Goal: Task Accomplishment & Management: Manage account settings

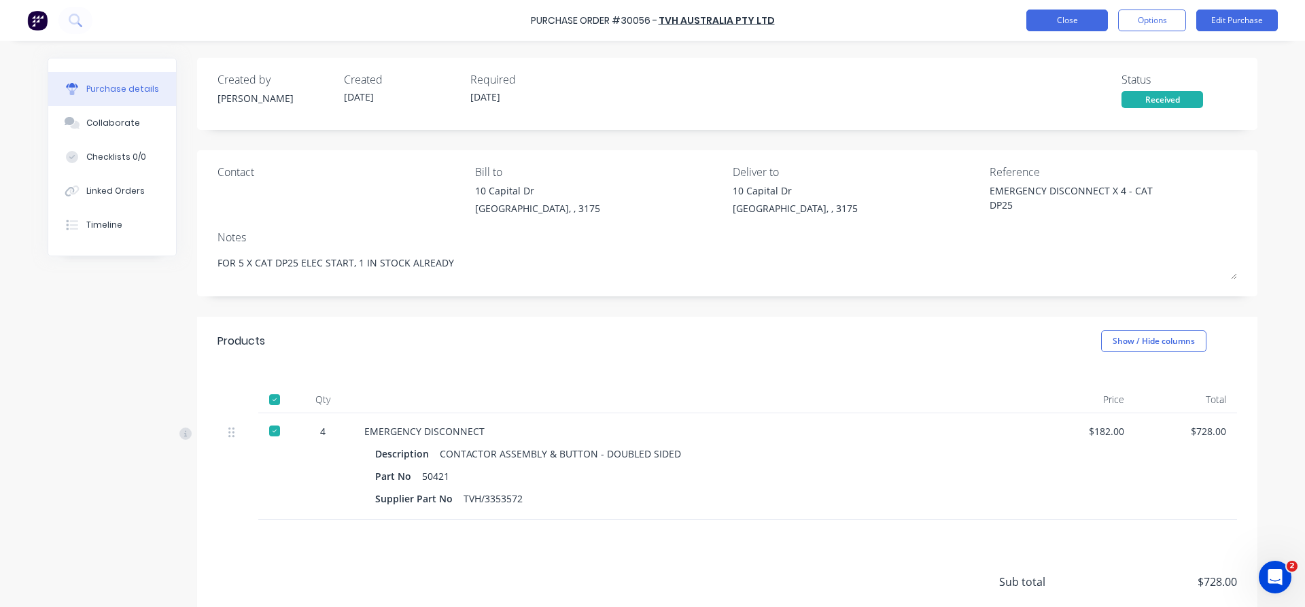
click at [1073, 25] on button "Close" at bounding box center [1068, 21] width 82 height 22
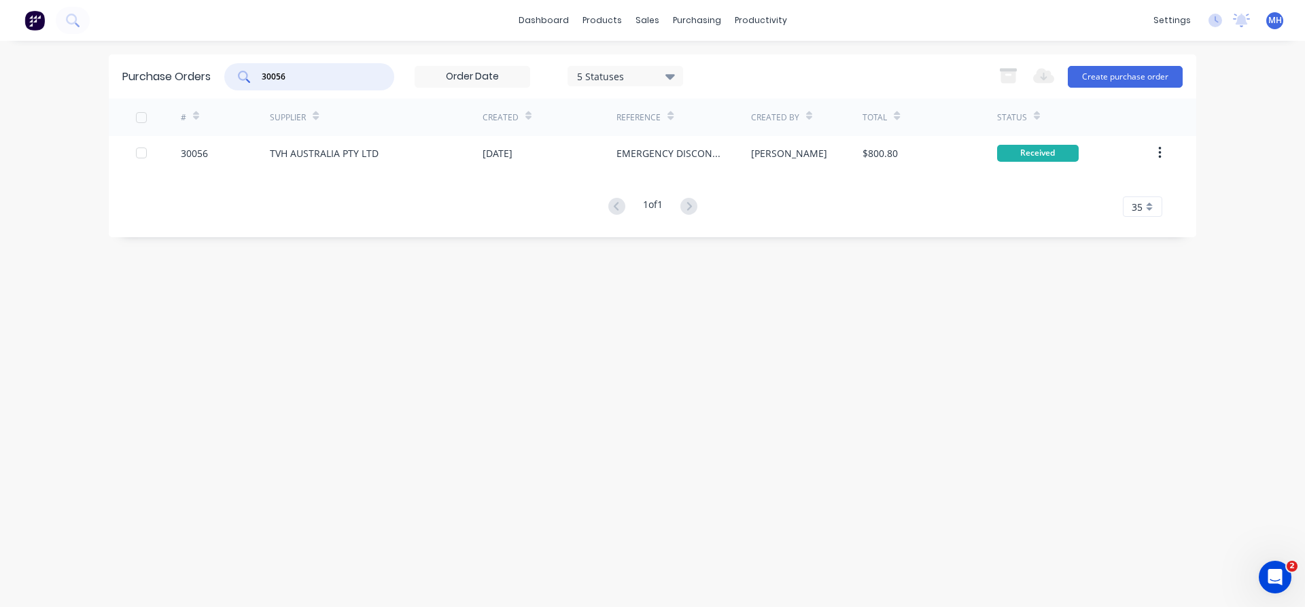
drag, startPoint x: 294, startPoint y: 78, endPoint x: 250, endPoint y: 78, distance: 44.2
click at [260, 78] on input "30056" at bounding box center [316, 77] width 113 height 14
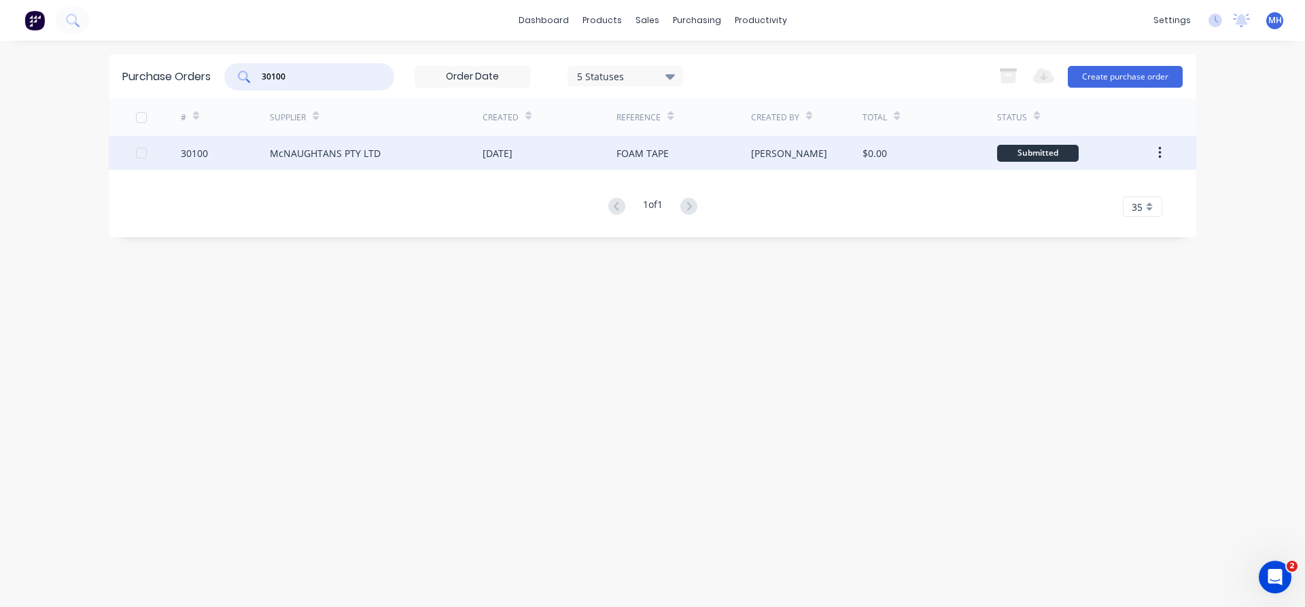
type input "30100"
click at [275, 149] on div "McNAUGHTANS PTY LTD" at bounding box center [325, 153] width 111 height 14
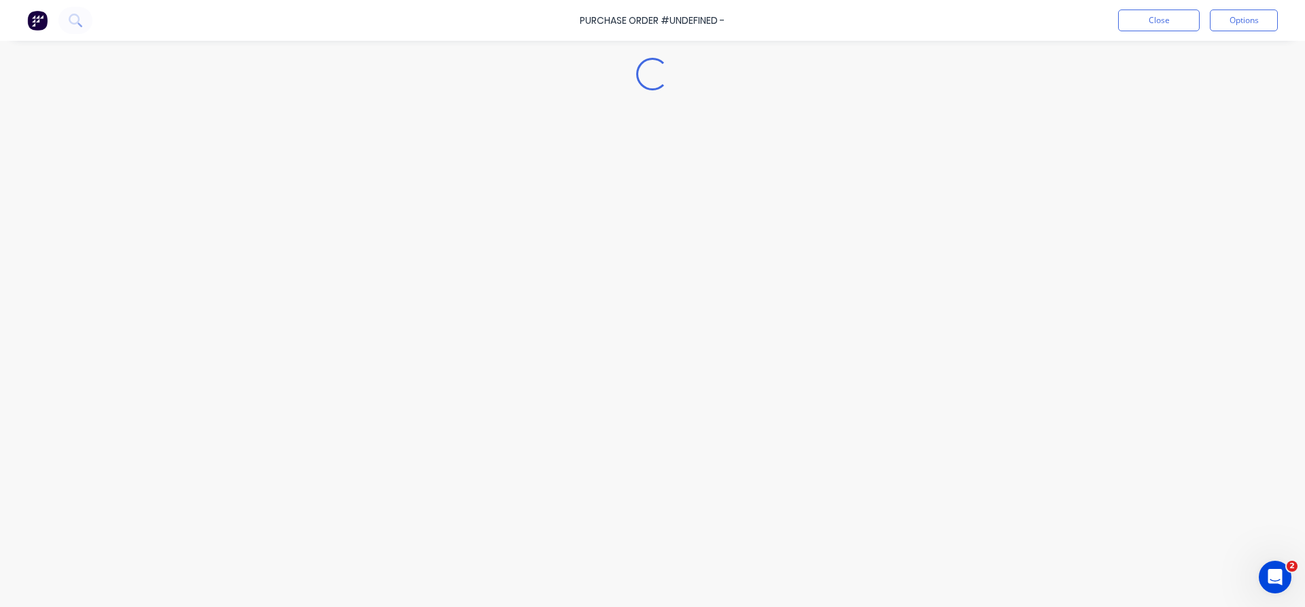
type textarea "x"
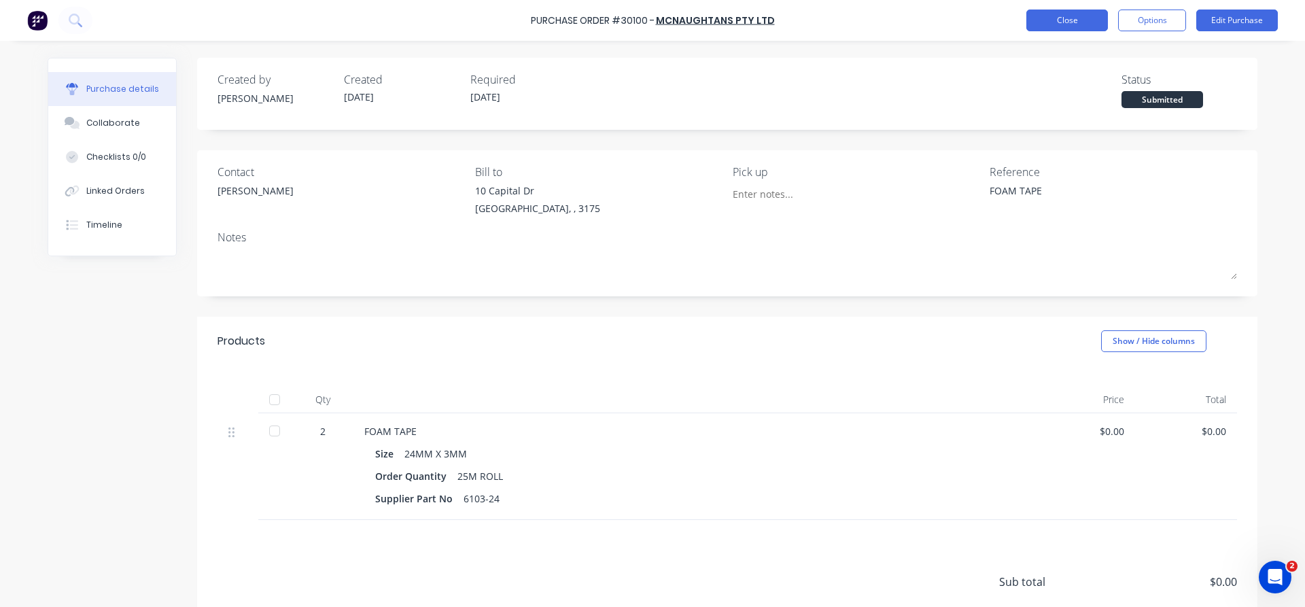
click at [1075, 29] on button "Close" at bounding box center [1068, 21] width 82 height 22
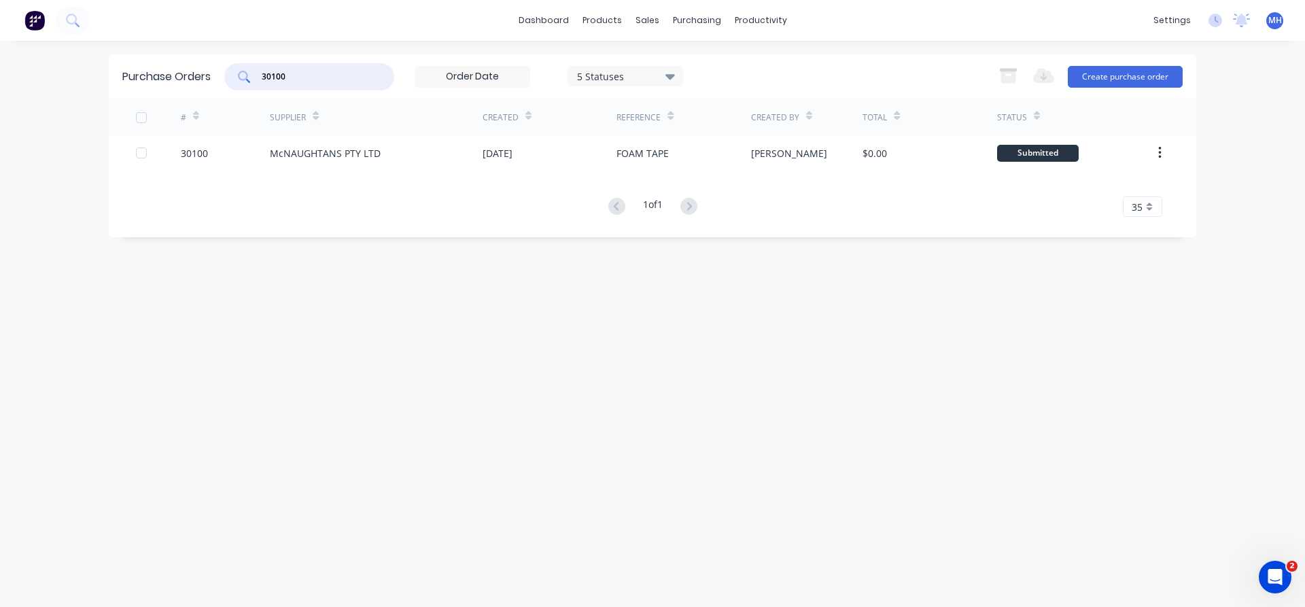
drag, startPoint x: 316, startPoint y: 82, endPoint x: 220, endPoint y: 73, distance: 96.3
click at [260, 73] on input "30100" at bounding box center [316, 77] width 113 height 14
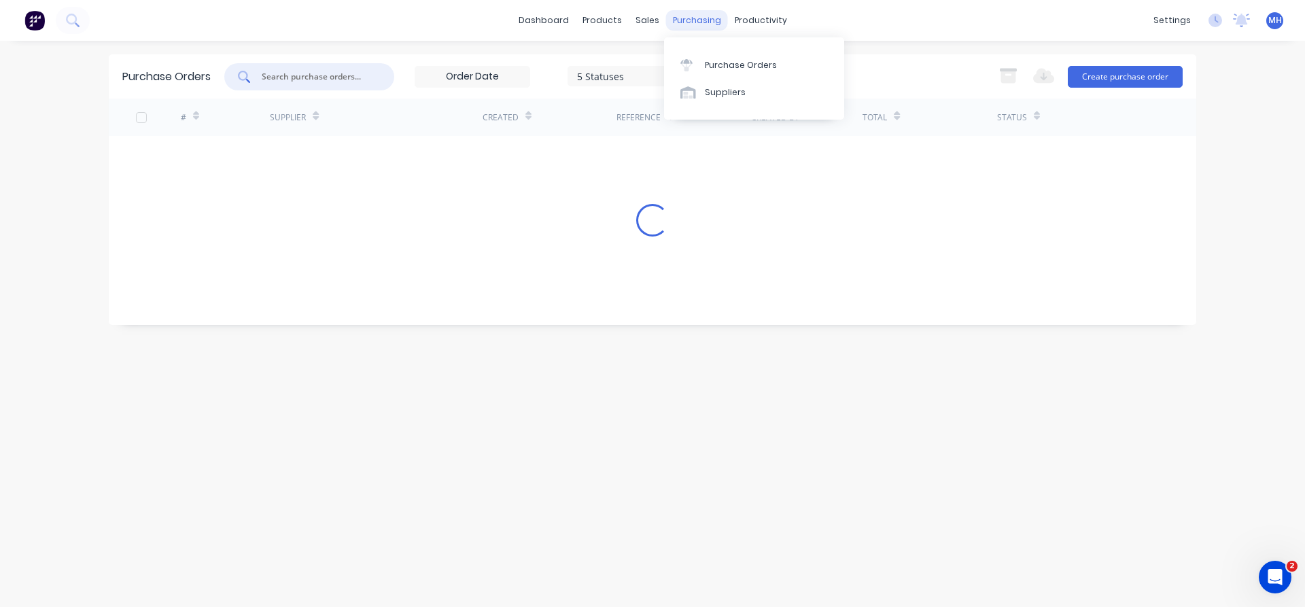
click at [681, 27] on div "purchasing" at bounding box center [697, 20] width 62 height 20
click at [712, 66] on div "Purchase Orders" at bounding box center [741, 65] width 72 height 12
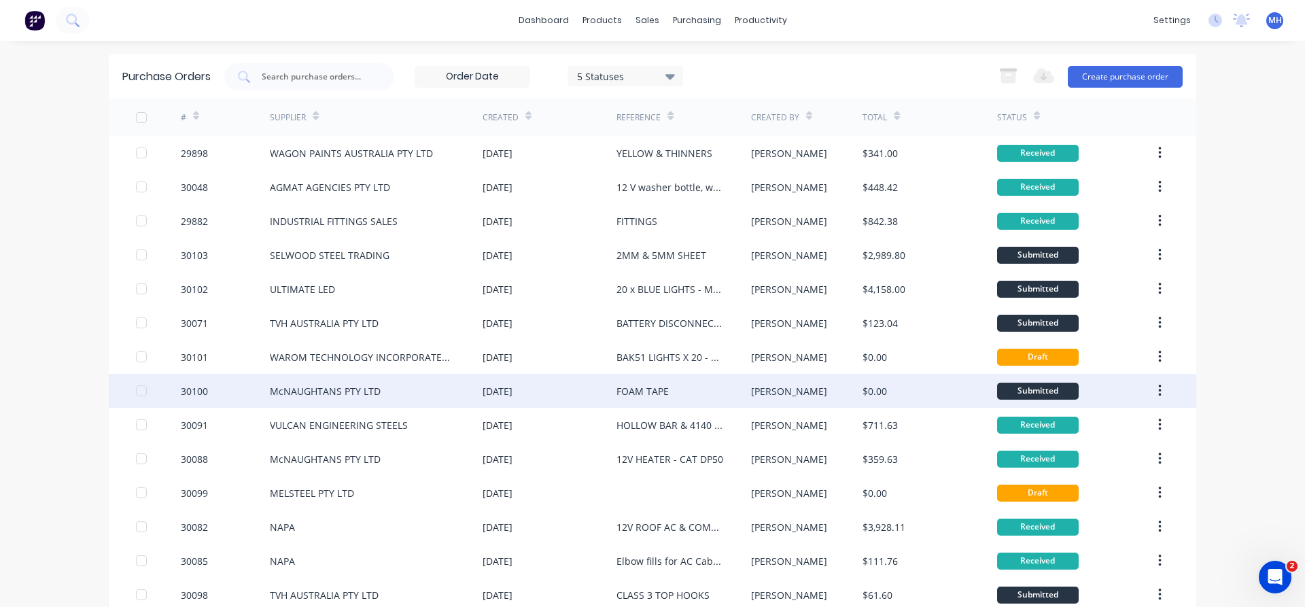
click at [360, 391] on div "McNAUGHTANS PTY LTD" at bounding box center [325, 391] width 111 height 14
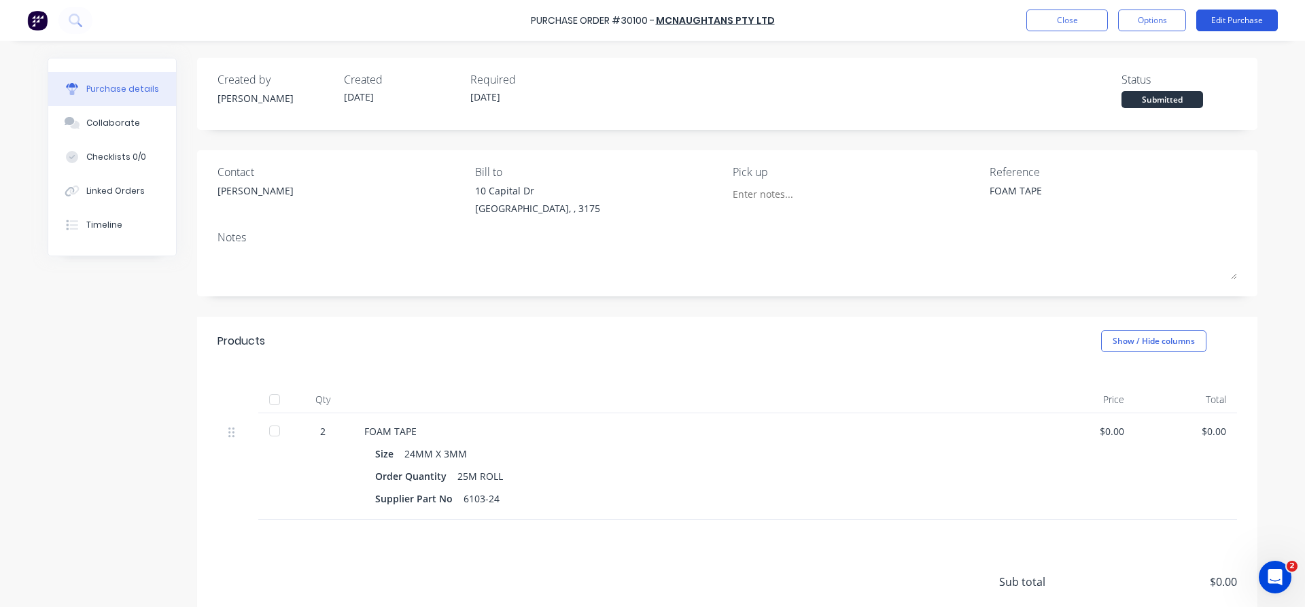
click at [1246, 22] on button "Edit Purchase" at bounding box center [1238, 21] width 82 height 22
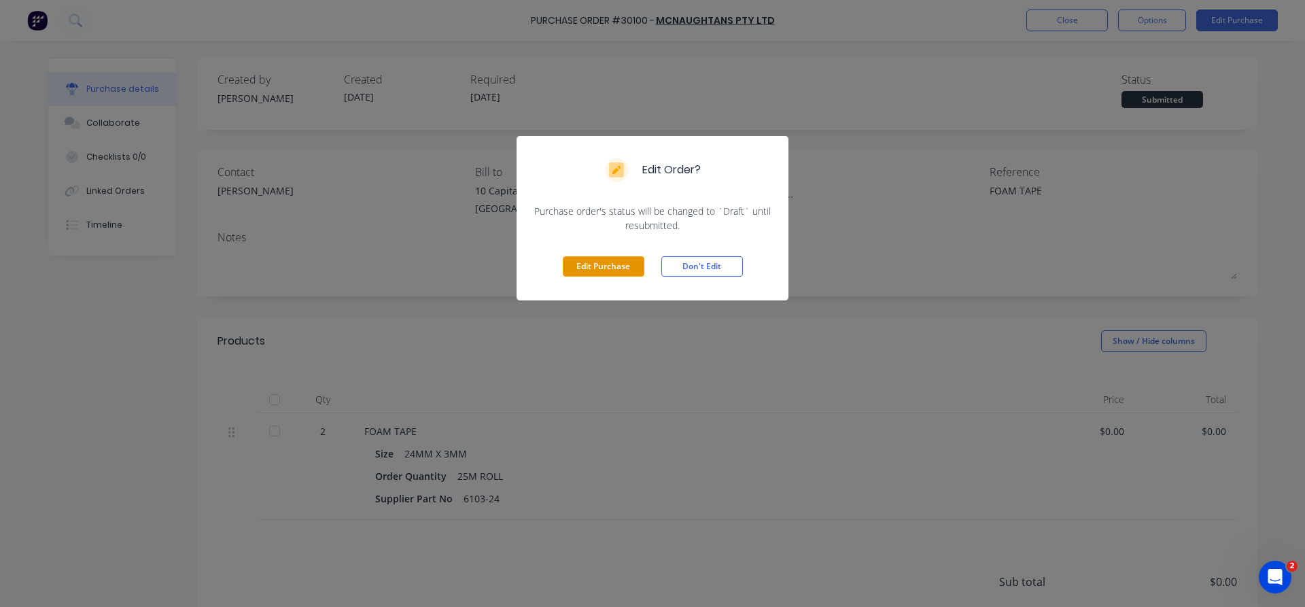
click at [604, 270] on button "Edit Purchase" at bounding box center [604, 266] width 82 height 20
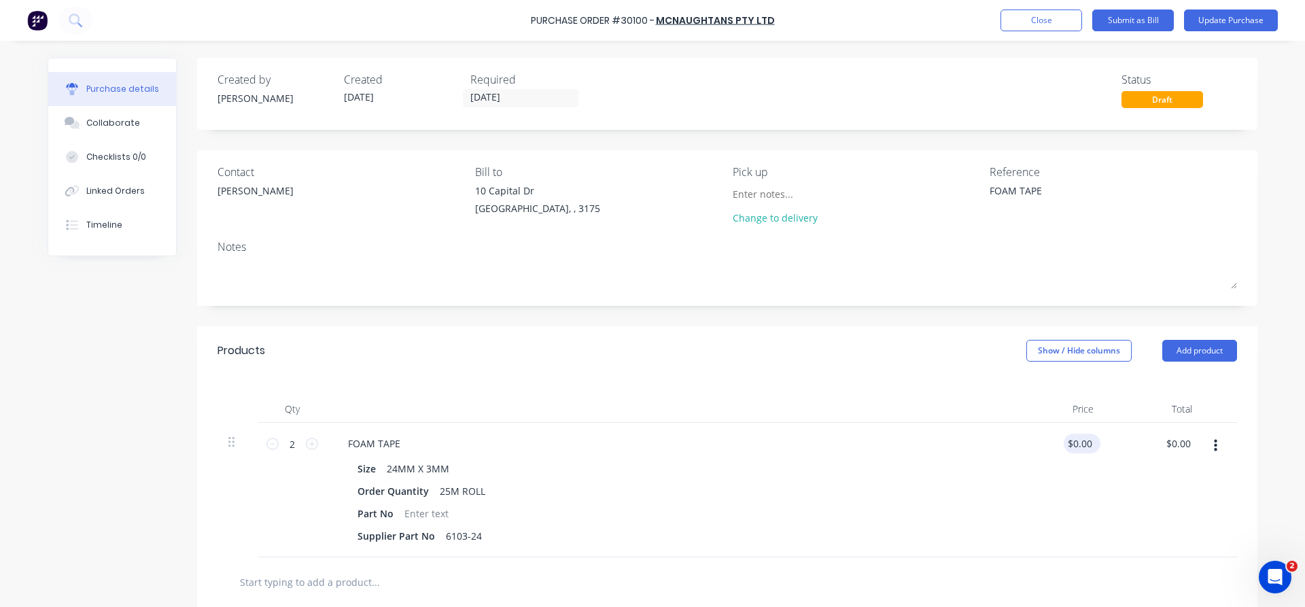
type textarea "x"
drag, startPoint x: 1091, startPoint y: 439, endPoint x: 1026, endPoint y: 432, distance: 65.6
click at [1069, 434] on input "0.00" at bounding box center [1082, 444] width 26 height 20
type input "1"
type input "79.41"
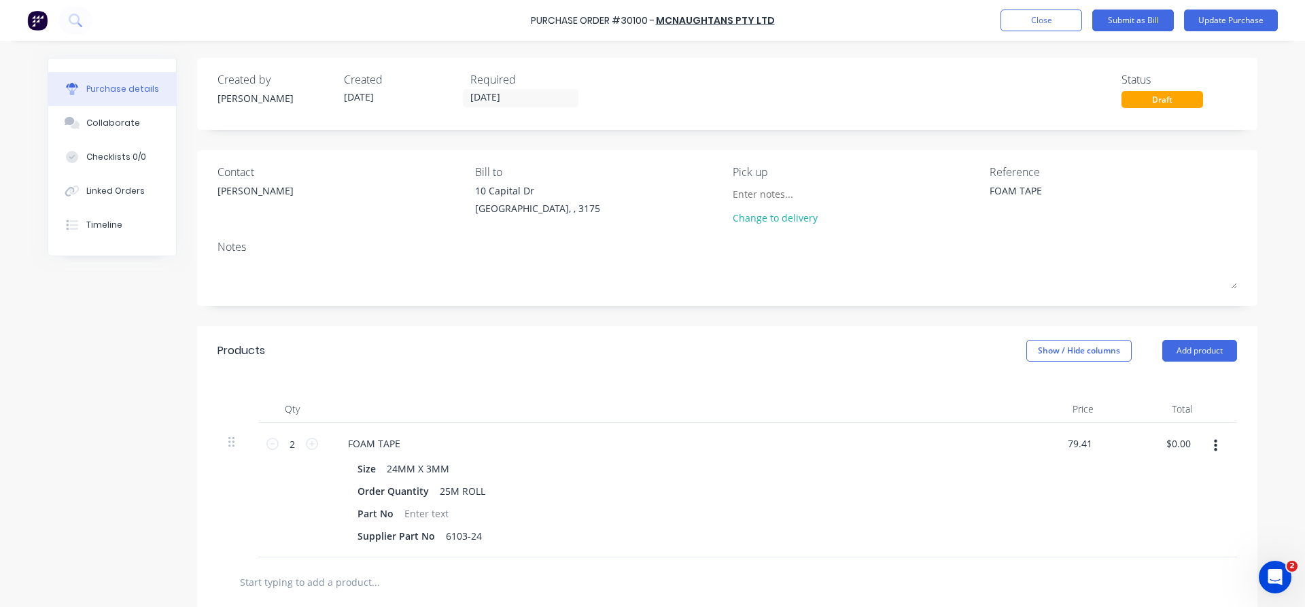
type textarea "x"
type input "$79.41"
type input "158.82"
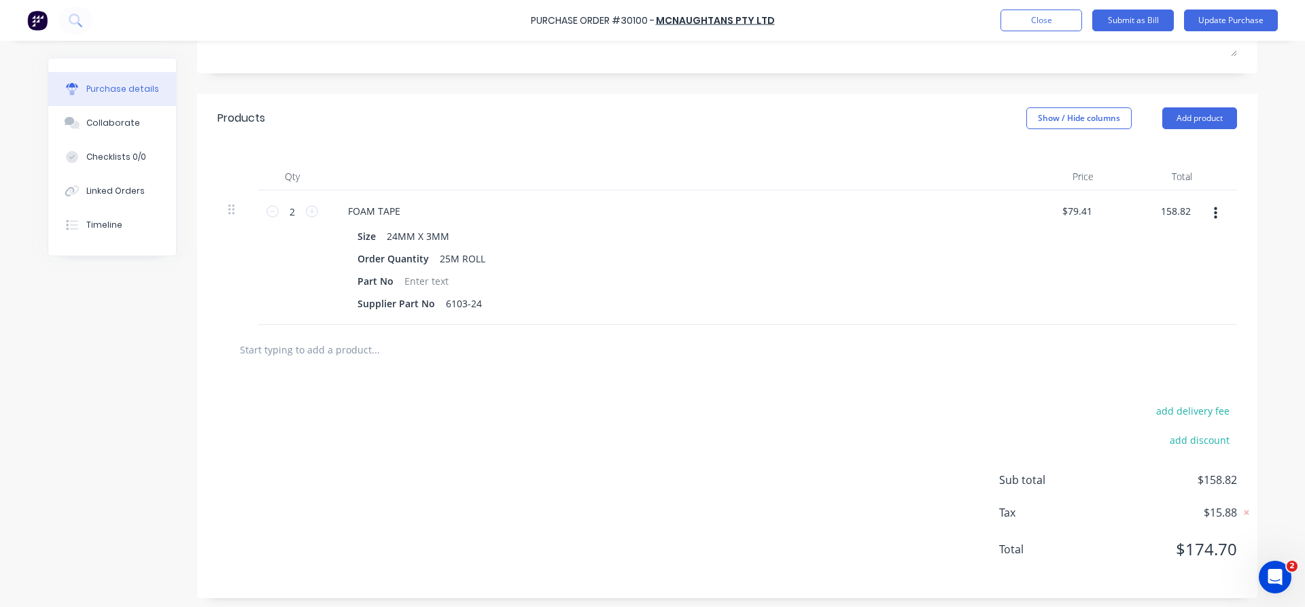
scroll to position [235, 0]
type textarea "x"
type input "$158.82"
click at [1216, 18] on button "Update Purchase" at bounding box center [1231, 21] width 94 height 22
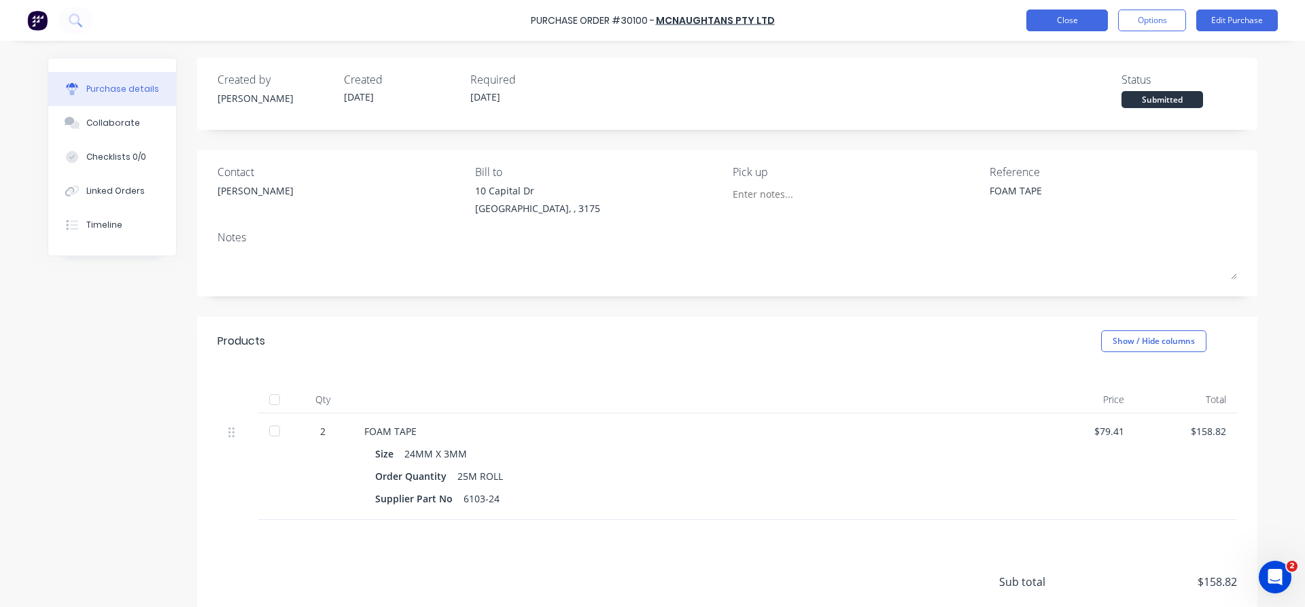
click at [1063, 24] on button "Close" at bounding box center [1068, 21] width 82 height 22
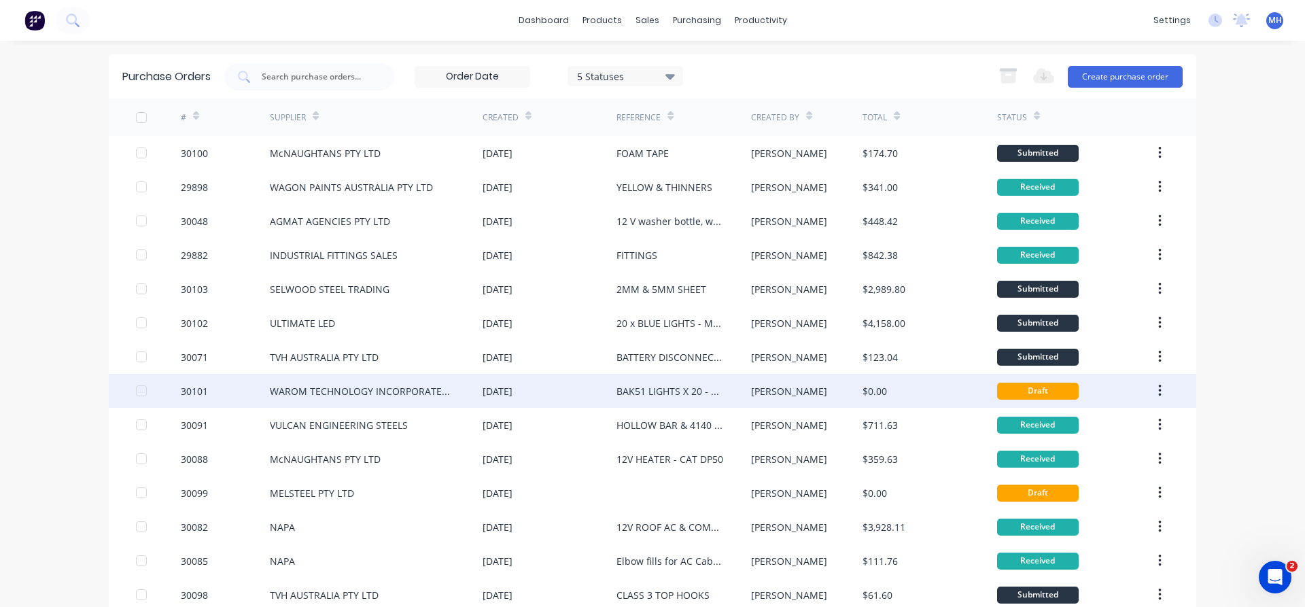
scroll to position [78, 0]
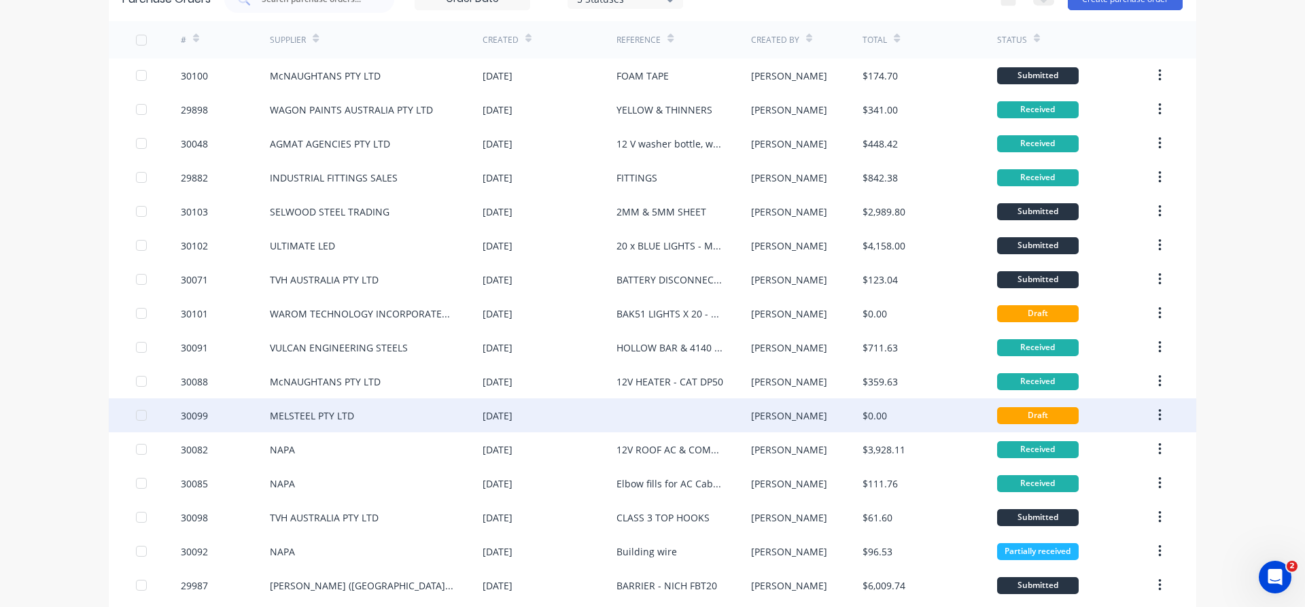
click at [385, 421] on div "MELSTEEL PTY LTD" at bounding box center [376, 415] width 213 height 34
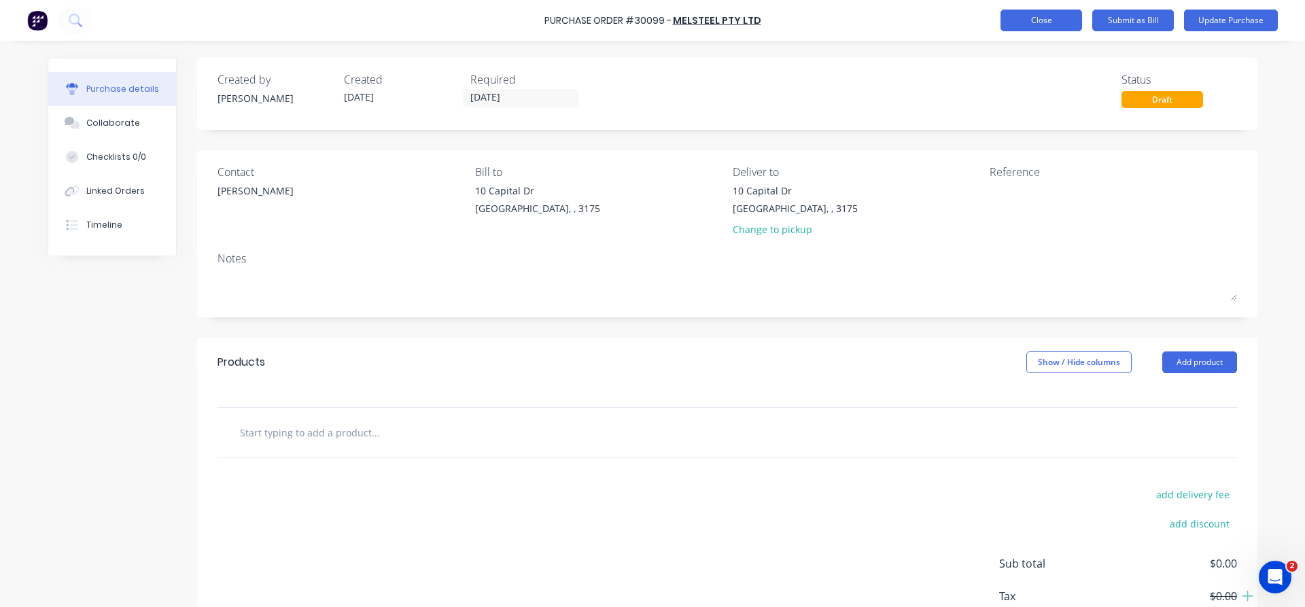
click at [1035, 27] on button "Close" at bounding box center [1042, 21] width 82 height 22
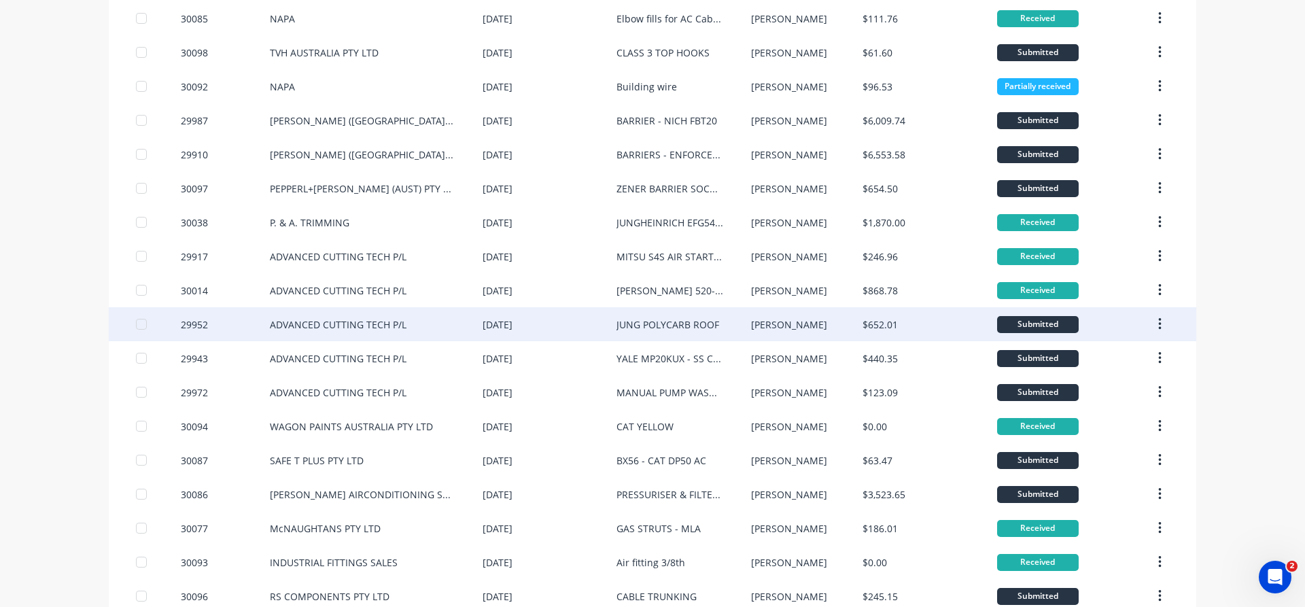
scroll to position [620, 0]
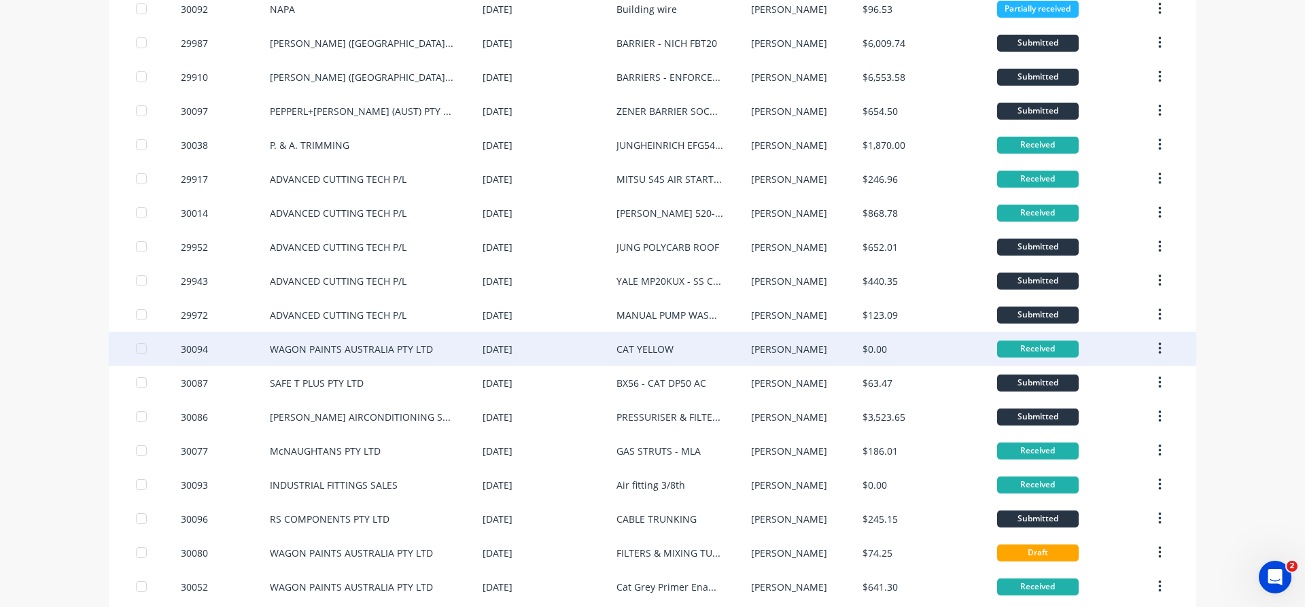
click at [861, 353] on div "[PERSON_NAME]" at bounding box center [807, 349] width 112 height 34
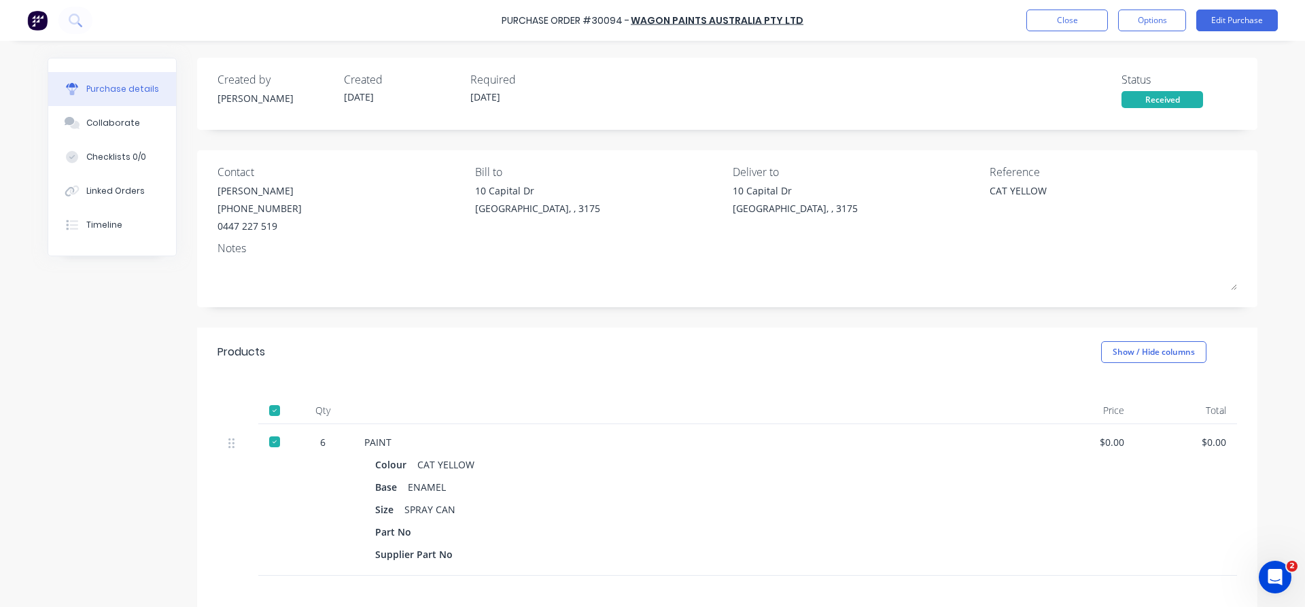
click at [1044, 32] on div "Purchase Order #30094 - WAGON PAINTS AUSTRALIA PTY LTD Close Options Edit Purch…" at bounding box center [652, 20] width 1305 height 41
click at [1061, 19] on button "Close" at bounding box center [1068, 21] width 82 height 22
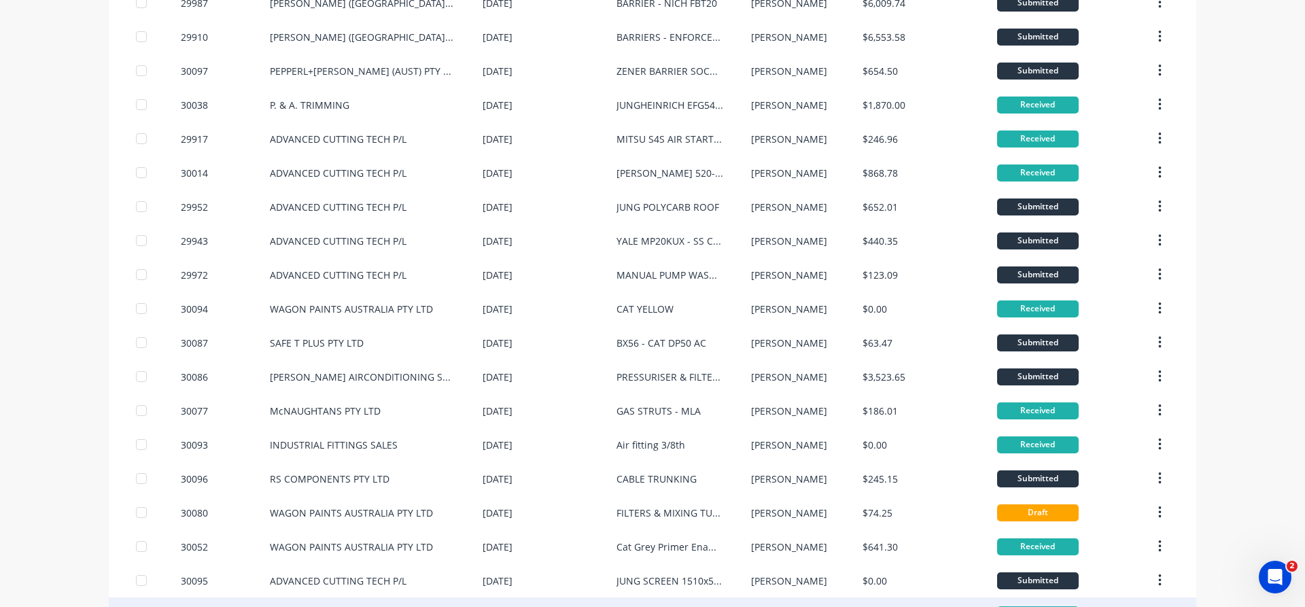
scroll to position [644, 0]
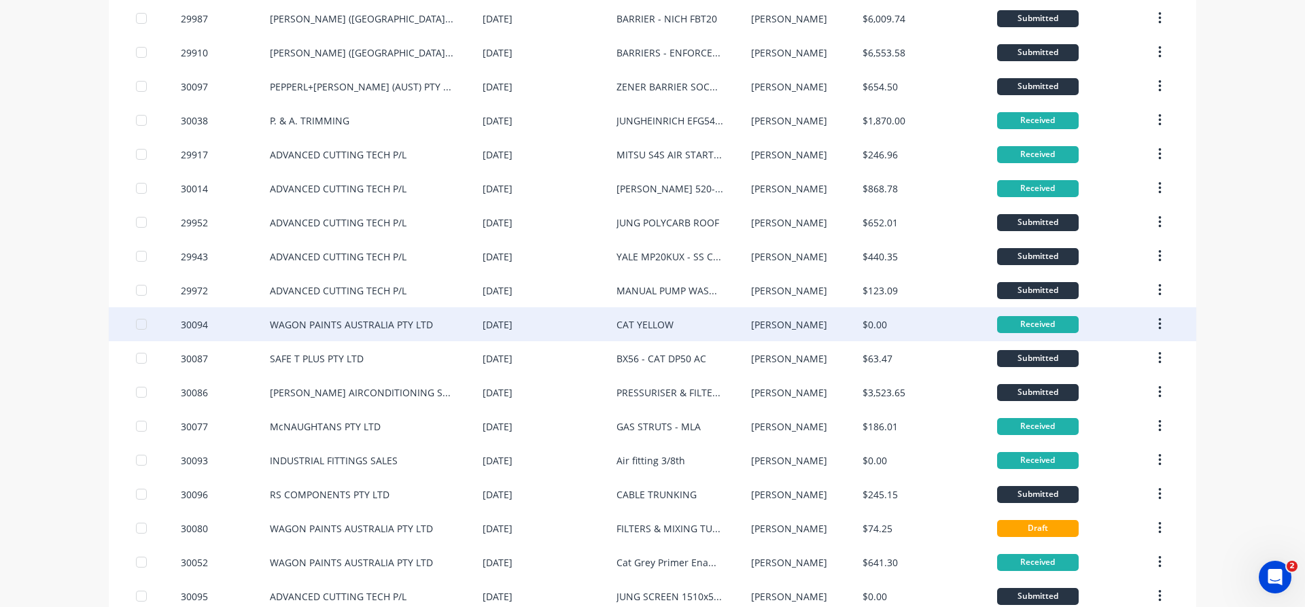
click at [405, 326] on div "WAGON PAINTS AUSTRALIA PTY LTD" at bounding box center [351, 324] width 163 height 14
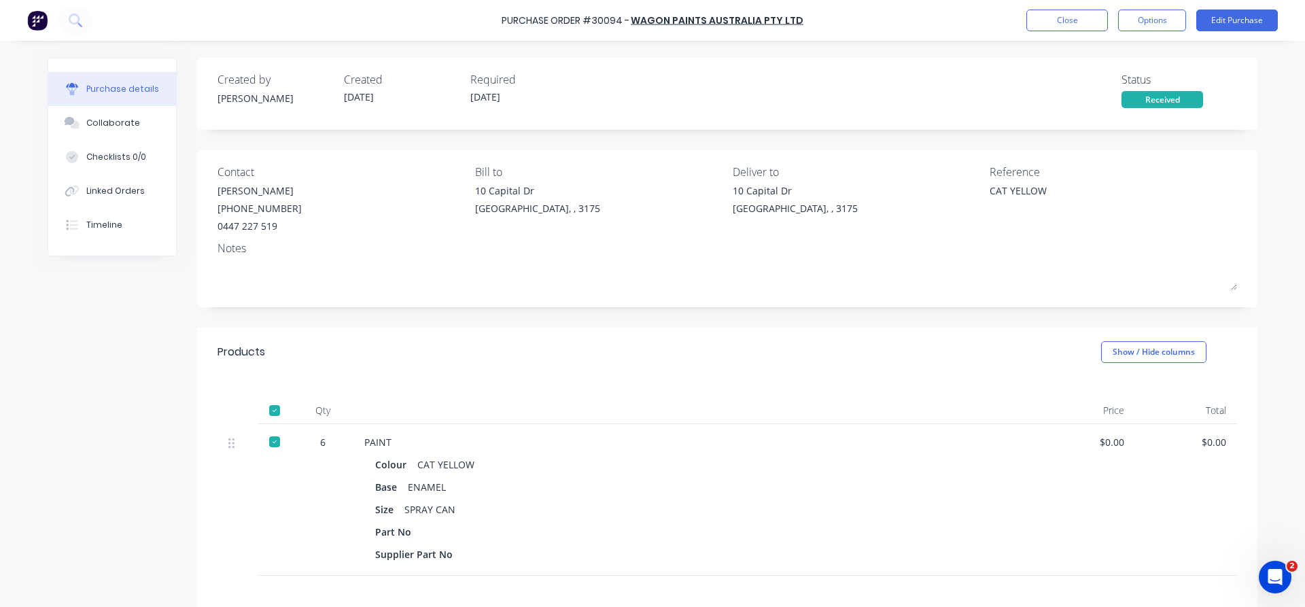
click at [1278, 29] on div "Purchase Order #30094 - WAGON PAINTS AUSTRALIA PTY LTD Close Options Edit Purch…" at bounding box center [652, 20] width 1305 height 41
click at [1245, 20] on button "Edit Purchase" at bounding box center [1238, 21] width 82 height 22
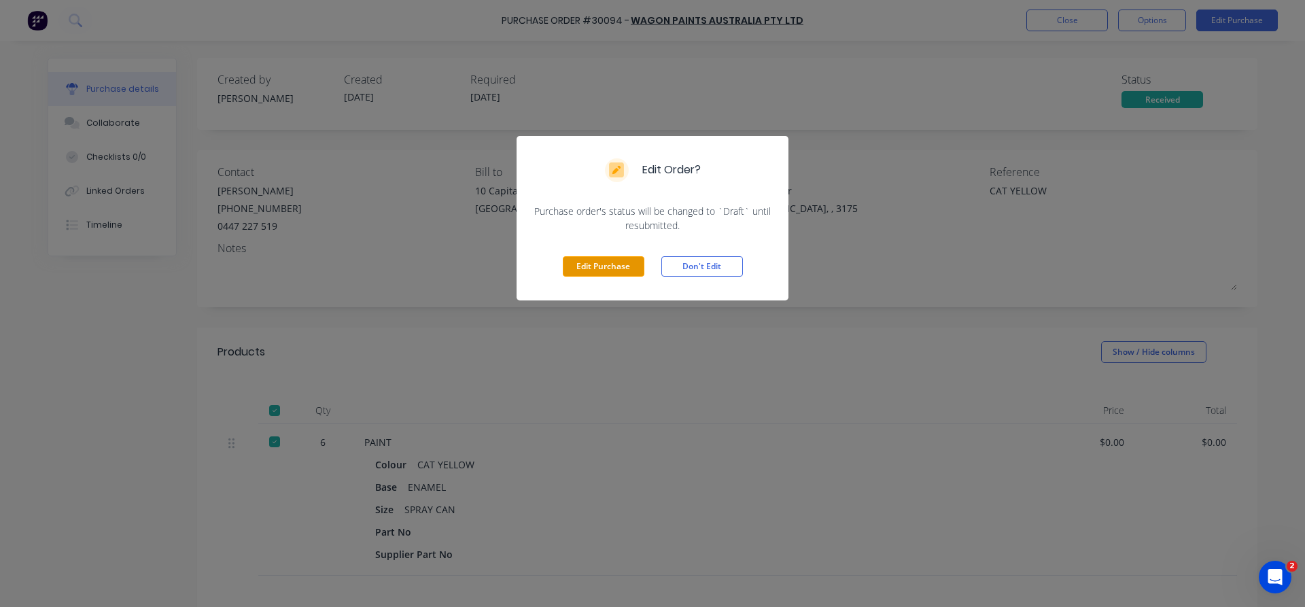
click at [584, 273] on button "Edit Purchase" at bounding box center [604, 266] width 82 height 20
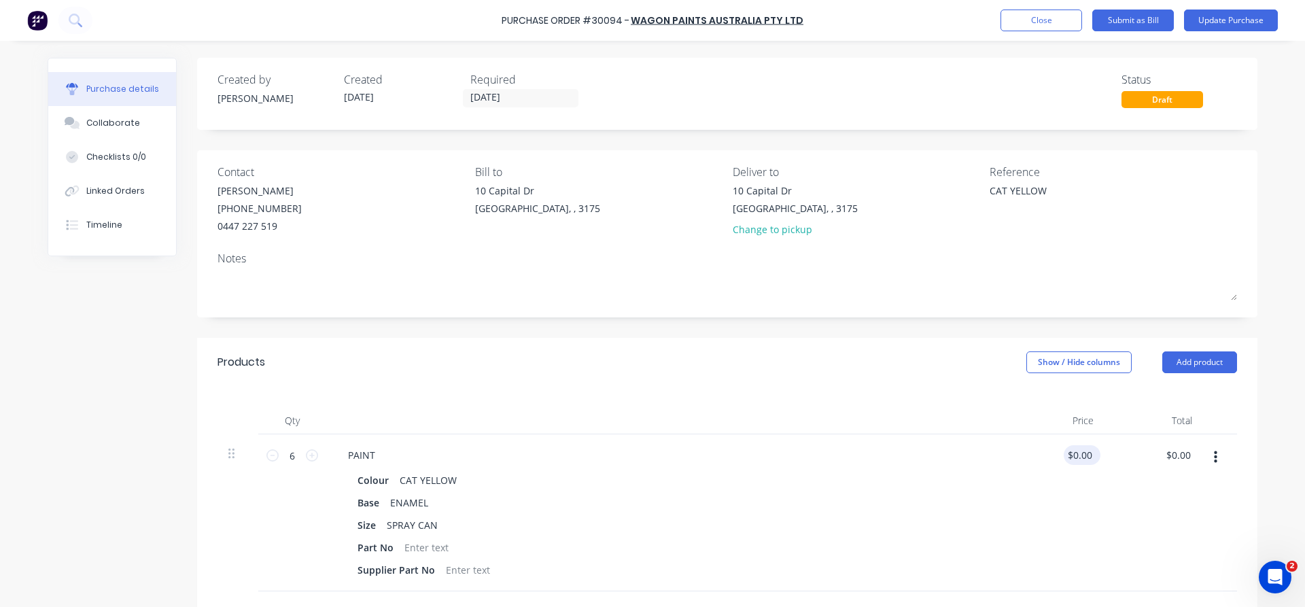
drag, startPoint x: 1093, startPoint y: 445, endPoint x: 1075, endPoint y: 447, distance: 18.4
click at [1075, 447] on div "$0.00 $0.00" at bounding box center [1079, 455] width 31 height 20
type textarea "x"
drag, startPoint x: 1091, startPoint y: 452, endPoint x: 1052, endPoint y: 455, distance: 39.6
click at [1069, 455] on input "0.00" at bounding box center [1082, 455] width 26 height 20
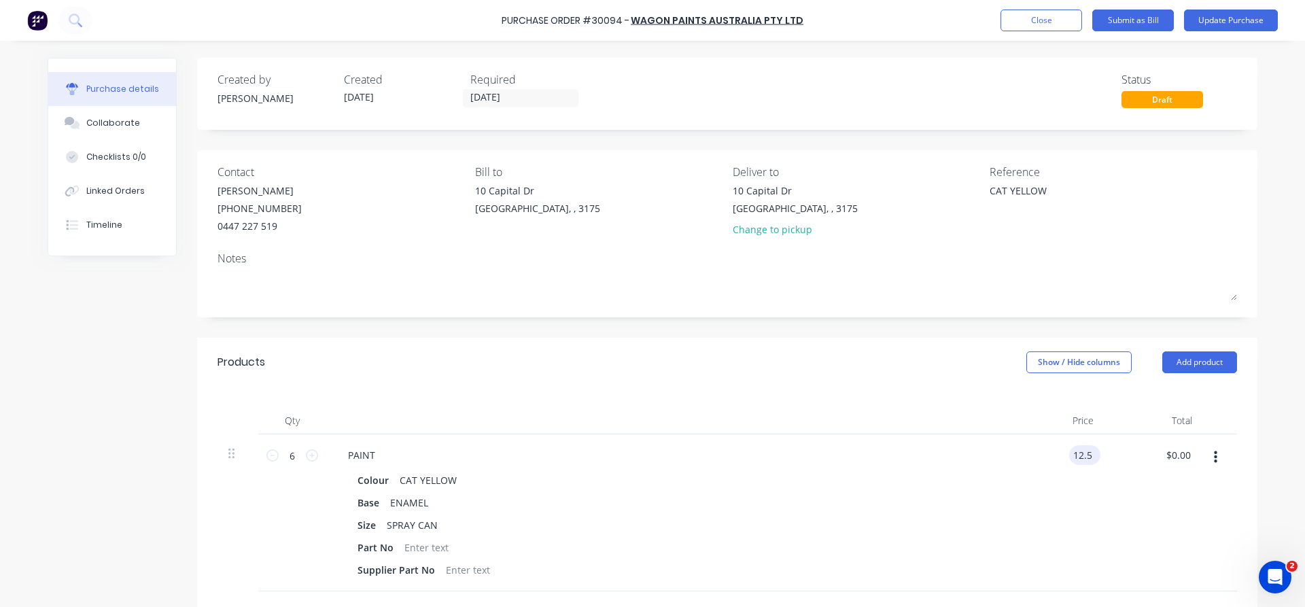
type input "12.5"
type textarea "x"
type input "$12.50"
type input "75.00"
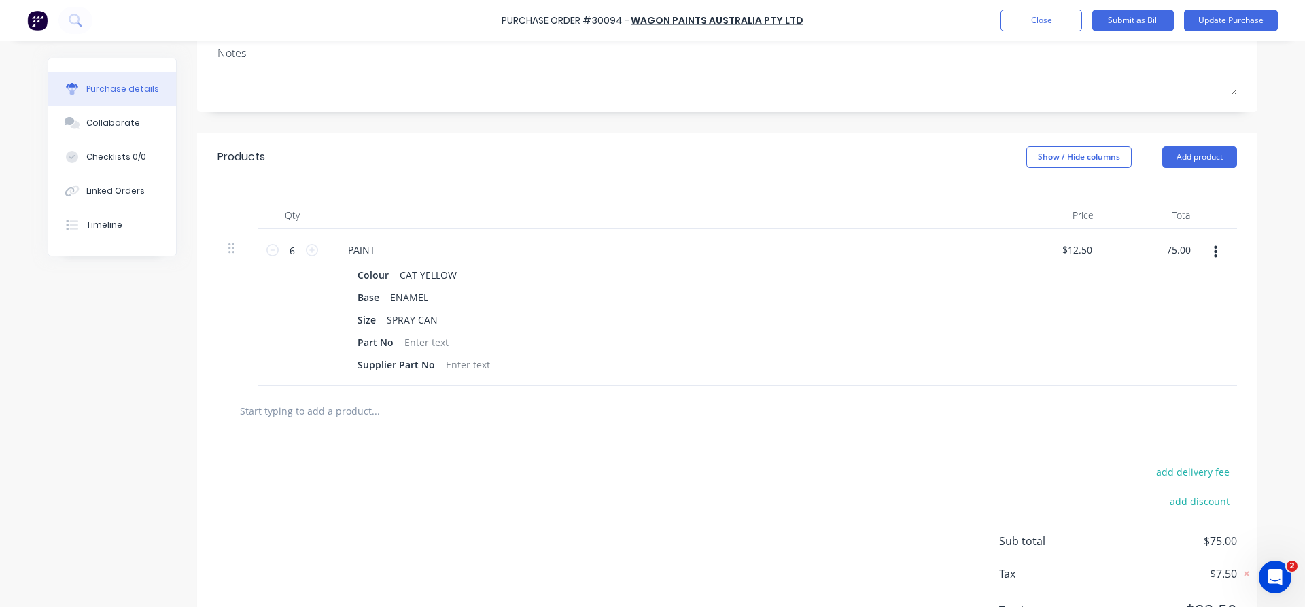
scroll to position [269, 0]
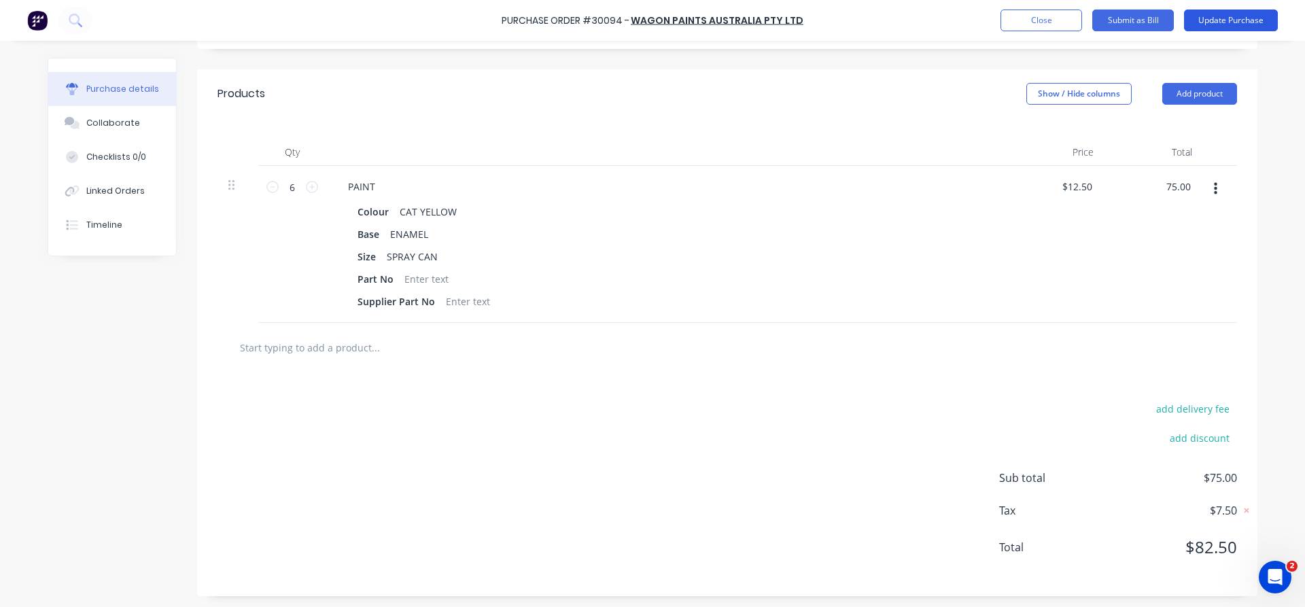
type textarea "x"
type input "$75.00"
click at [1216, 19] on button "Update Purchase" at bounding box center [1231, 21] width 94 height 22
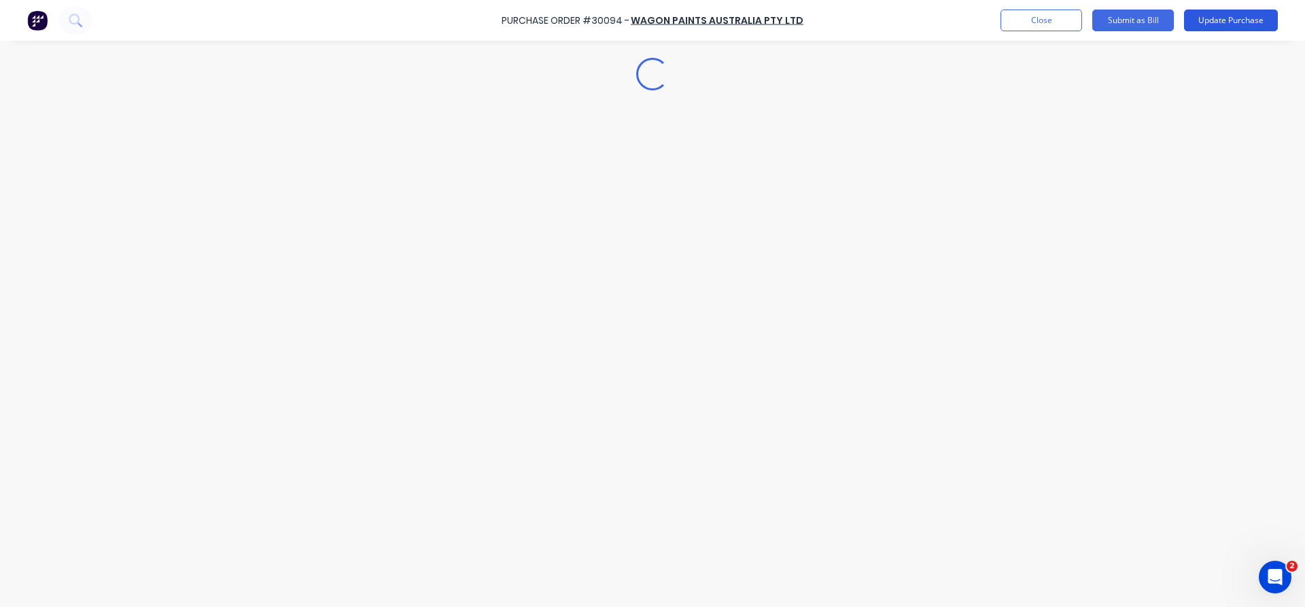
scroll to position [0, 0]
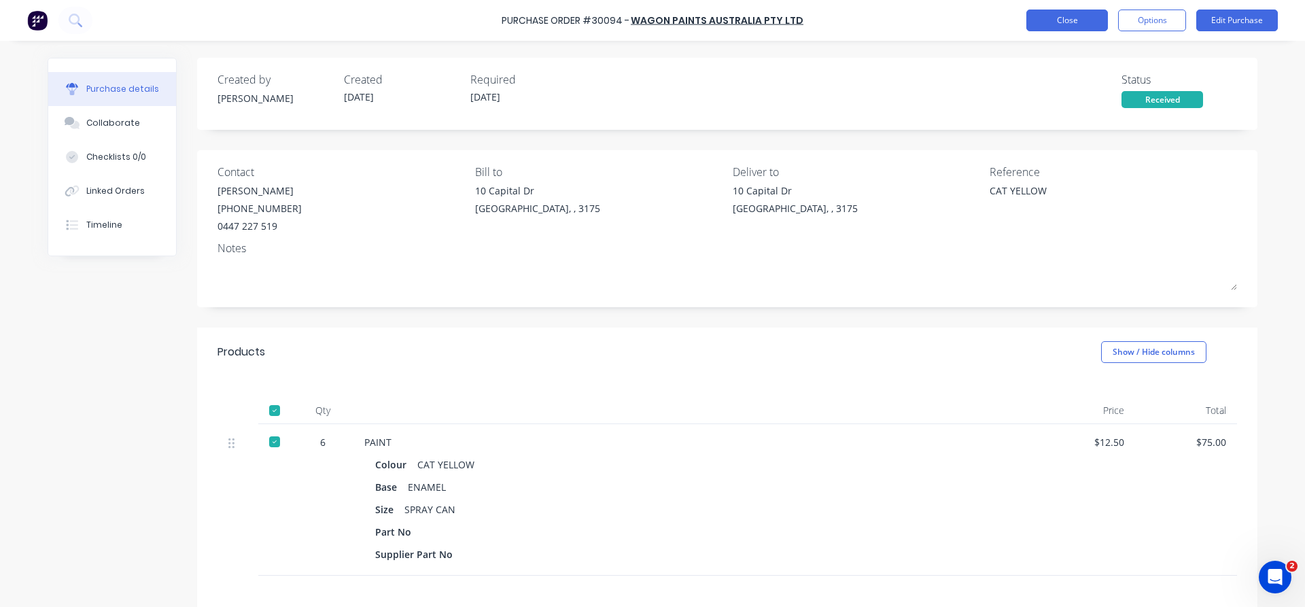
click at [1066, 14] on button "Close" at bounding box center [1068, 21] width 82 height 22
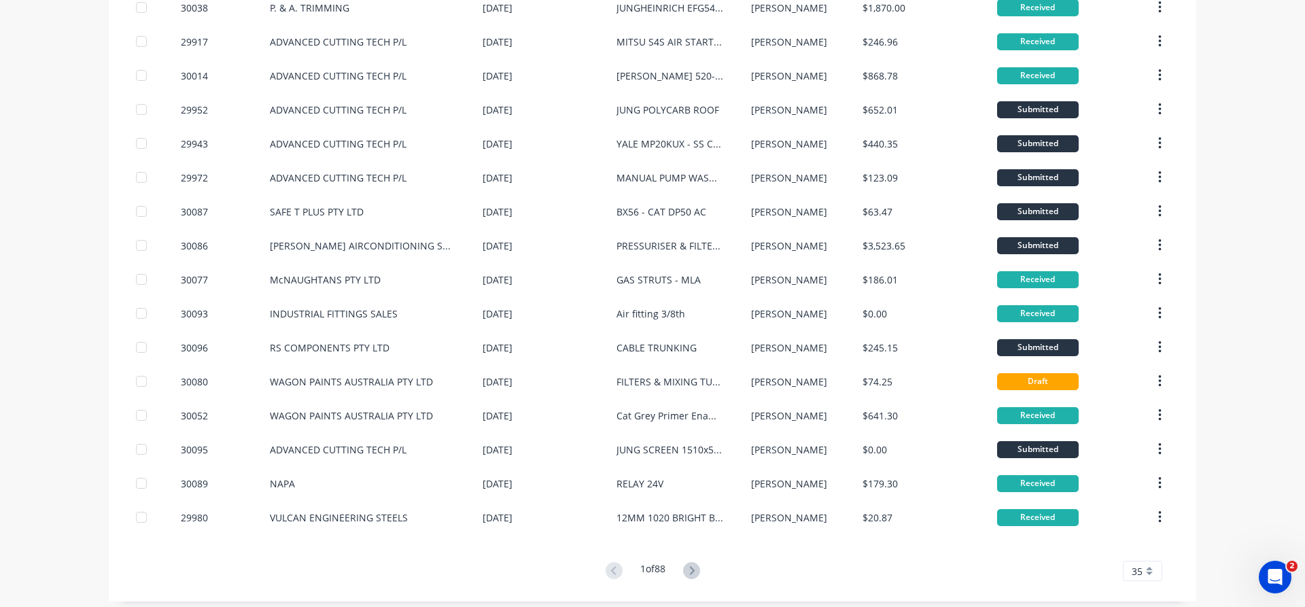
scroll to position [799, 0]
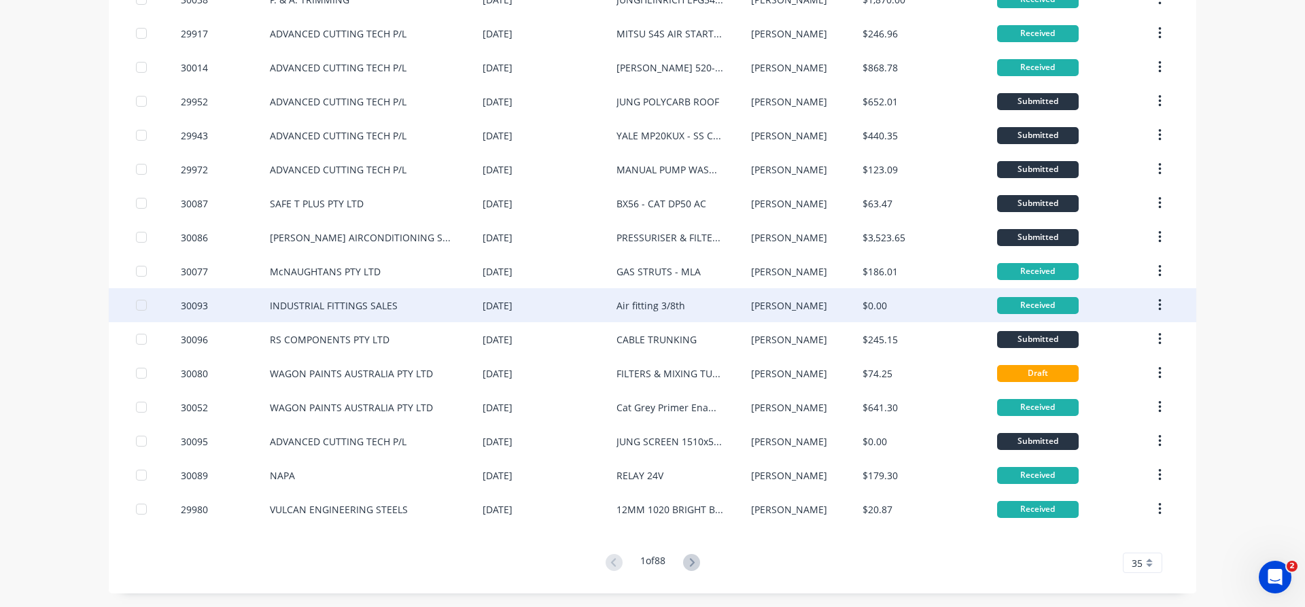
click at [425, 311] on div "INDUSTRIAL FITTINGS SALES" at bounding box center [376, 305] width 213 height 34
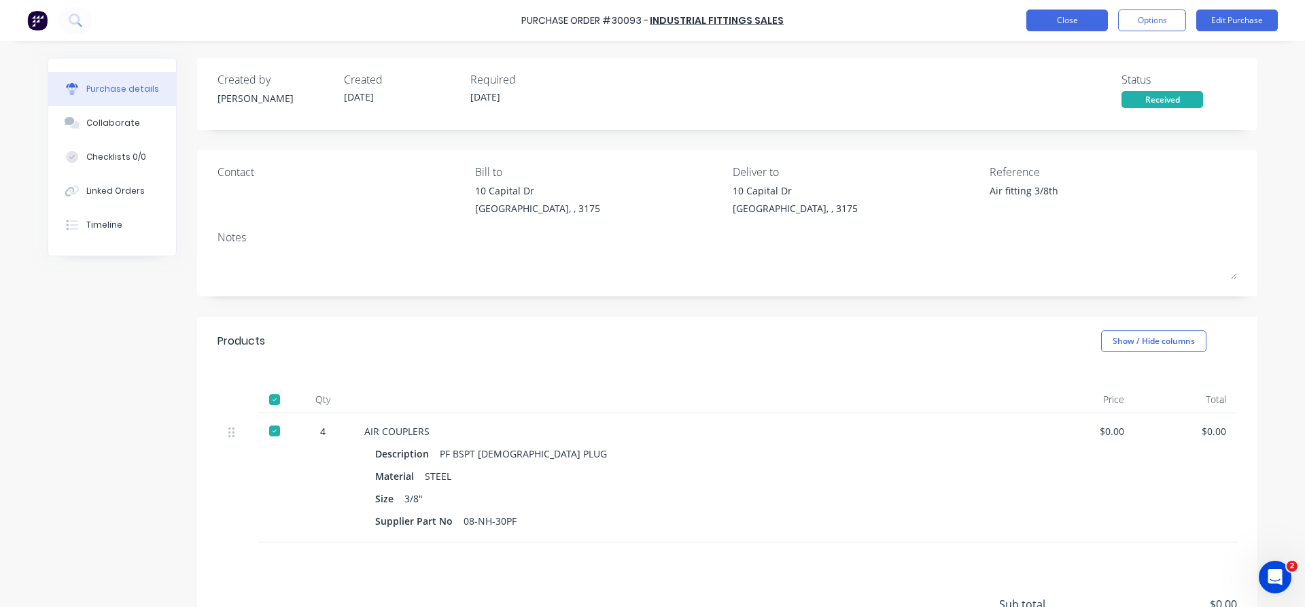
click at [1075, 24] on button "Close" at bounding box center [1068, 21] width 82 height 22
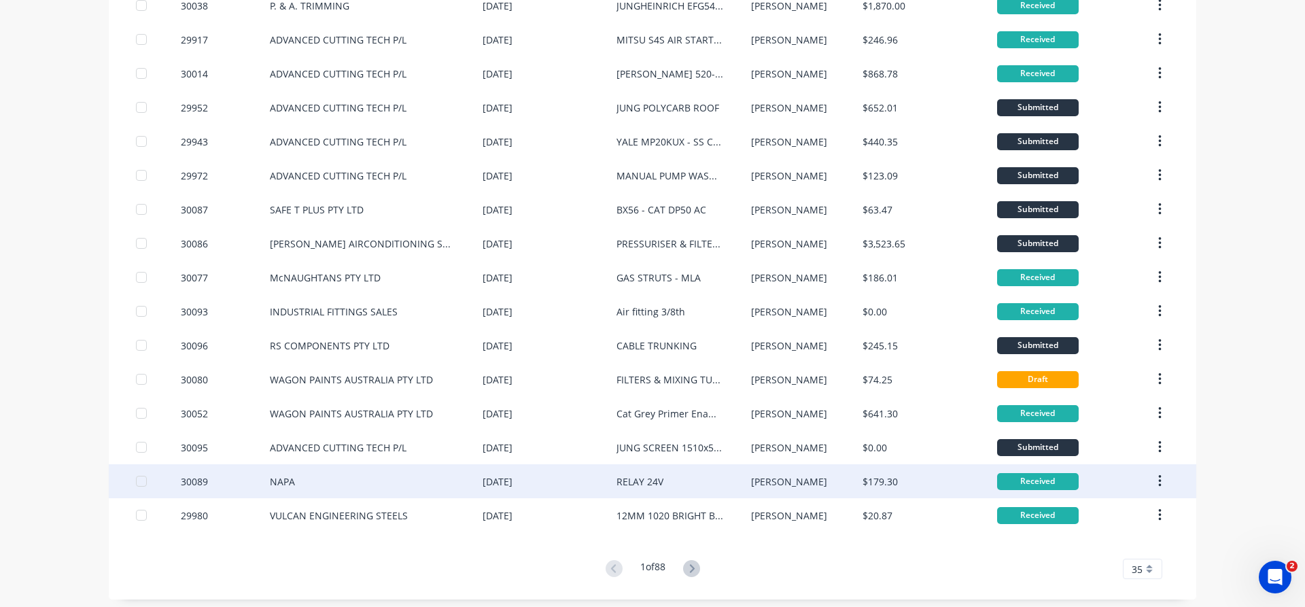
scroll to position [799, 0]
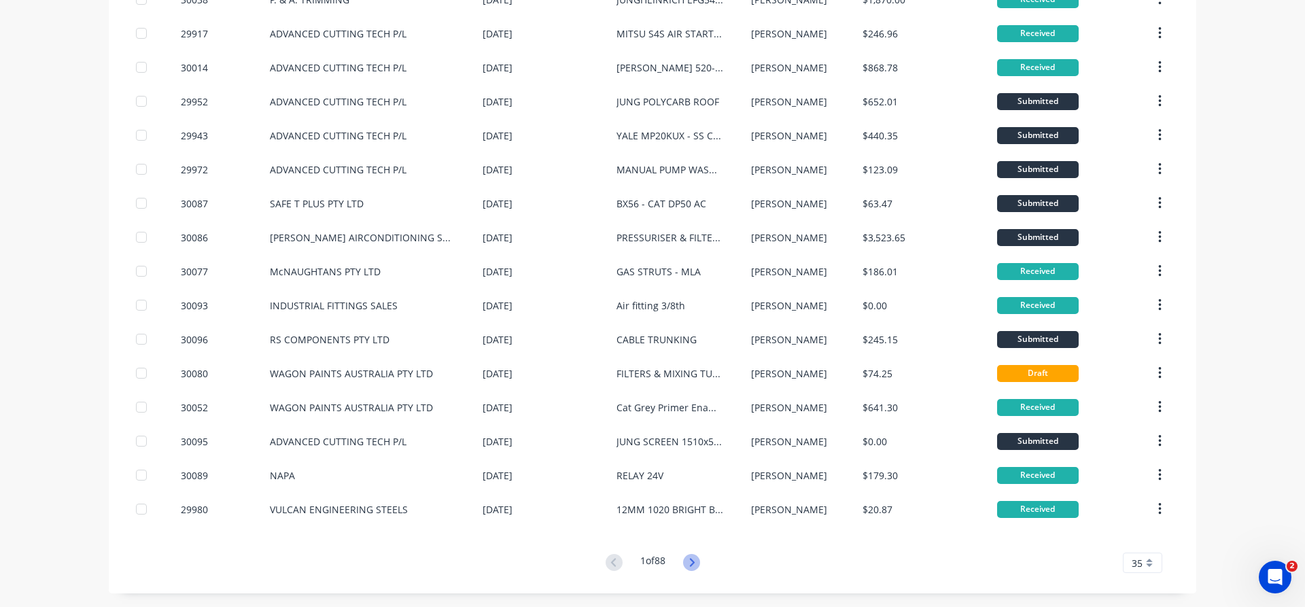
click at [695, 560] on icon at bounding box center [691, 562] width 17 height 17
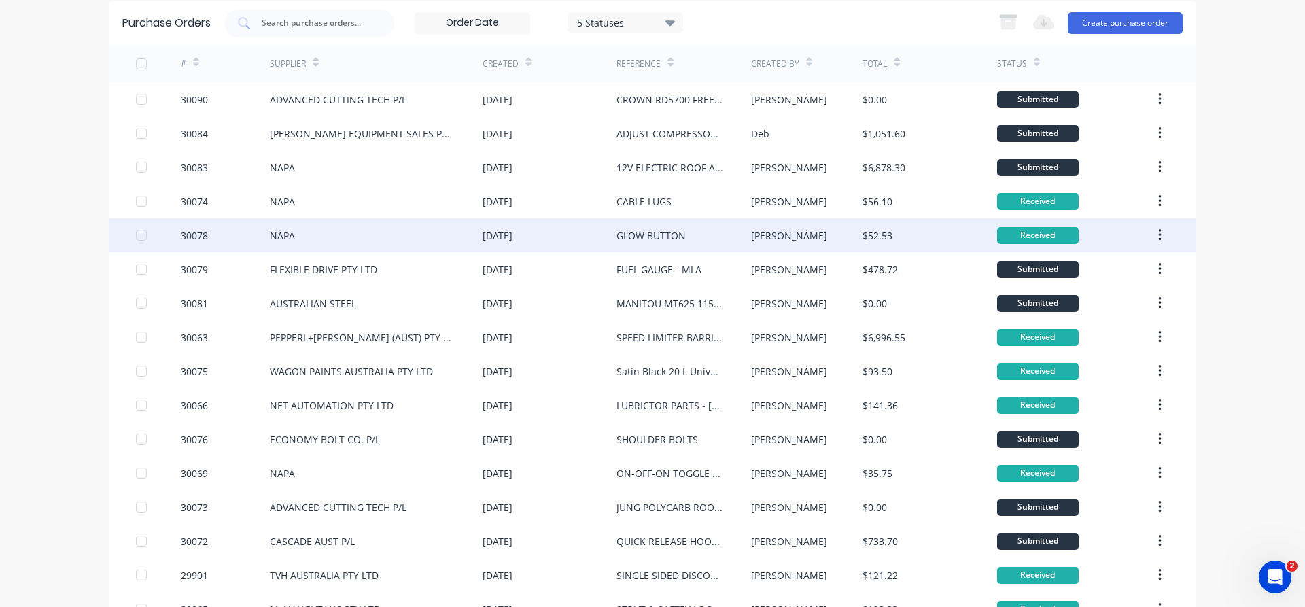
scroll to position [78, 0]
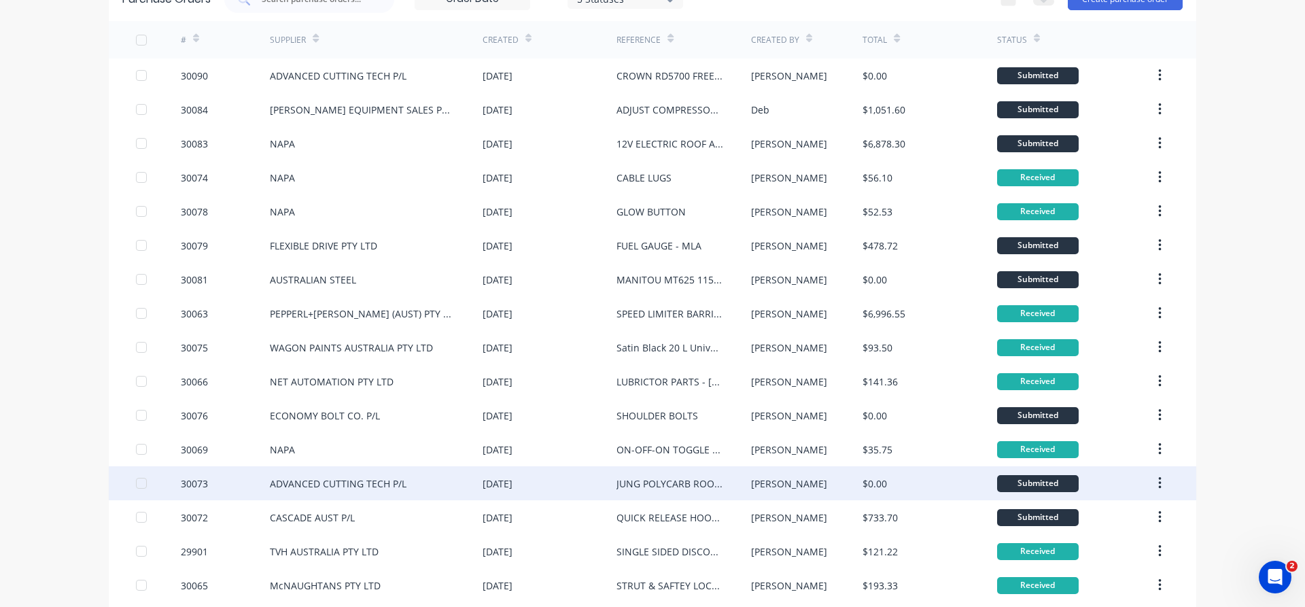
drag, startPoint x: 330, startPoint y: 281, endPoint x: 1156, endPoint y: 492, distance: 852.5
click at [379, 483] on div "ADVANCED CUTTING TECH P/L" at bounding box center [338, 484] width 137 height 14
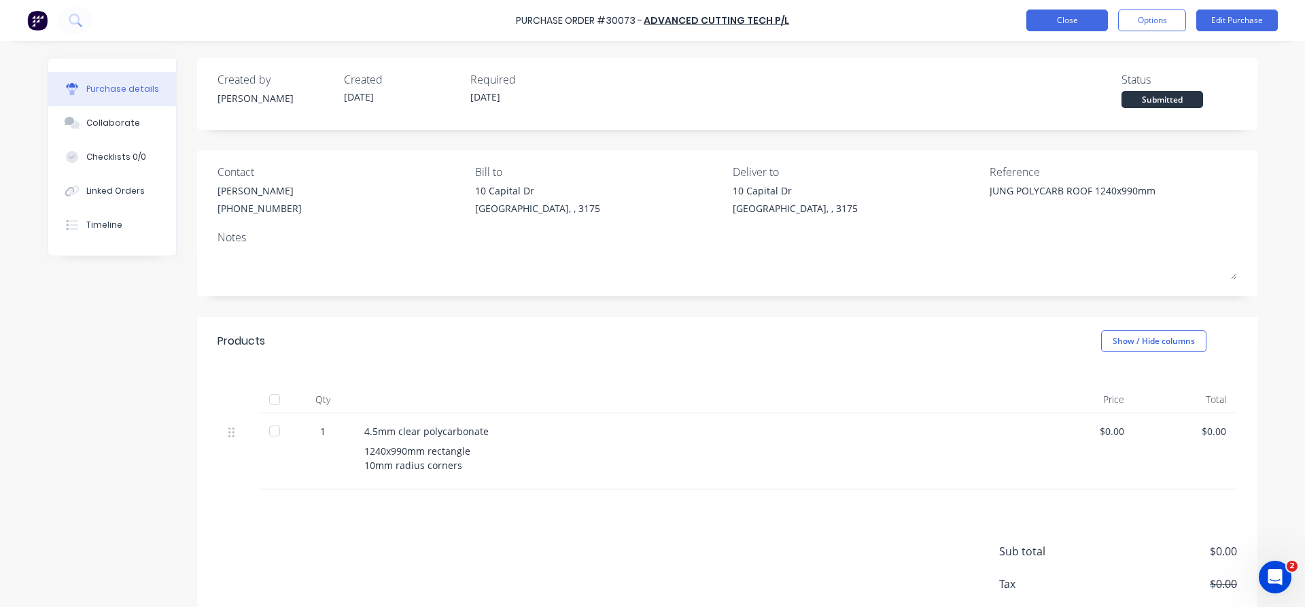
click at [1049, 26] on button "Close" at bounding box center [1068, 21] width 82 height 22
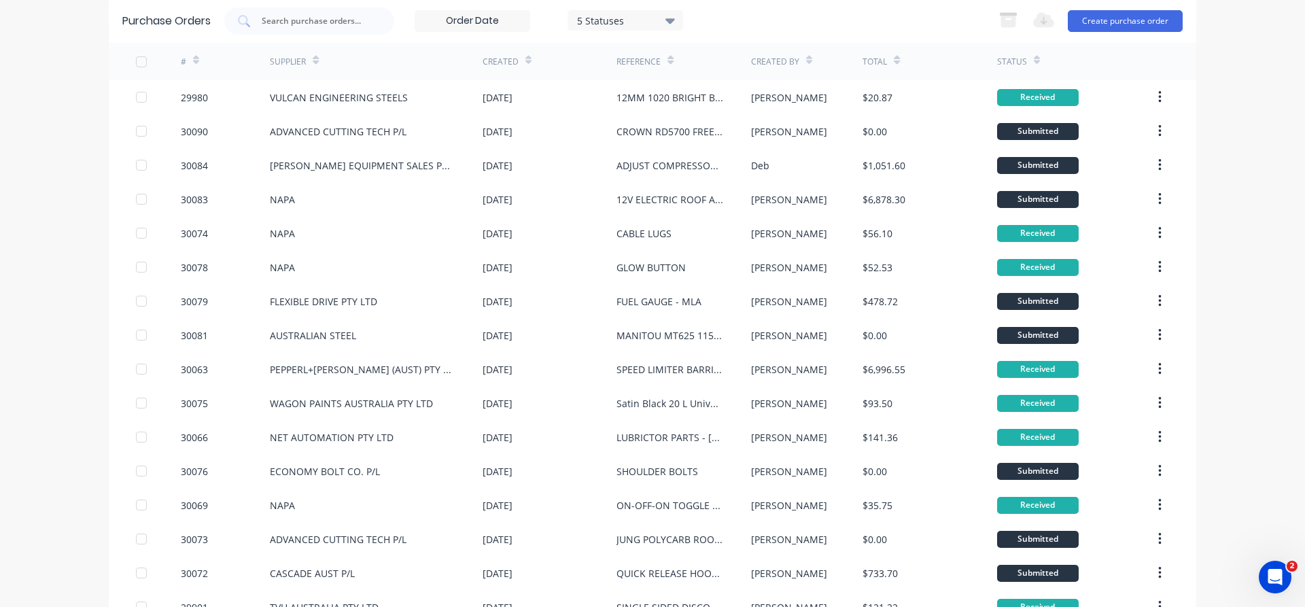
scroll to position [78, 0]
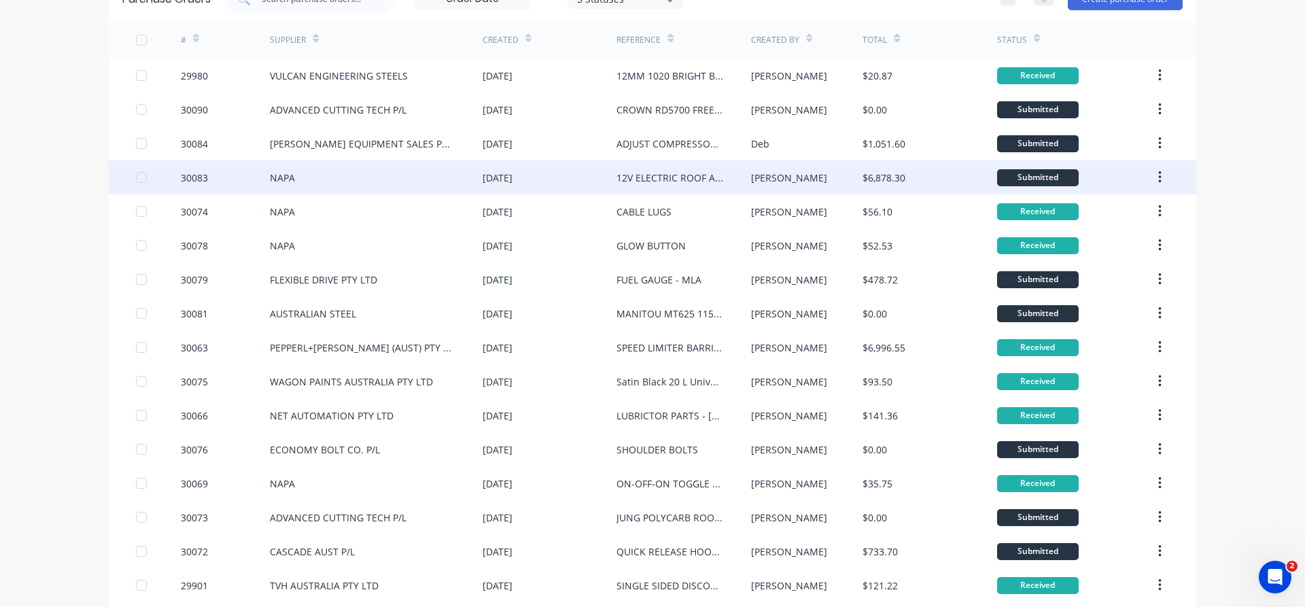
drag, startPoint x: 702, startPoint y: 134, endPoint x: 659, endPoint y: 160, distance: 49.8
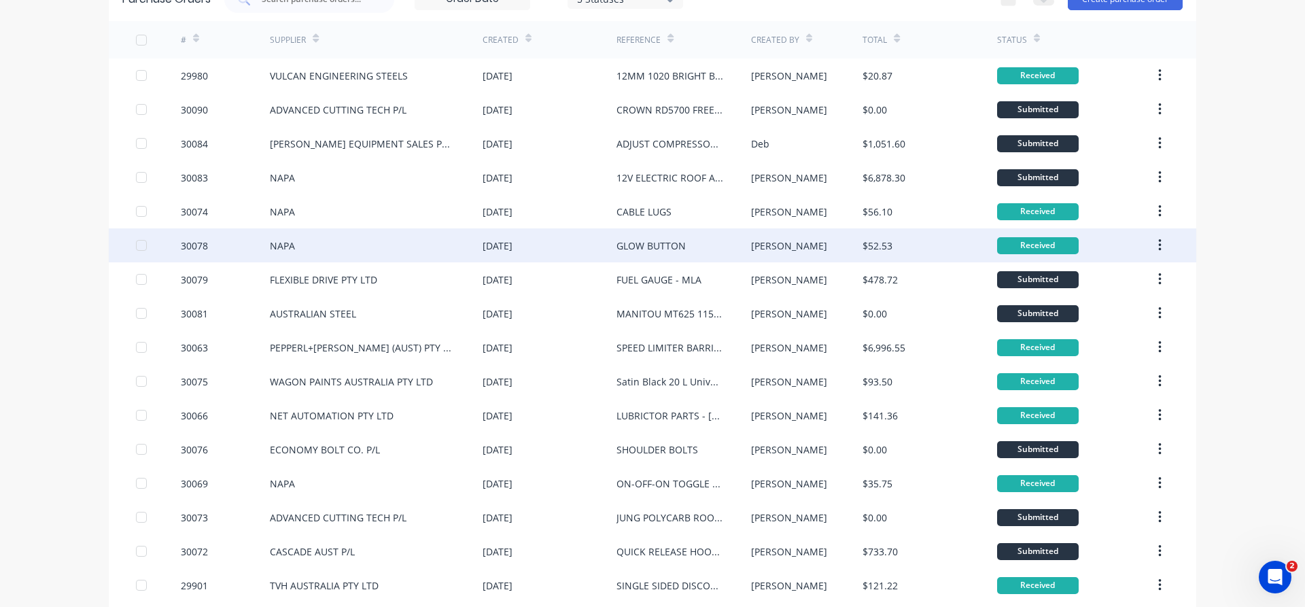
click at [770, 246] on div "[PERSON_NAME]" at bounding box center [807, 245] width 112 height 34
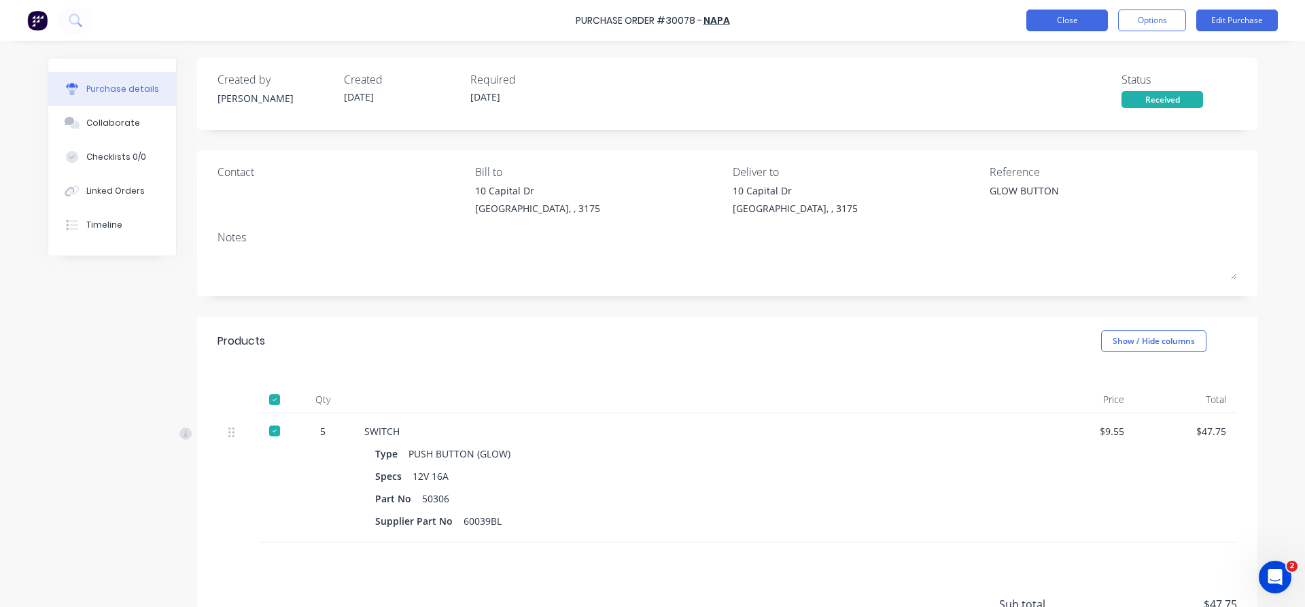
click at [1076, 14] on button "Close" at bounding box center [1068, 21] width 82 height 22
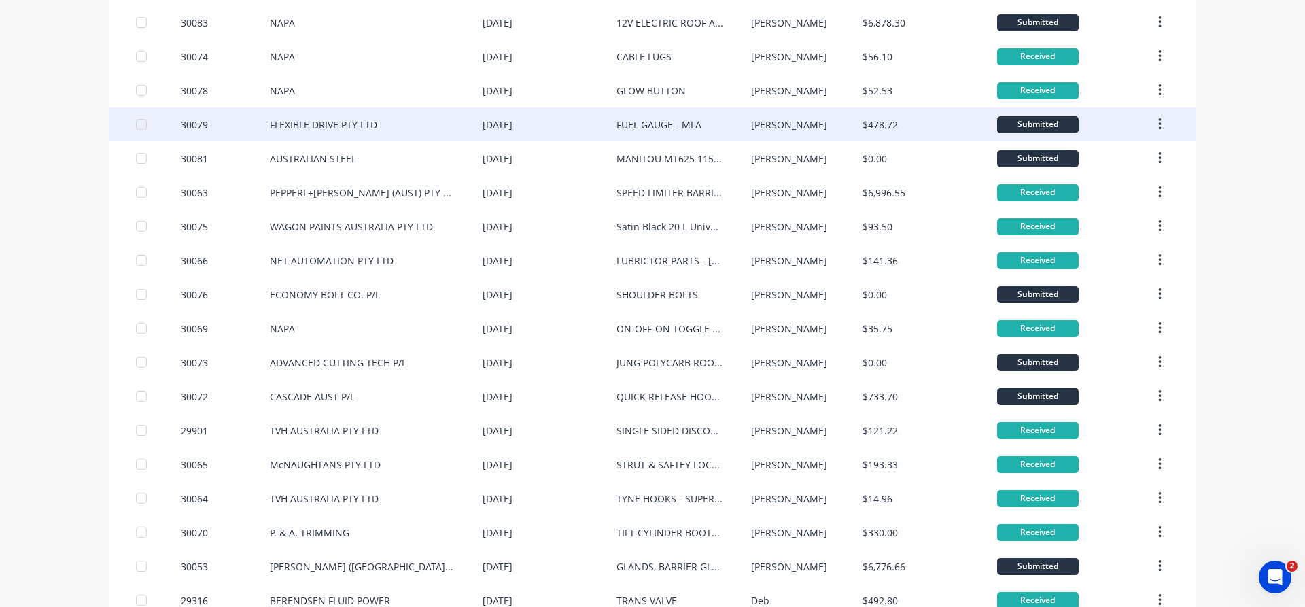
scroll to position [310, 0]
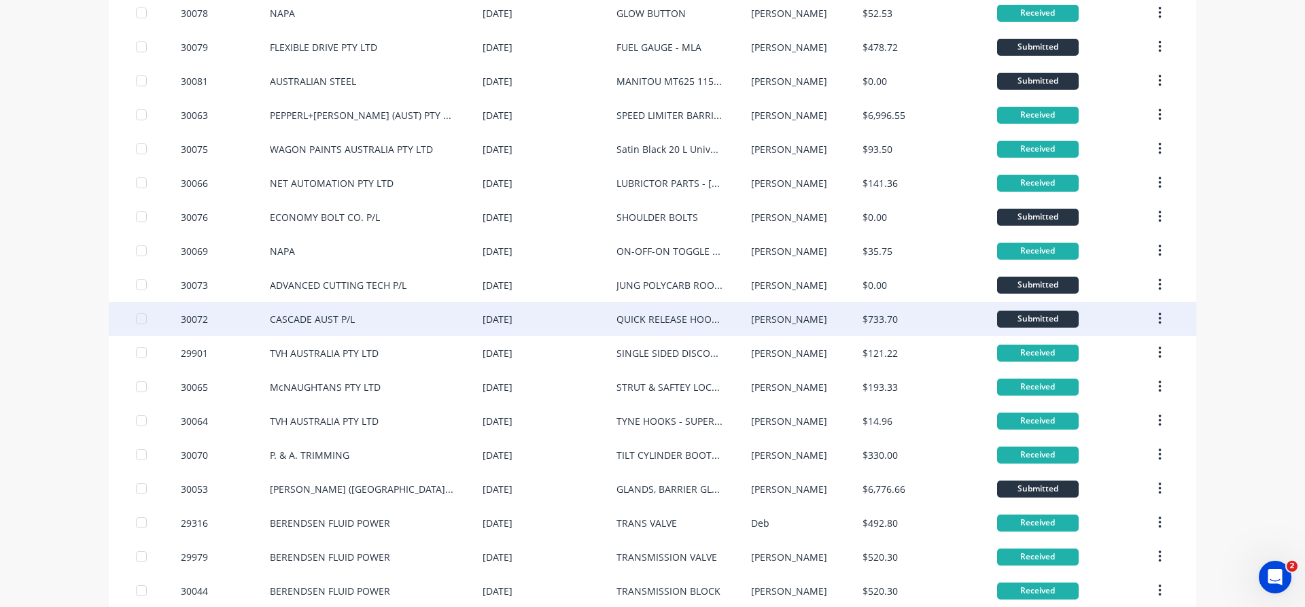
drag, startPoint x: 275, startPoint y: 342, endPoint x: 307, endPoint y: 323, distance: 37.8
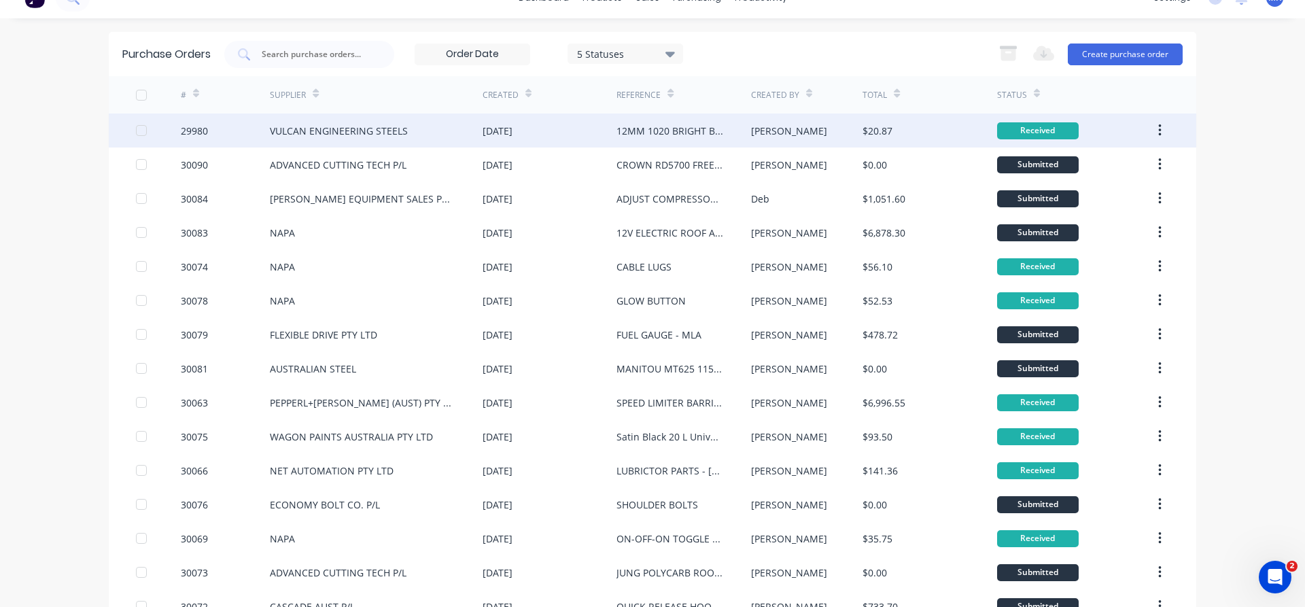
scroll to position [0, 0]
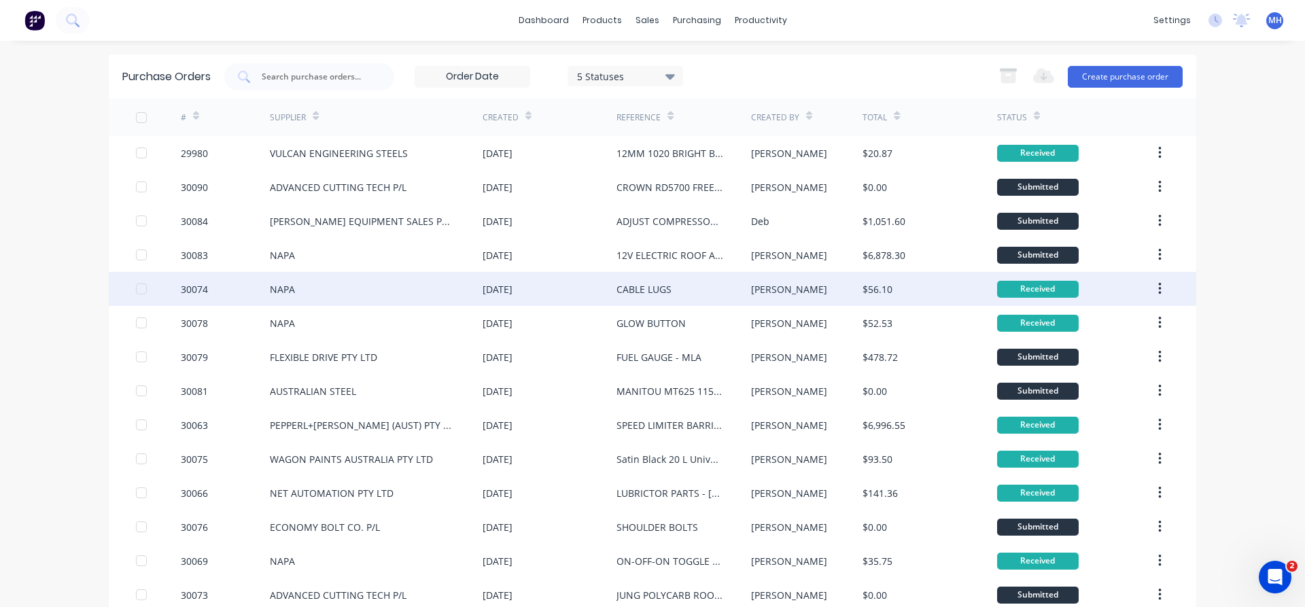
drag, startPoint x: 636, startPoint y: 281, endPoint x: 625, endPoint y: 276, distance: 11.9
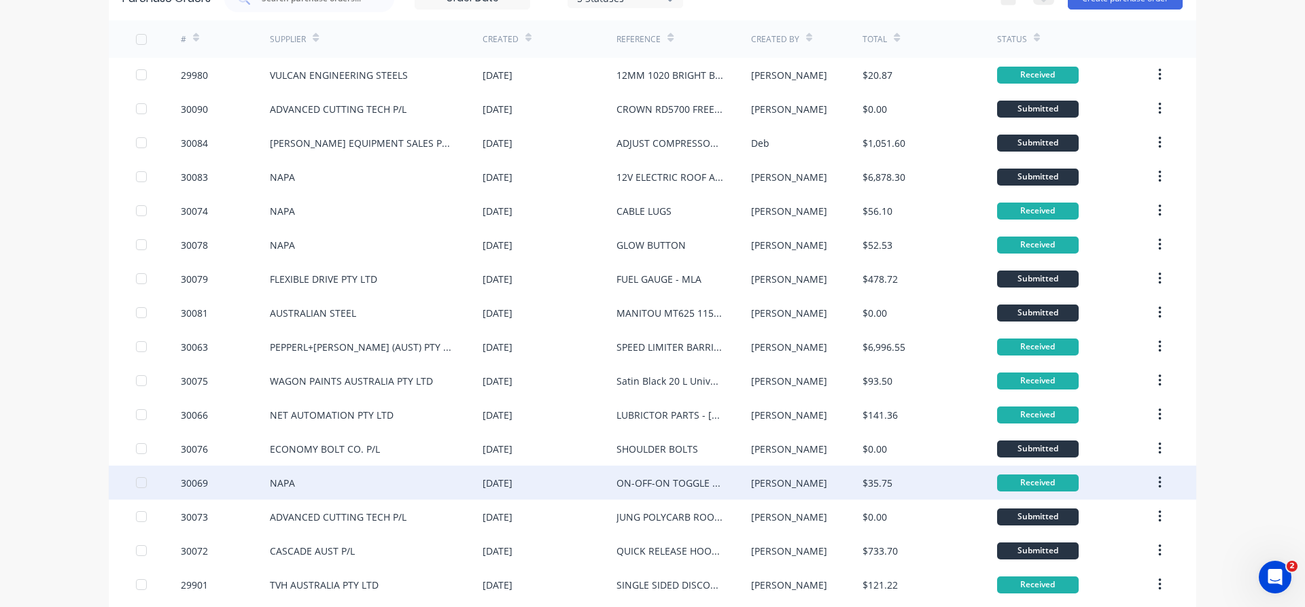
scroll to position [155, 0]
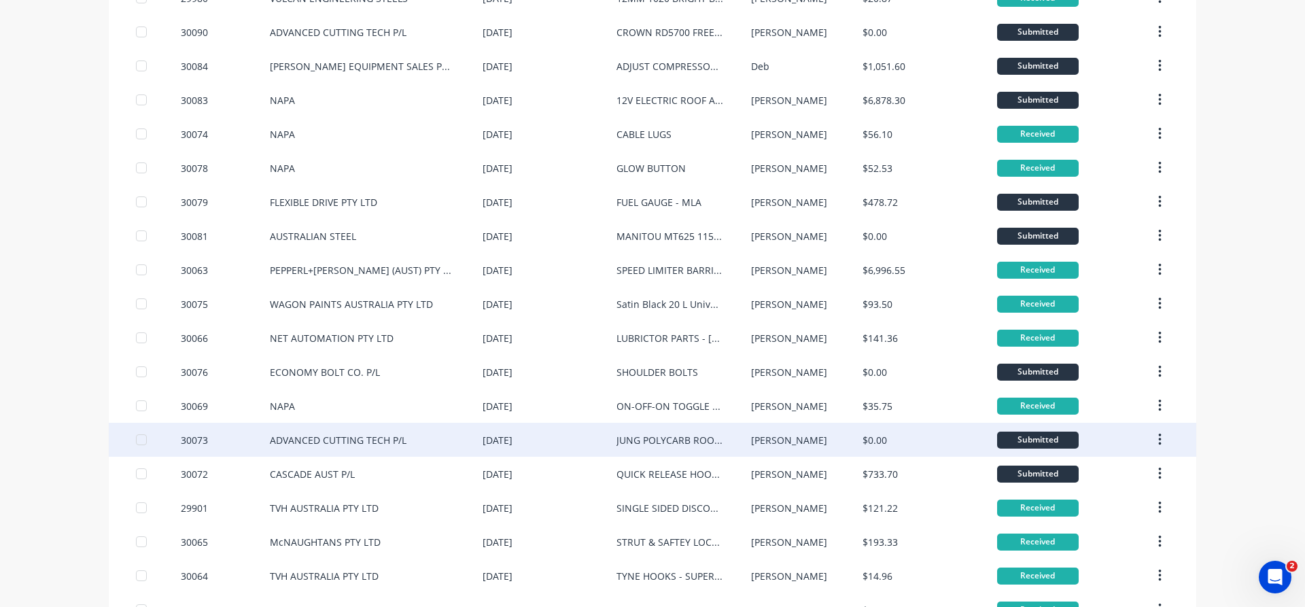
drag, startPoint x: 393, startPoint y: 438, endPoint x: -1007, endPoint y: 104, distance: 1439.0
click at [270, 433] on div "ADVANCED CUTTING TECH P/L" at bounding box center [338, 440] width 137 height 14
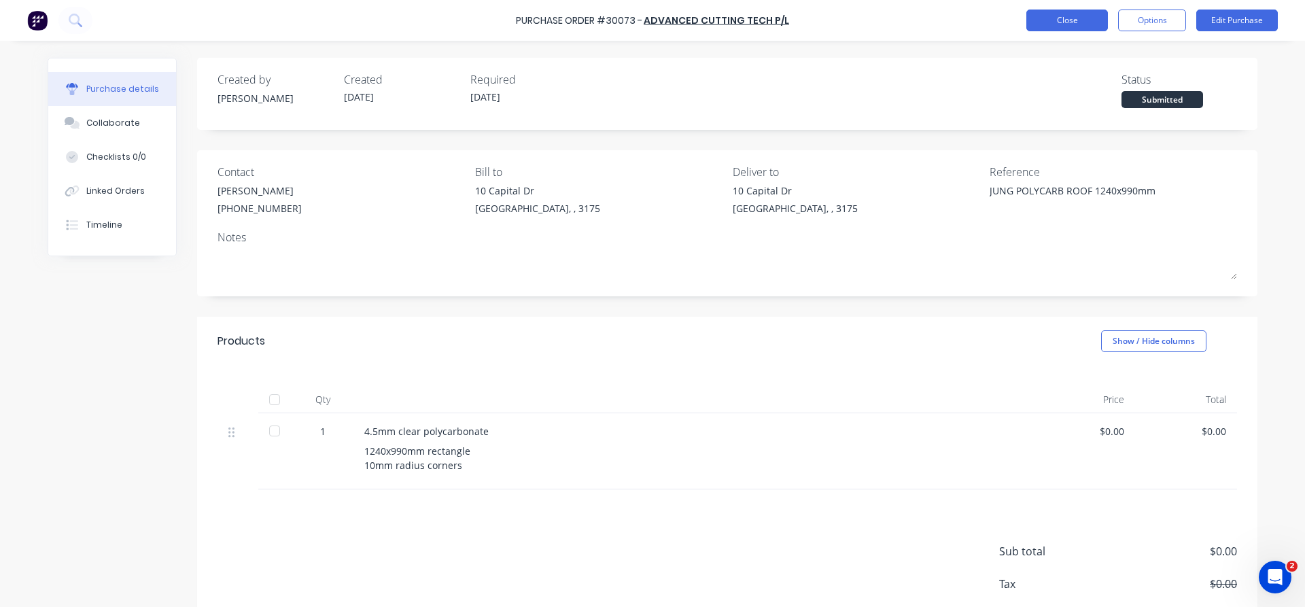
click at [1080, 24] on button "Close" at bounding box center [1068, 21] width 82 height 22
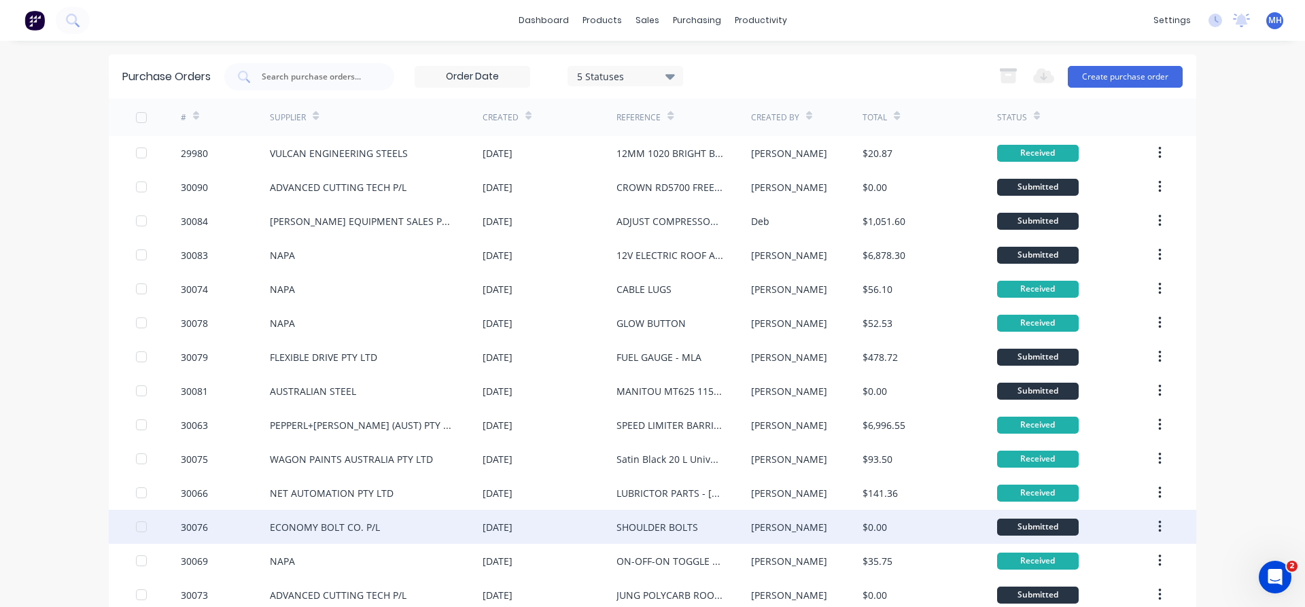
click at [850, 536] on div "[PERSON_NAME]" at bounding box center [807, 527] width 112 height 34
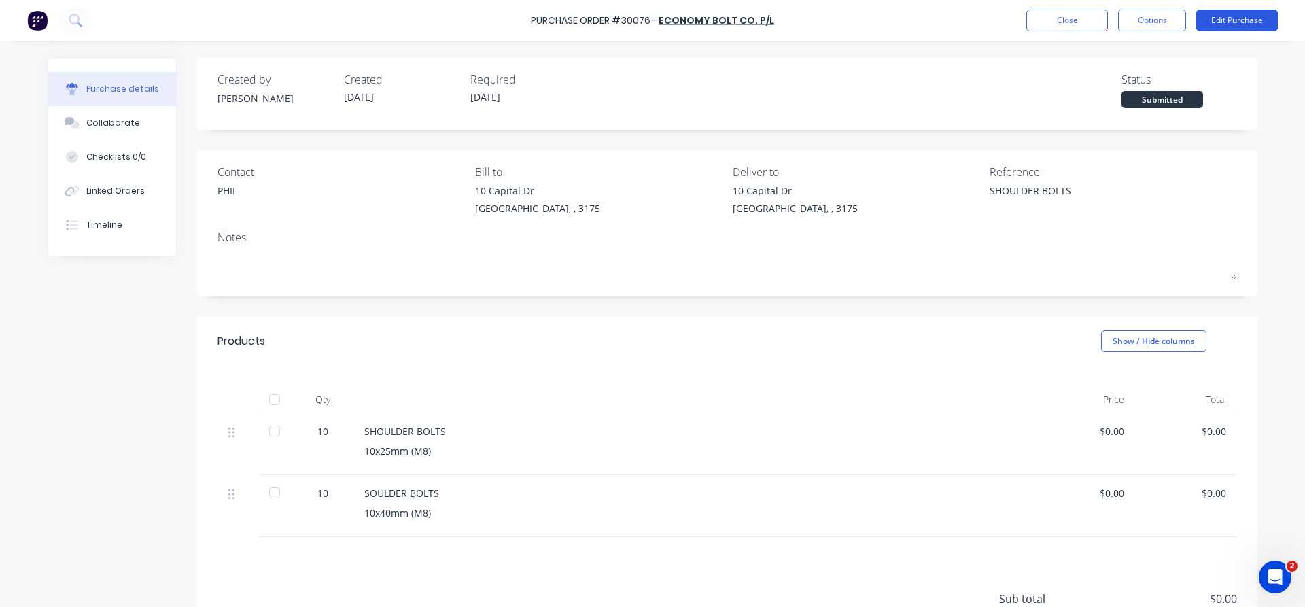
click at [1257, 16] on button "Edit Purchase" at bounding box center [1238, 21] width 82 height 22
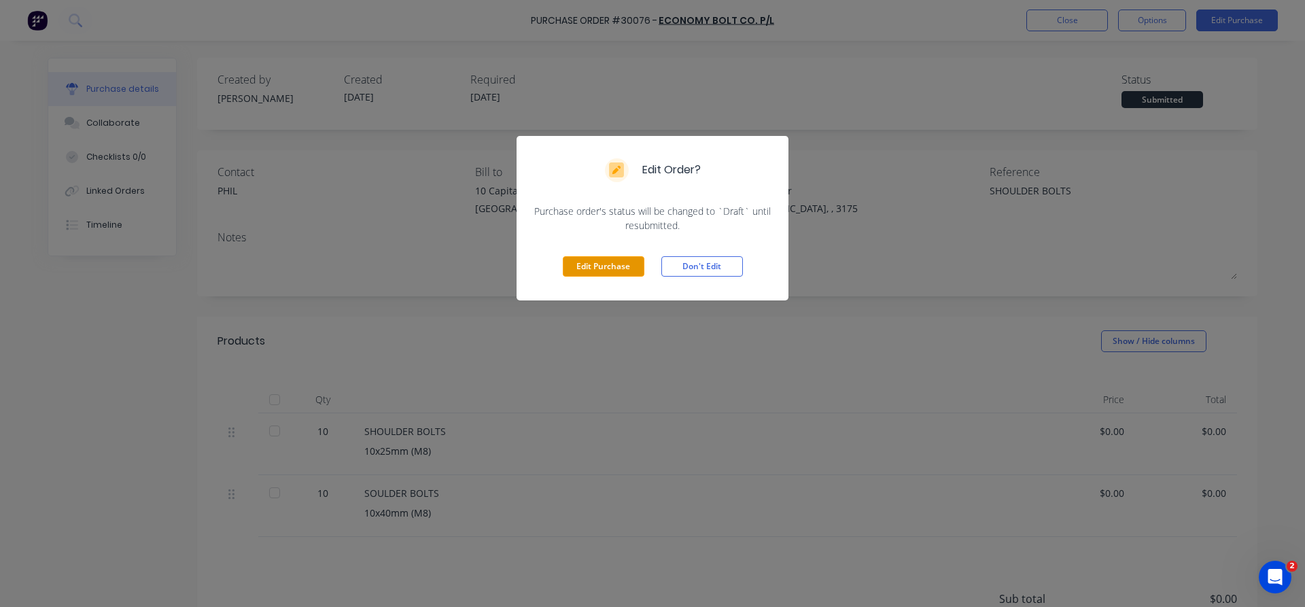
click at [596, 266] on button "Edit Purchase" at bounding box center [604, 266] width 82 height 20
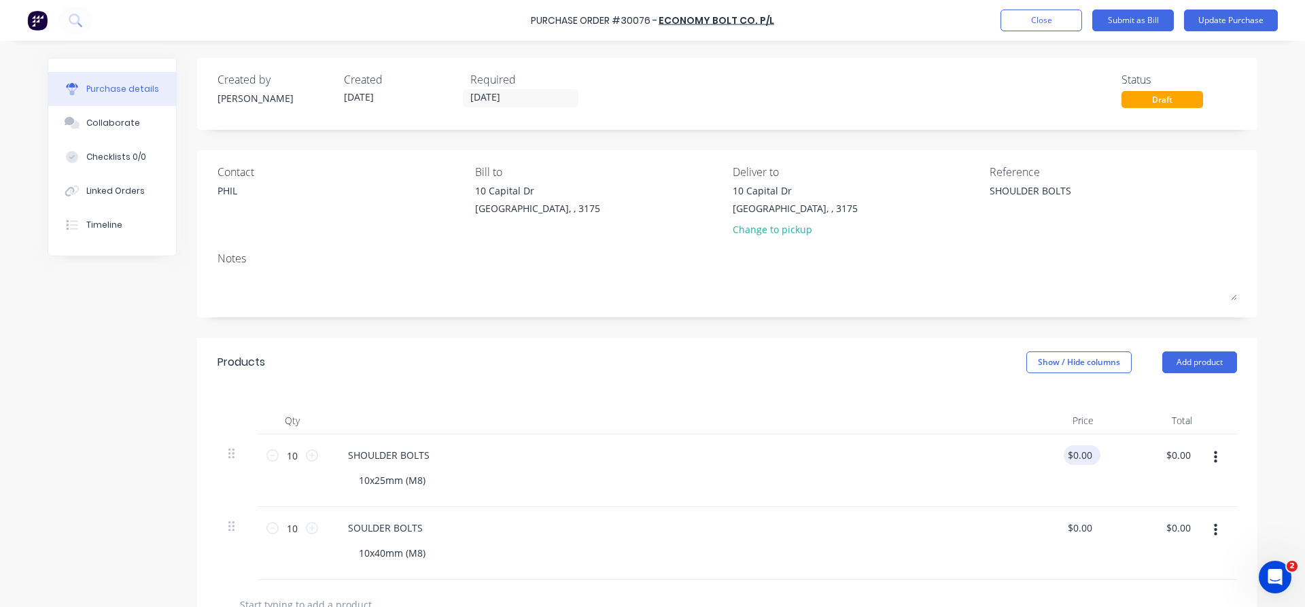
type textarea "x"
type input "0.00"
click at [1093, 447] on input "0.00" at bounding box center [1082, 455] width 26 height 20
type textarea "x"
drag, startPoint x: 1091, startPoint y: 447, endPoint x: 1026, endPoint y: 442, distance: 65.4
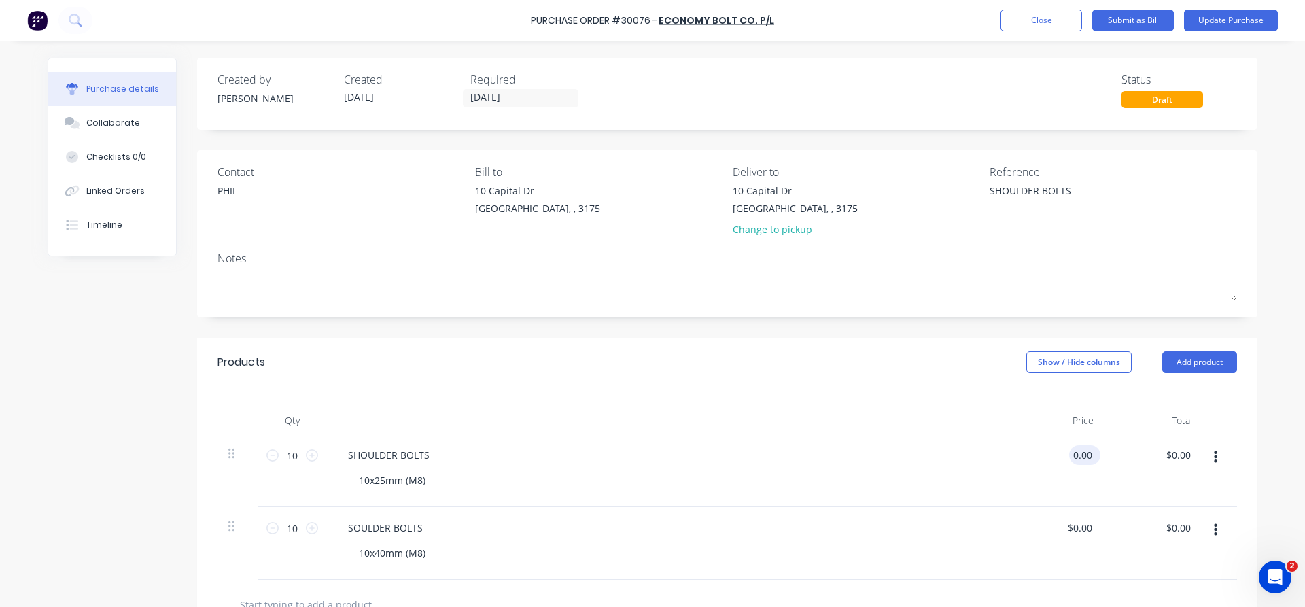
click at [1069, 445] on input "0.00" at bounding box center [1082, 455] width 26 height 20
type input "1.54"
type textarea "x"
type input "$1.54"
type input "15.40"
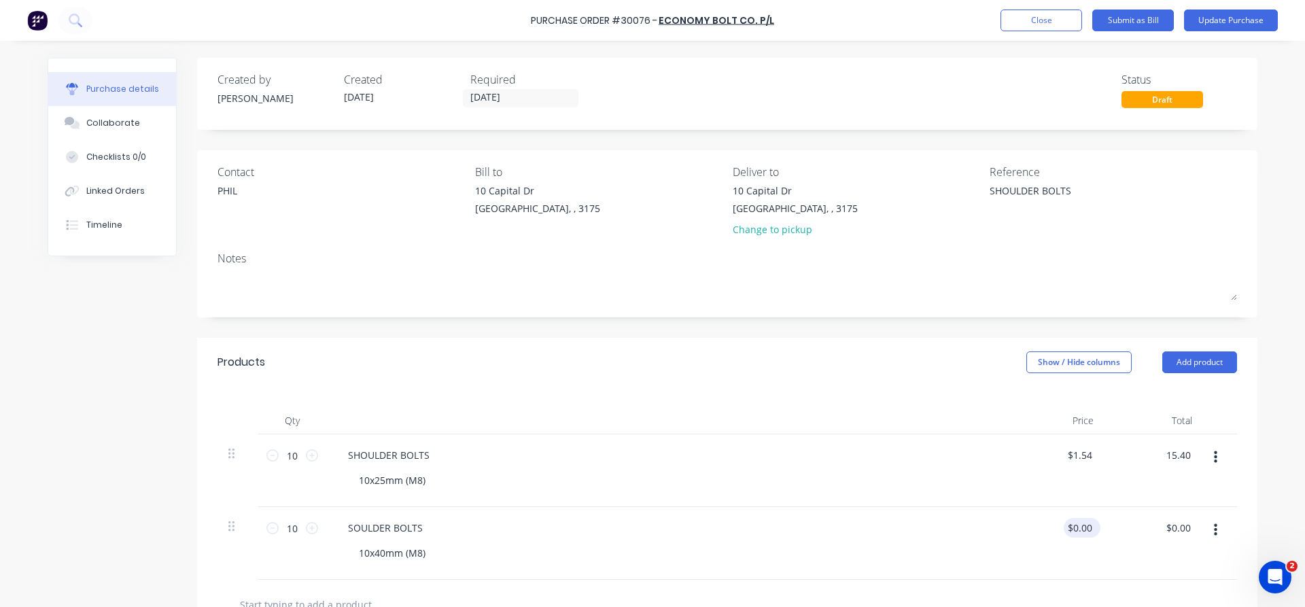
type textarea "x"
type input "$15.40"
type input "0.00"
type textarea "x"
drag, startPoint x: 1091, startPoint y: 525, endPoint x: 1056, endPoint y: 524, distance: 34.7
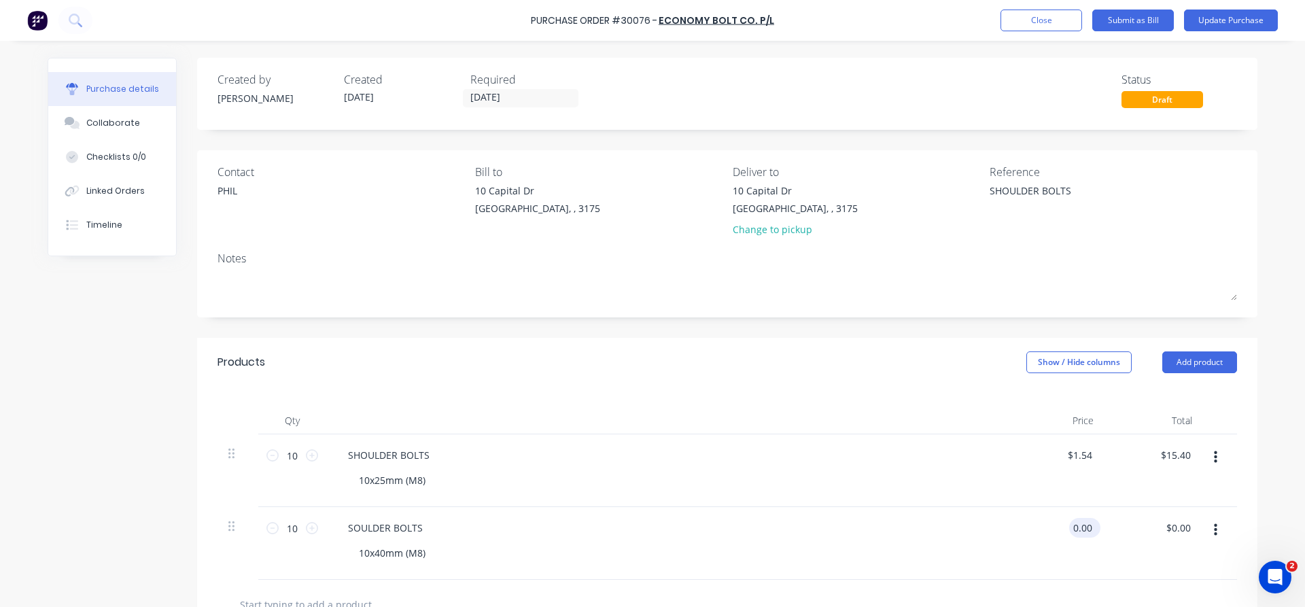
click at [1069, 524] on input "0.00" at bounding box center [1082, 528] width 26 height 20
type input "1.72"
type textarea "x"
type input "$1.72"
type input "17.20"
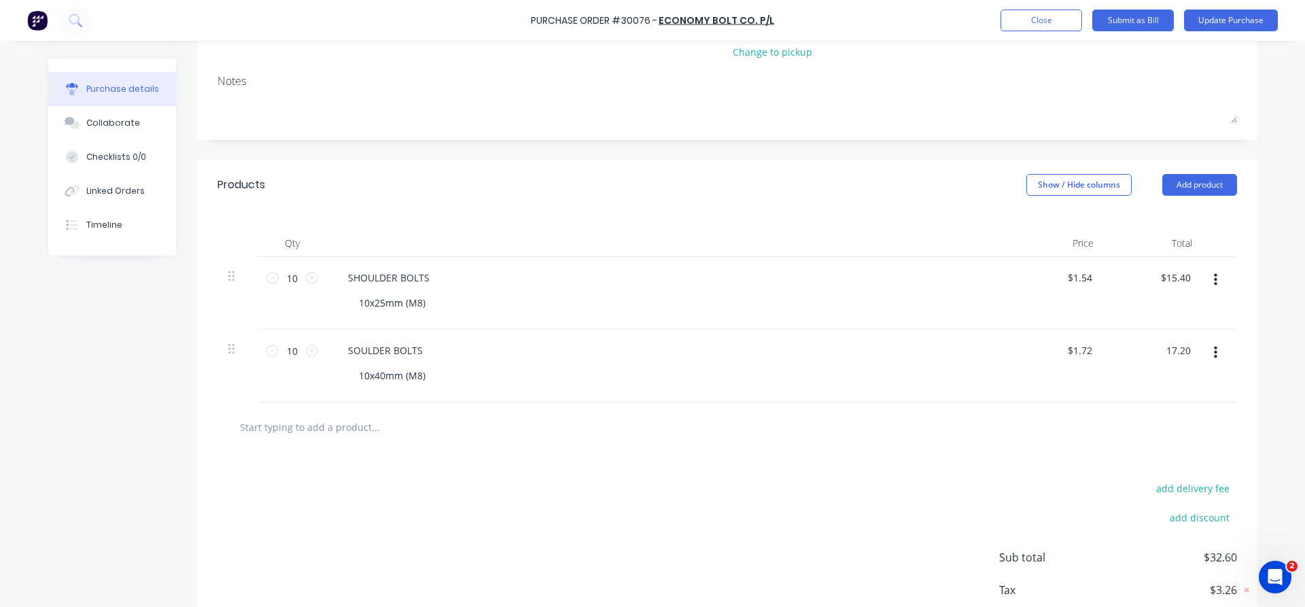
scroll to position [233, 0]
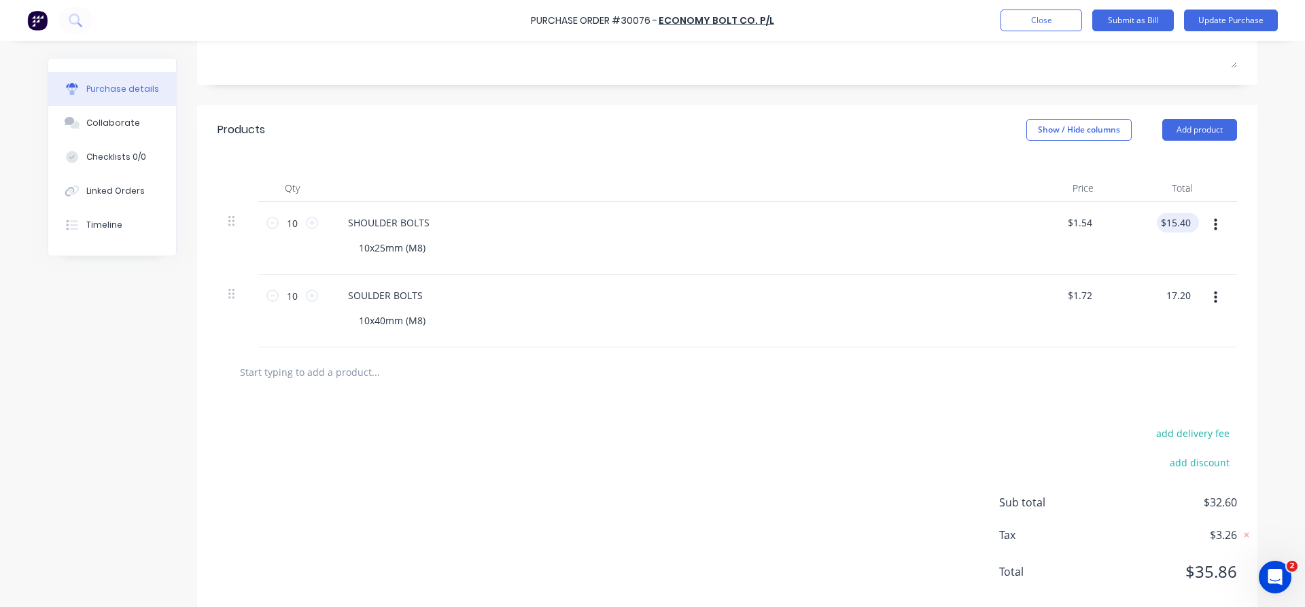
type textarea "x"
type input "15.40"
type input "$17.20"
type textarea "x"
click at [1186, 216] on input "15.40" at bounding box center [1178, 223] width 31 height 20
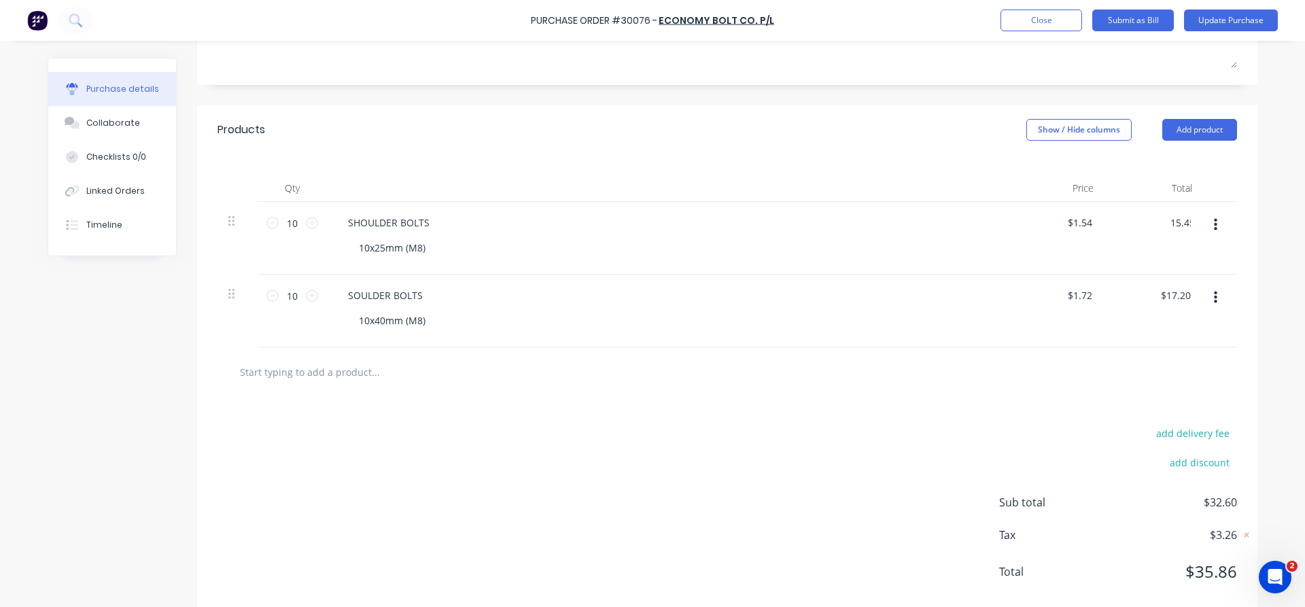
type input "15.45"
type textarea "x"
type input "$1.545"
type input "$15.45"
type textarea "x"
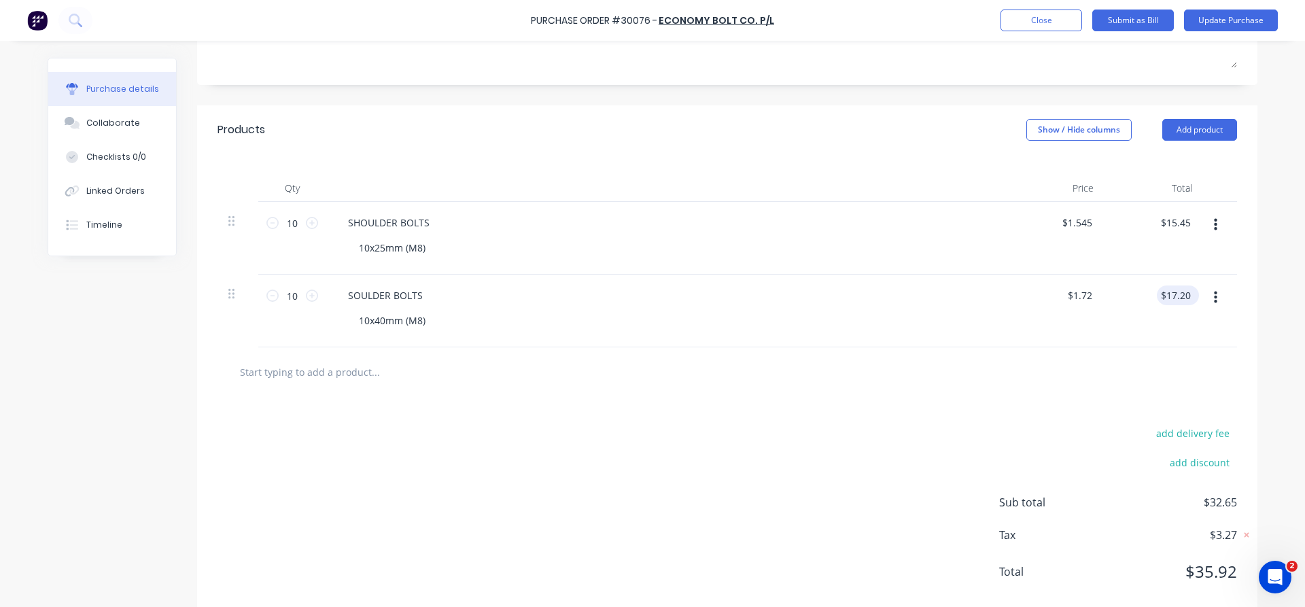
click at [1194, 298] on div "$17.20 $17.20" at bounding box center [1178, 296] width 42 height 20
type textarea "x"
drag, startPoint x: 1192, startPoint y: 292, endPoint x: 1148, endPoint y: 291, distance: 44.2
click at [1148, 291] on div "17.20 17.20" at bounding box center [1154, 311] width 99 height 73
type input "17.23"
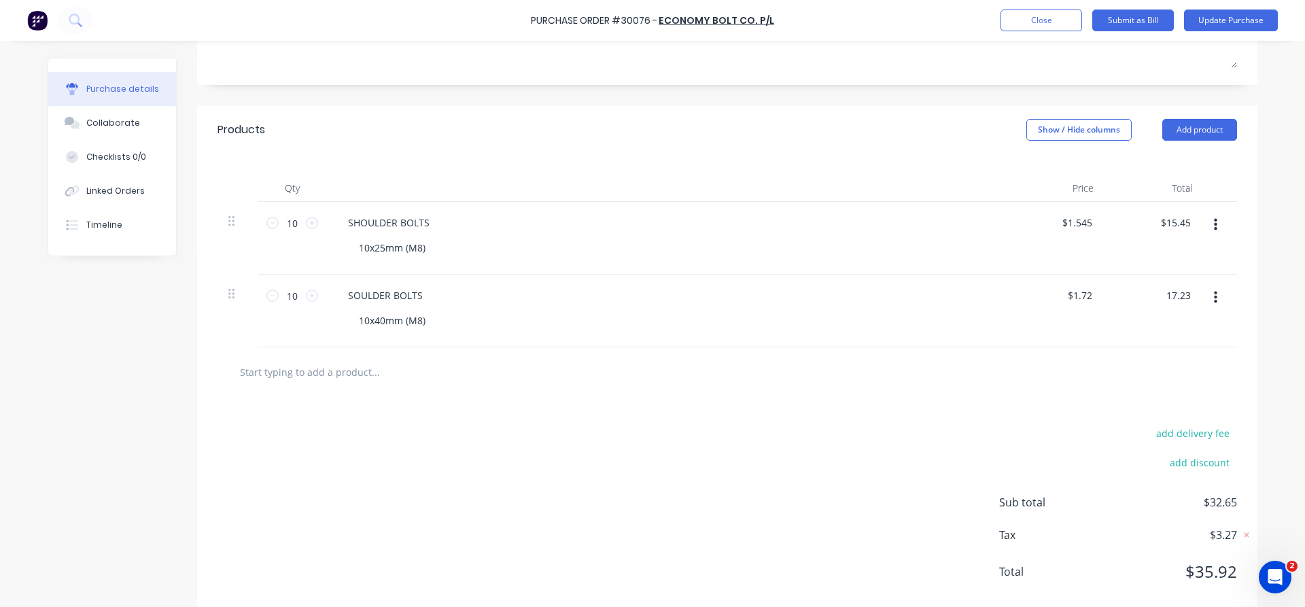
type textarea "x"
type input "$1.723"
type input "$17.23"
type textarea "x"
drag, startPoint x: 1155, startPoint y: 464, endPoint x: 1151, endPoint y: 441, distance: 23.5
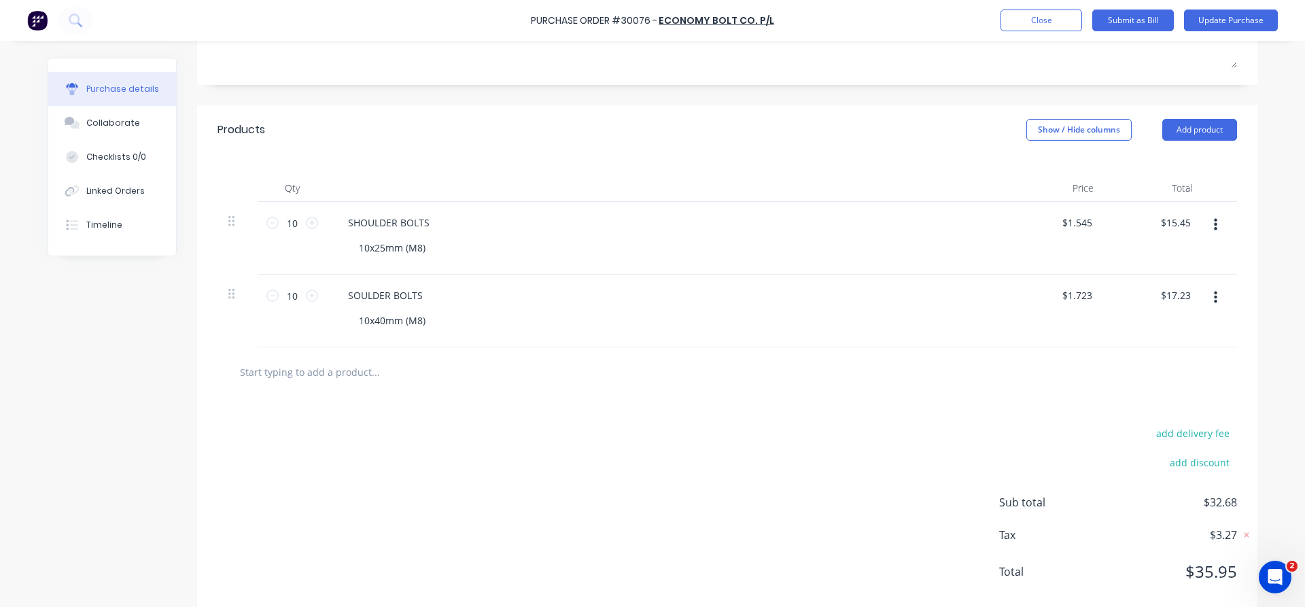
click at [1155, 455] on div "add discount" at bounding box center [1118, 460] width 238 height 21
click at [933, 407] on div "add delivery fee add discount Sub total $32.68 Tax $3.27 Total $35.95" at bounding box center [727, 509] width 1061 height 224
click at [1229, 24] on button "Update Purchase" at bounding box center [1231, 21] width 94 height 22
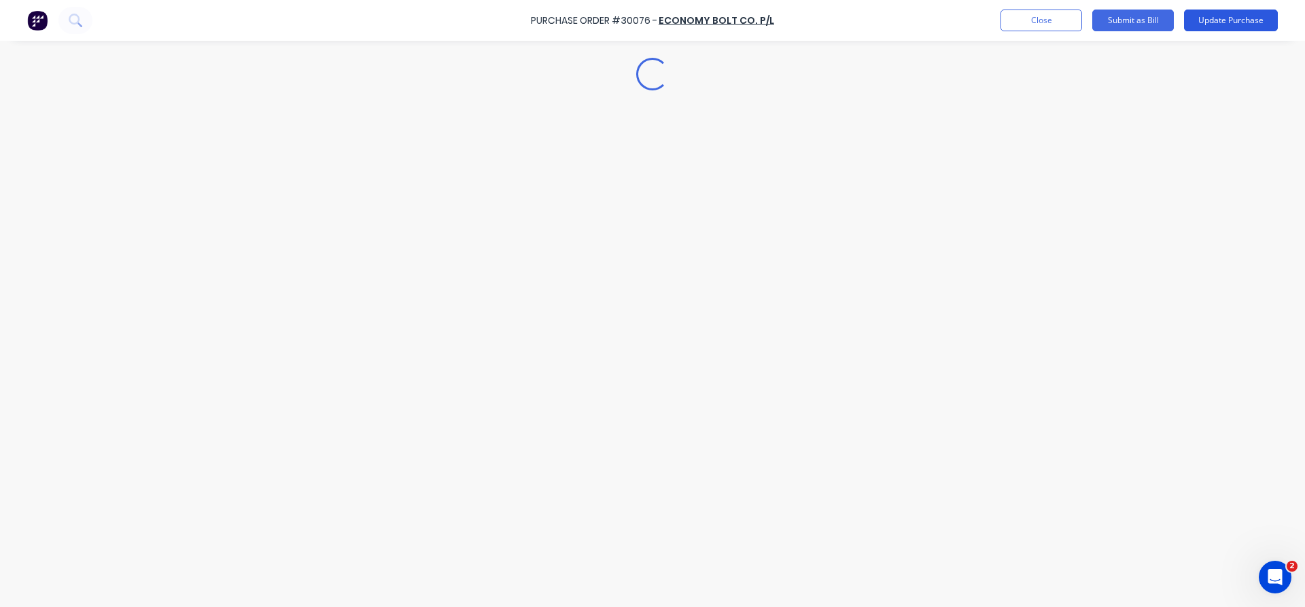
scroll to position [0, 0]
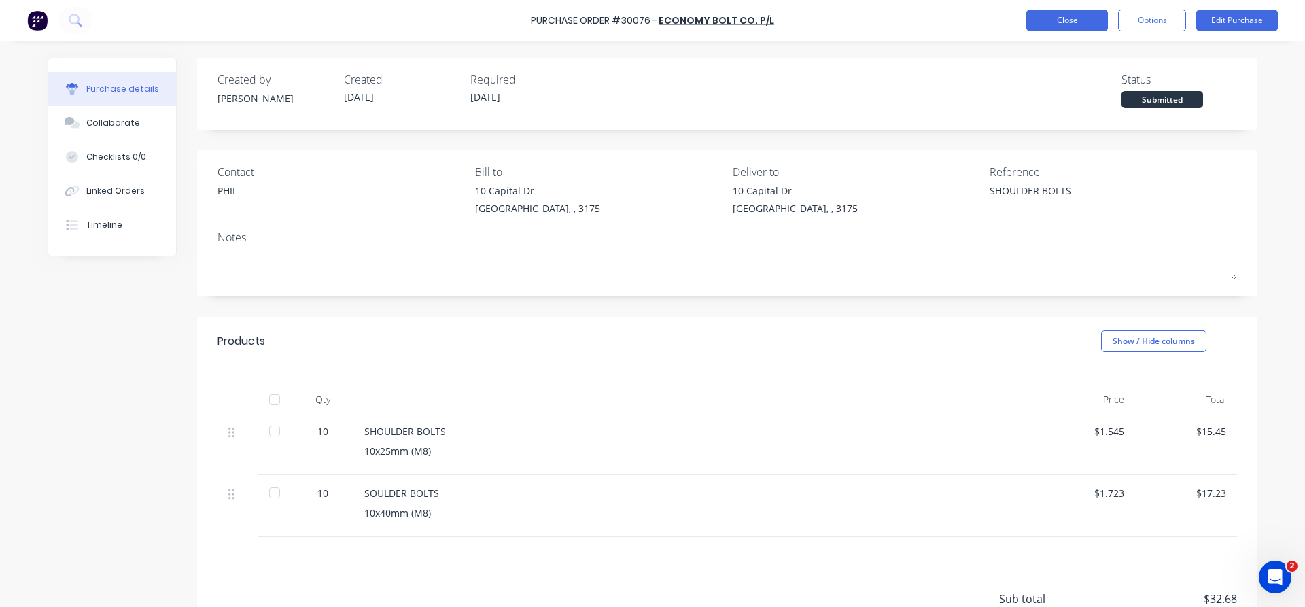
click at [1056, 12] on button "Close" at bounding box center [1068, 21] width 82 height 22
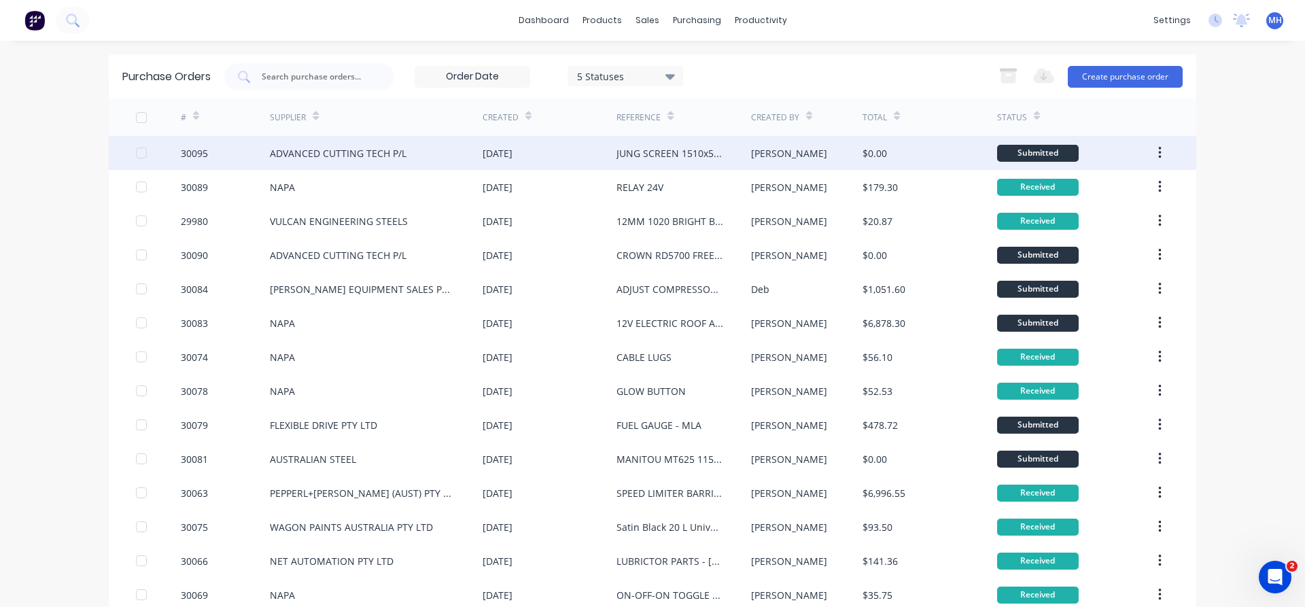
click at [309, 151] on div "ADVANCED CUTTING TECH P/L" at bounding box center [338, 153] width 137 height 14
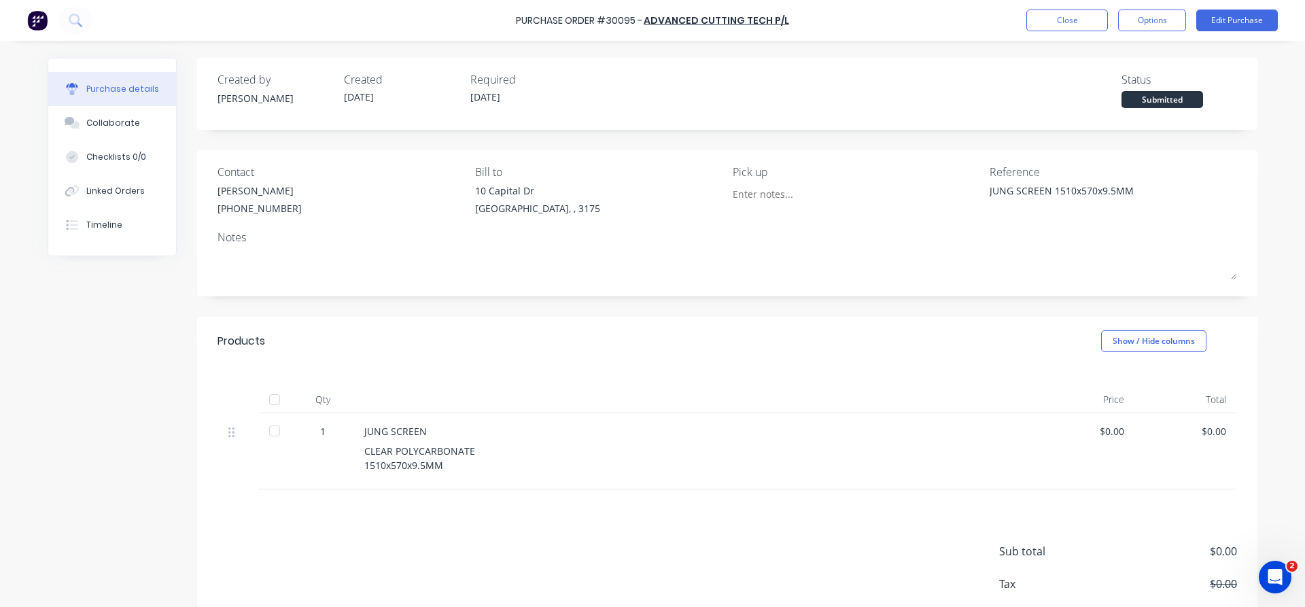
click at [1075, 32] on div "Purchase Order #30095 - ADVANCED CUTTING TECH P/L Close Options Edit Purchase" at bounding box center [652, 20] width 1305 height 41
click at [1073, 20] on button "Close" at bounding box center [1068, 21] width 82 height 22
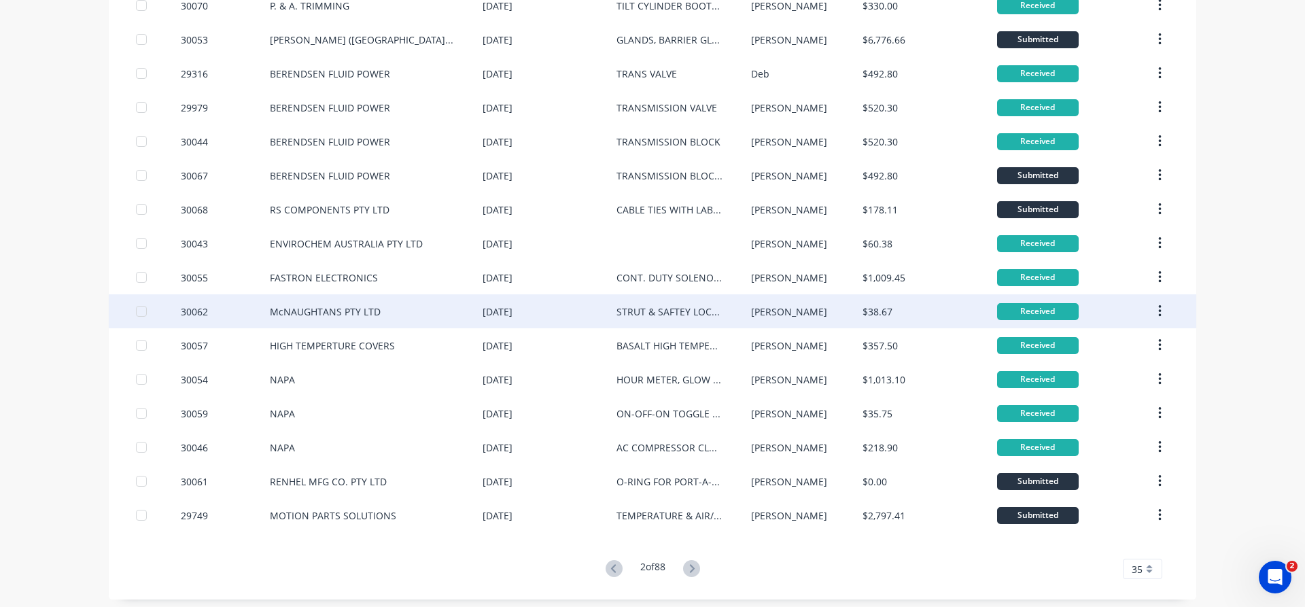
scroll to position [799, 0]
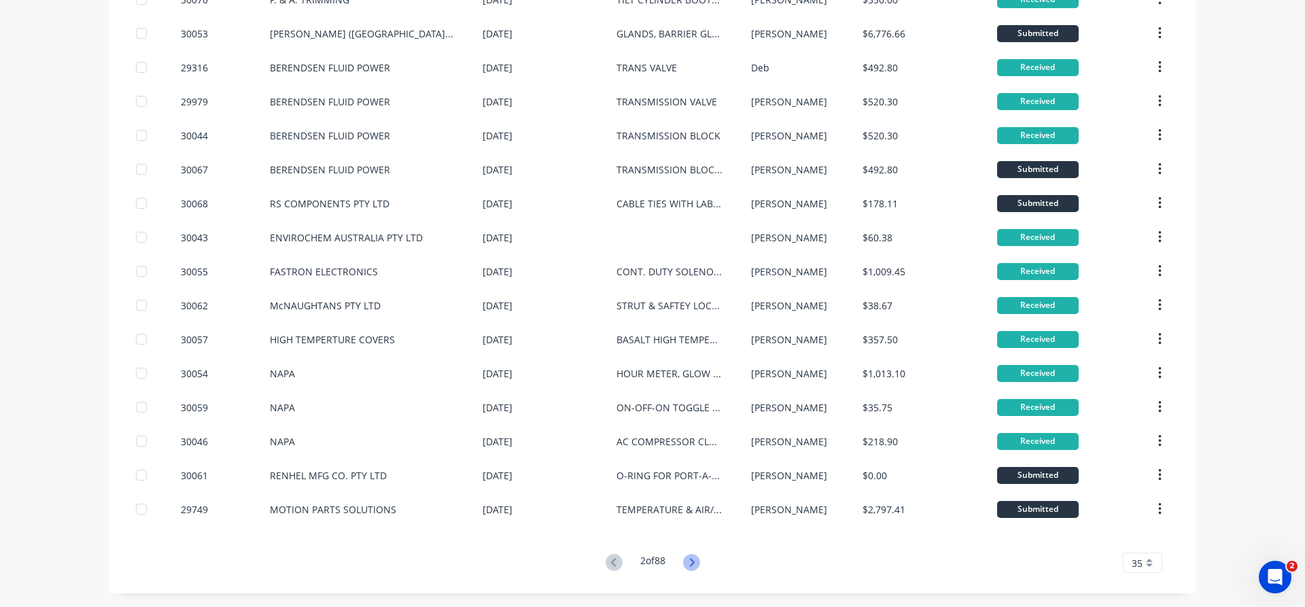
click at [691, 565] on icon at bounding box center [691, 562] width 5 height 8
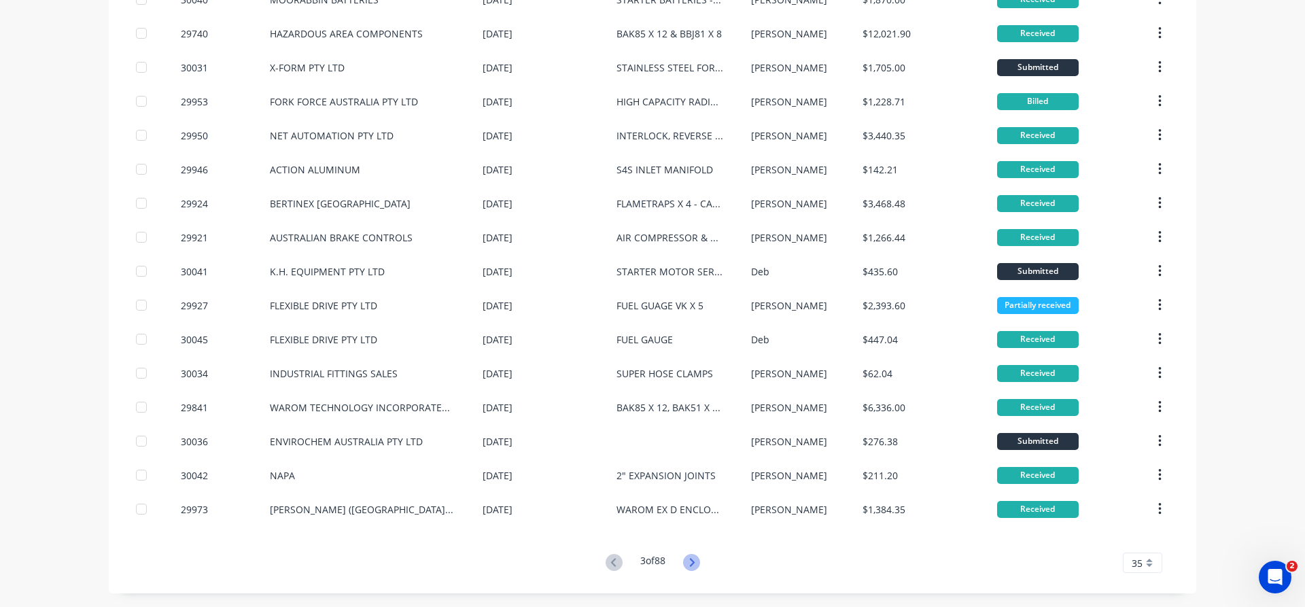
click at [693, 563] on icon at bounding box center [691, 562] width 5 height 8
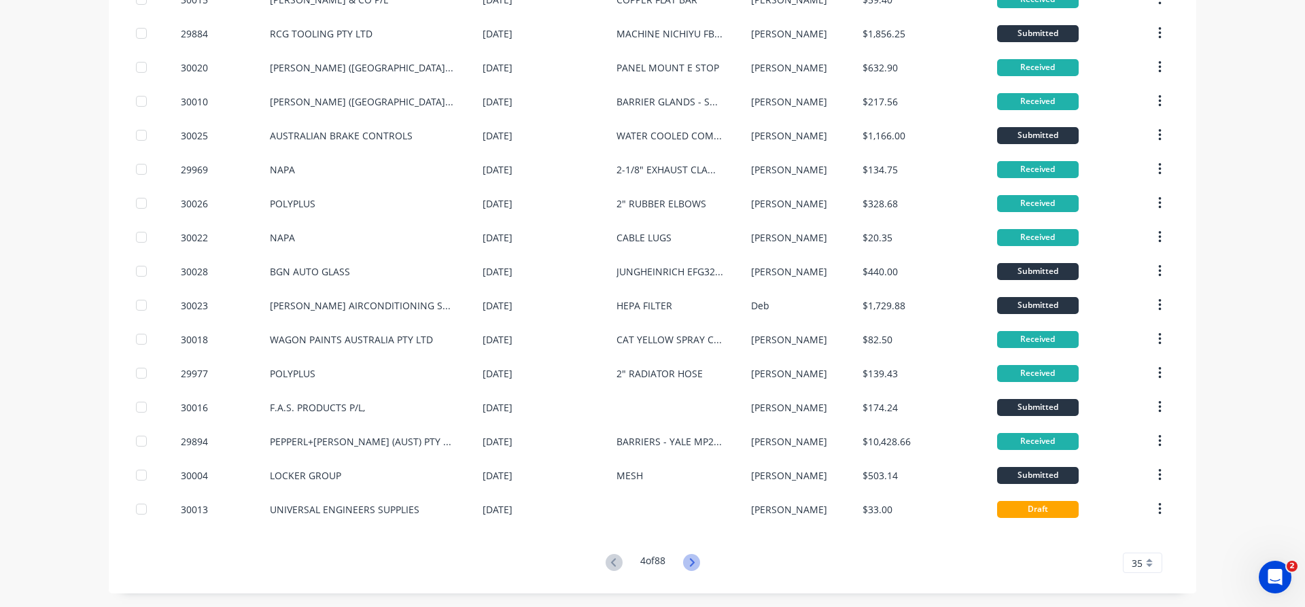
click at [691, 563] on icon at bounding box center [691, 562] width 17 height 17
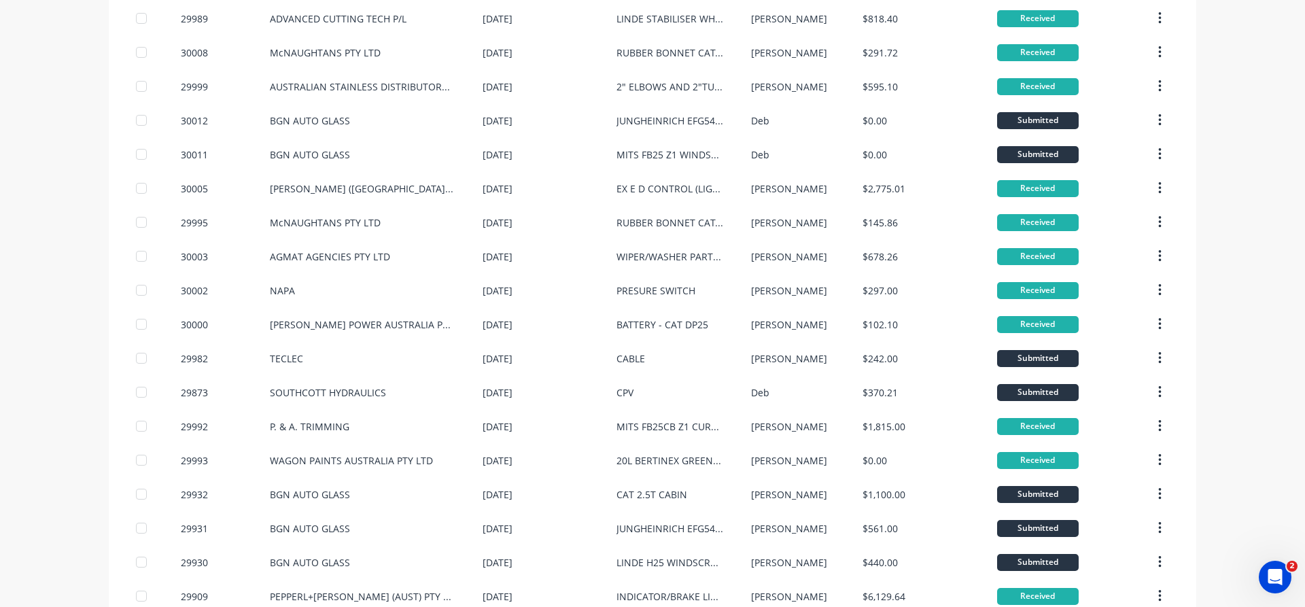
scroll to position [310, 0]
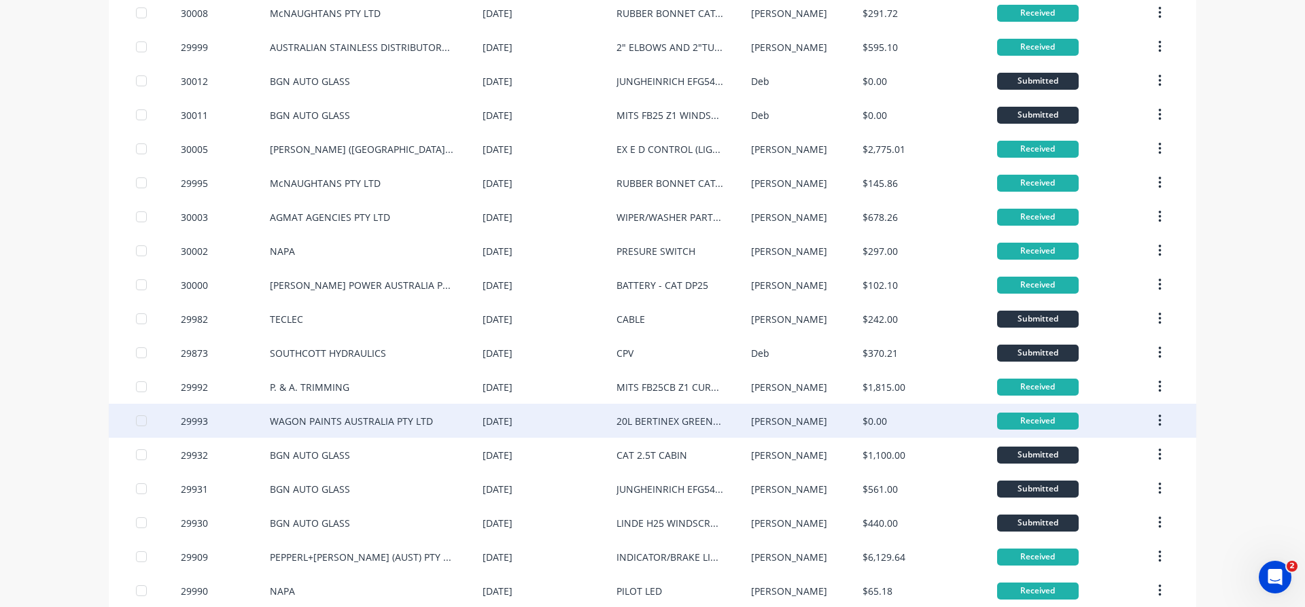
click at [328, 419] on div "WAGON PAINTS AUSTRALIA PTY LTD" at bounding box center [351, 421] width 163 height 14
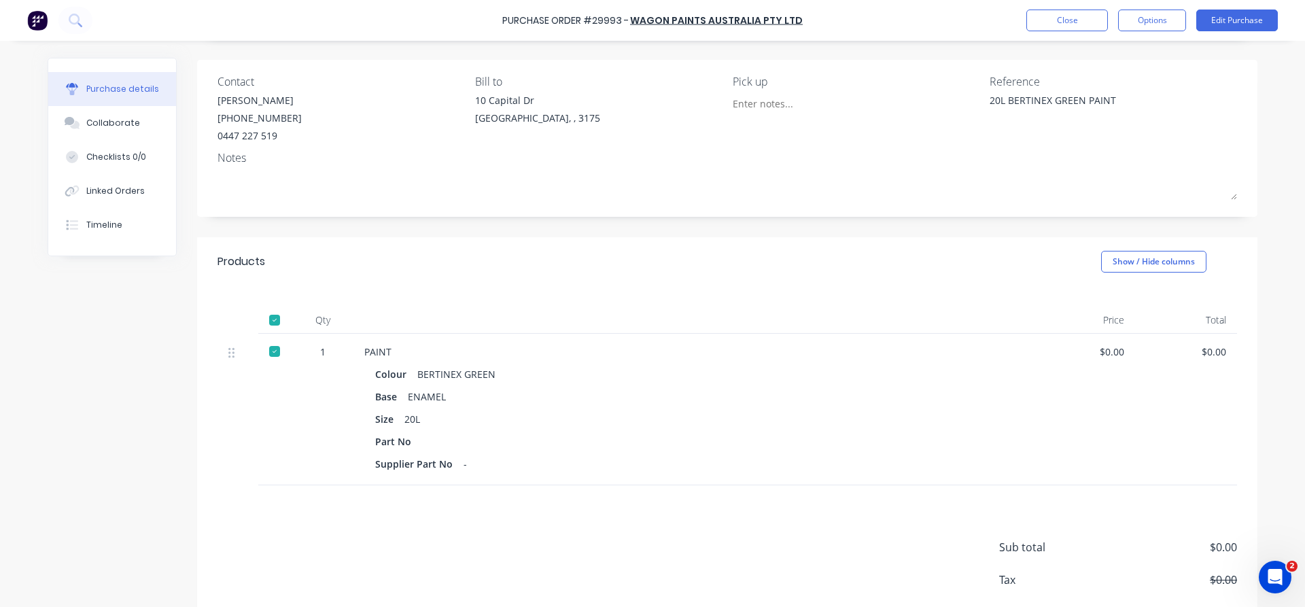
scroll to position [155, 0]
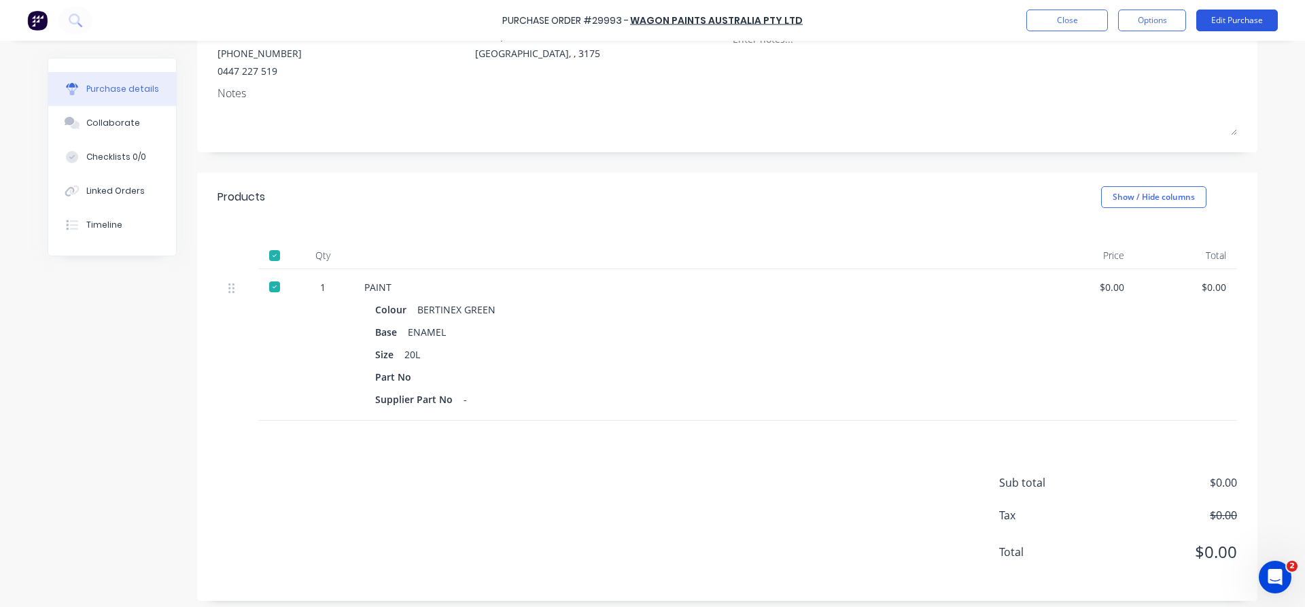
click at [1237, 20] on button "Edit Purchase" at bounding box center [1238, 21] width 82 height 22
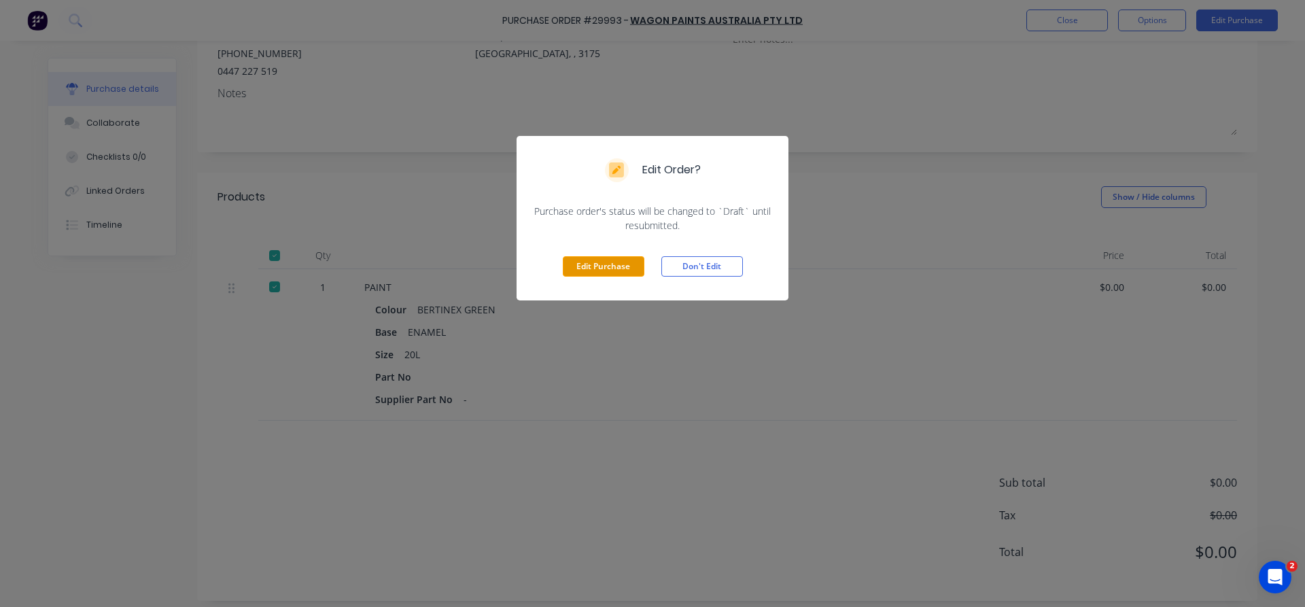
click at [595, 274] on button "Edit Purchase" at bounding box center [604, 266] width 82 height 20
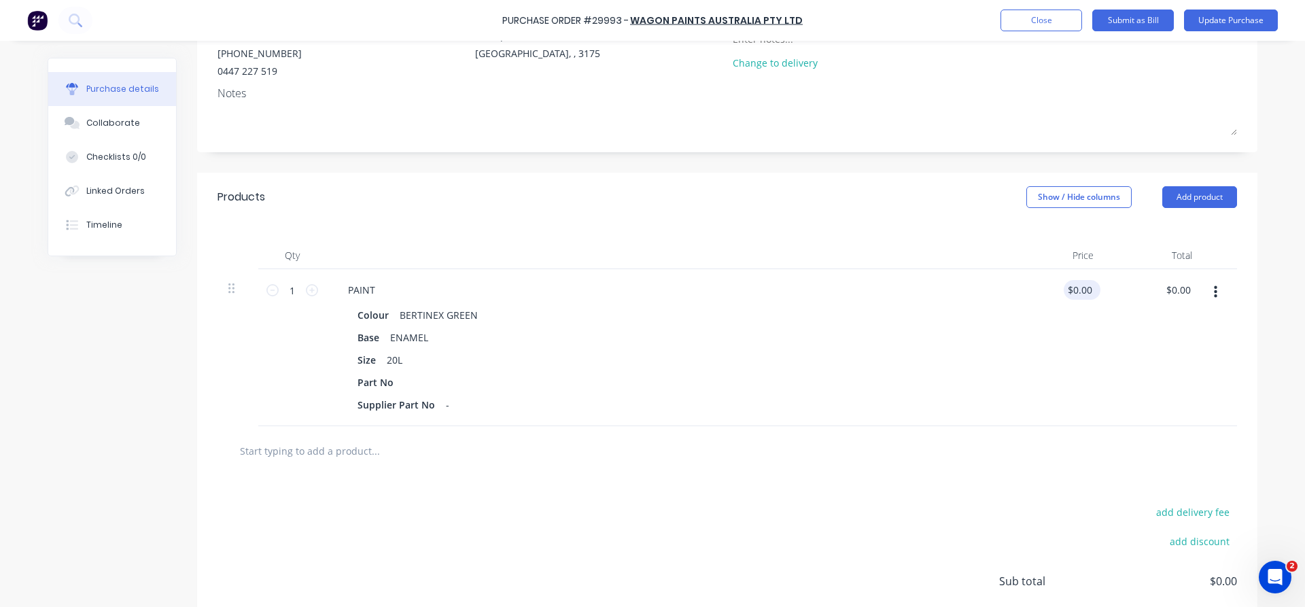
drag, startPoint x: 1097, startPoint y: 288, endPoint x: 1088, endPoint y: 292, distance: 9.7
click at [1073, 283] on div "$0.00 $0.00" at bounding box center [1082, 290] width 37 height 20
drag, startPoint x: 1099, startPoint y: 287, endPoint x: 1084, endPoint y: 284, distance: 15.9
click at [1084, 284] on div "$0.00 $0.00" at bounding box center [1082, 290] width 37 height 20
type textarea "x"
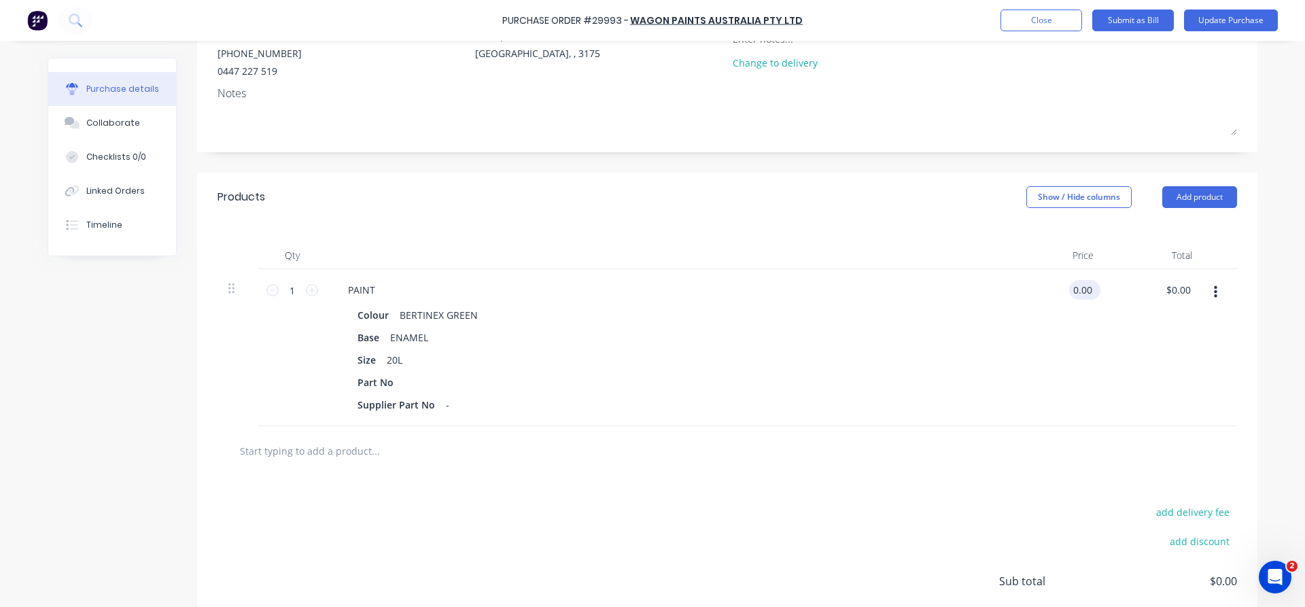
drag, startPoint x: 1092, startPoint y: 284, endPoint x: 1046, endPoint y: 289, distance: 45.8
click at [1069, 289] on input "0.00" at bounding box center [1082, 290] width 26 height 20
type input "230.00"
type textarea "x"
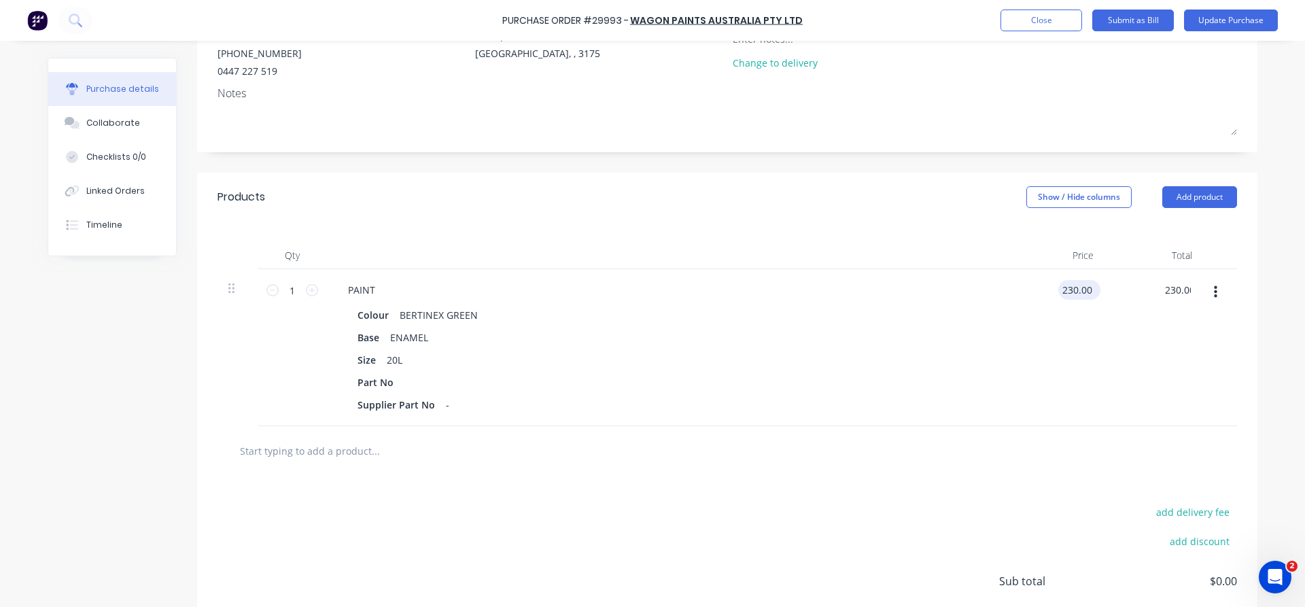
type input "$230.00"
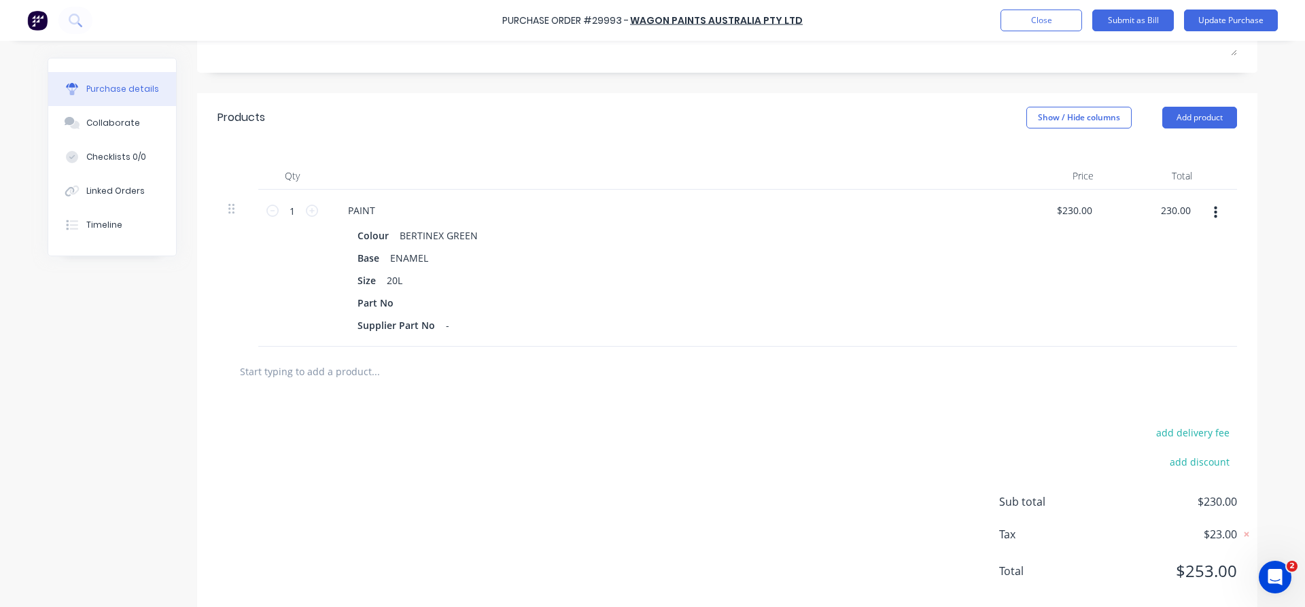
scroll to position [258, 0]
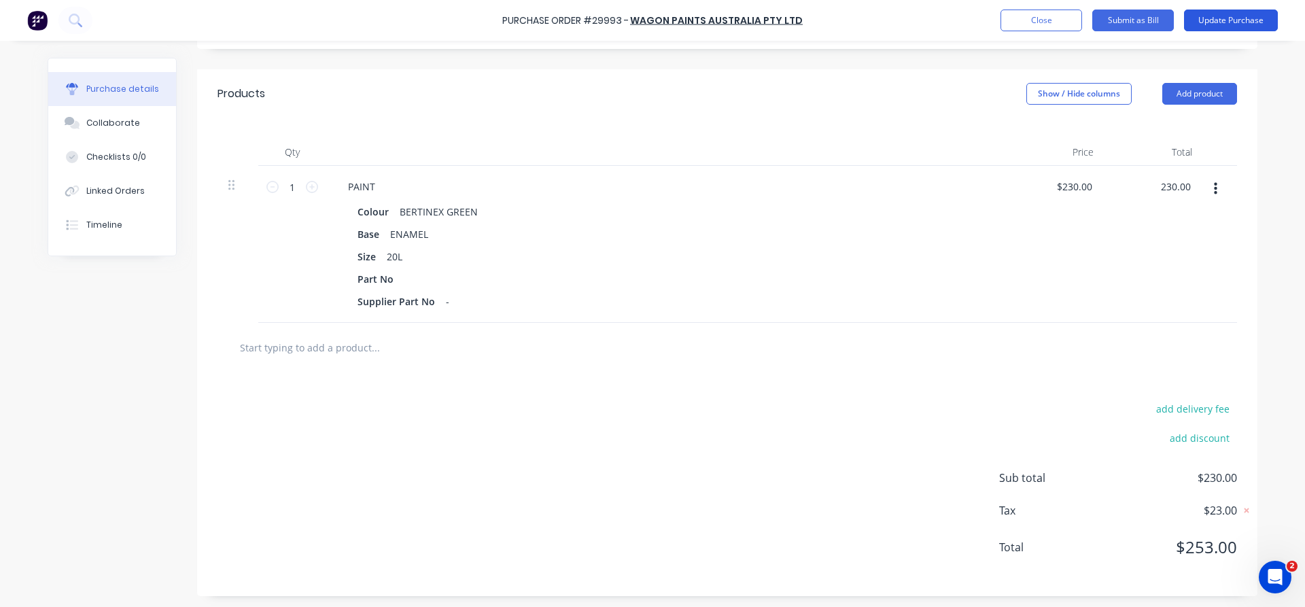
type textarea "x"
type input "$230.00"
click at [1233, 20] on button "Update Purchase" at bounding box center [1231, 21] width 94 height 22
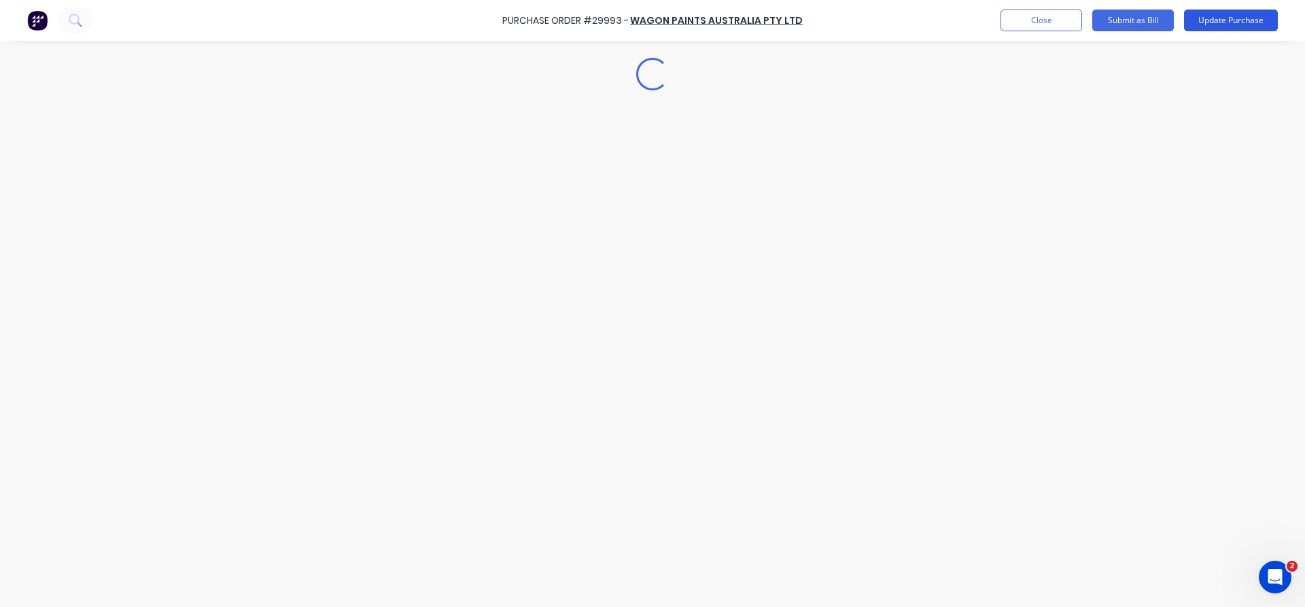
scroll to position [0, 0]
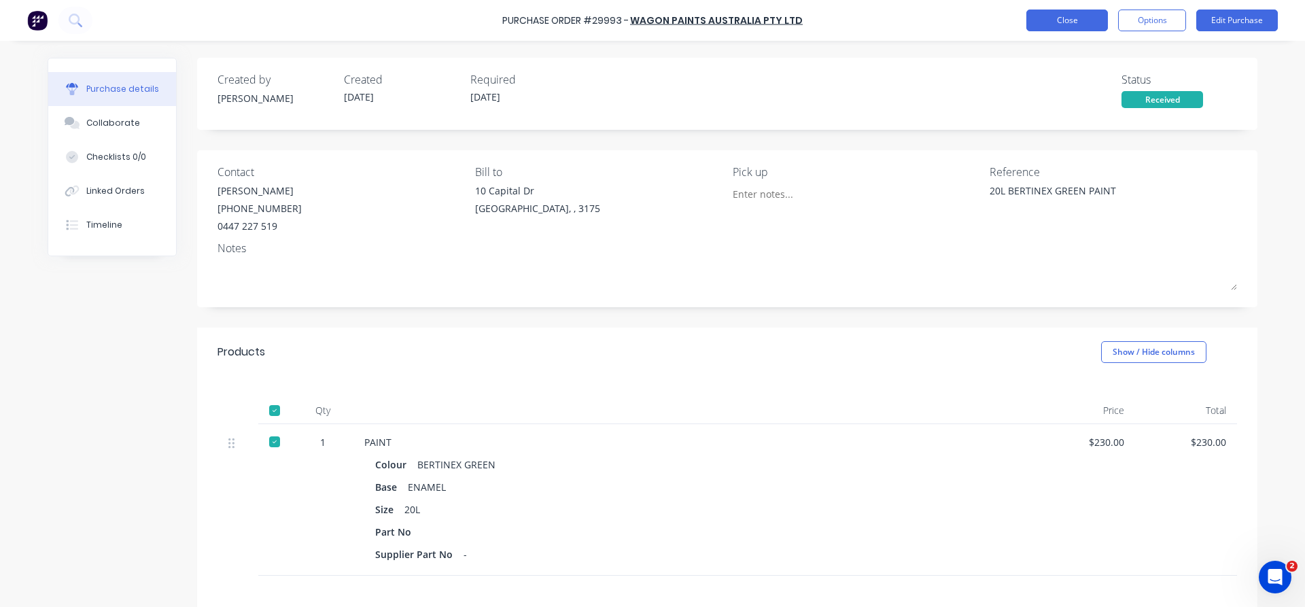
click at [1044, 12] on button "Close" at bounding box center [1068, 21] width 82 height 22
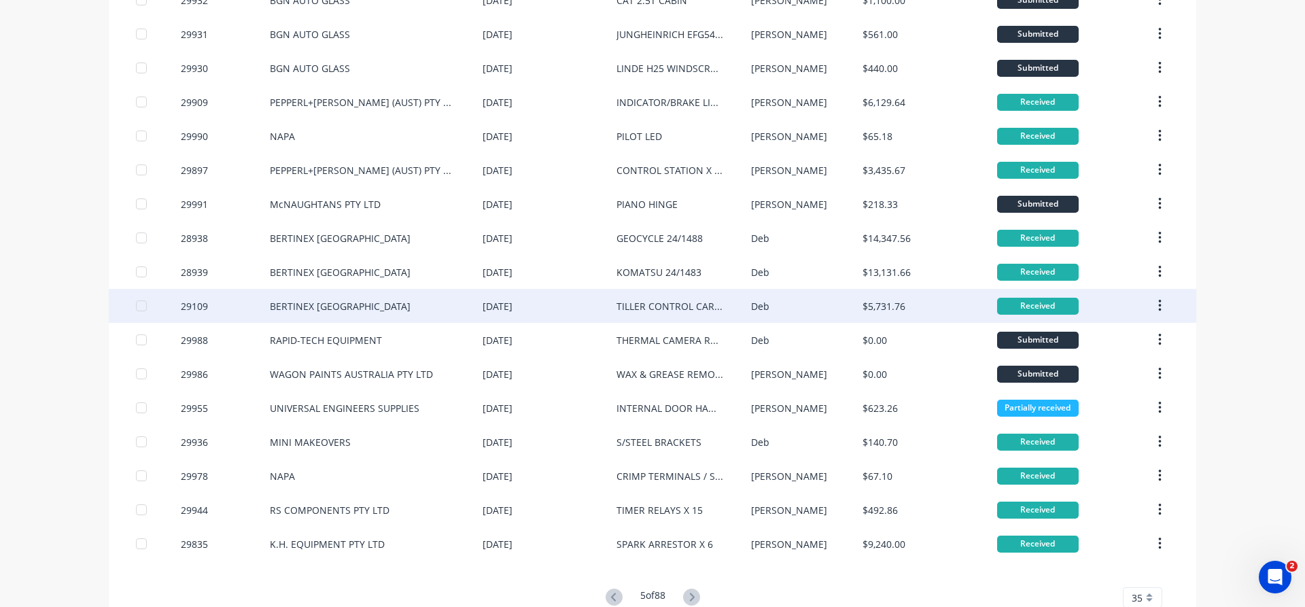
scroll to position [775, 0]
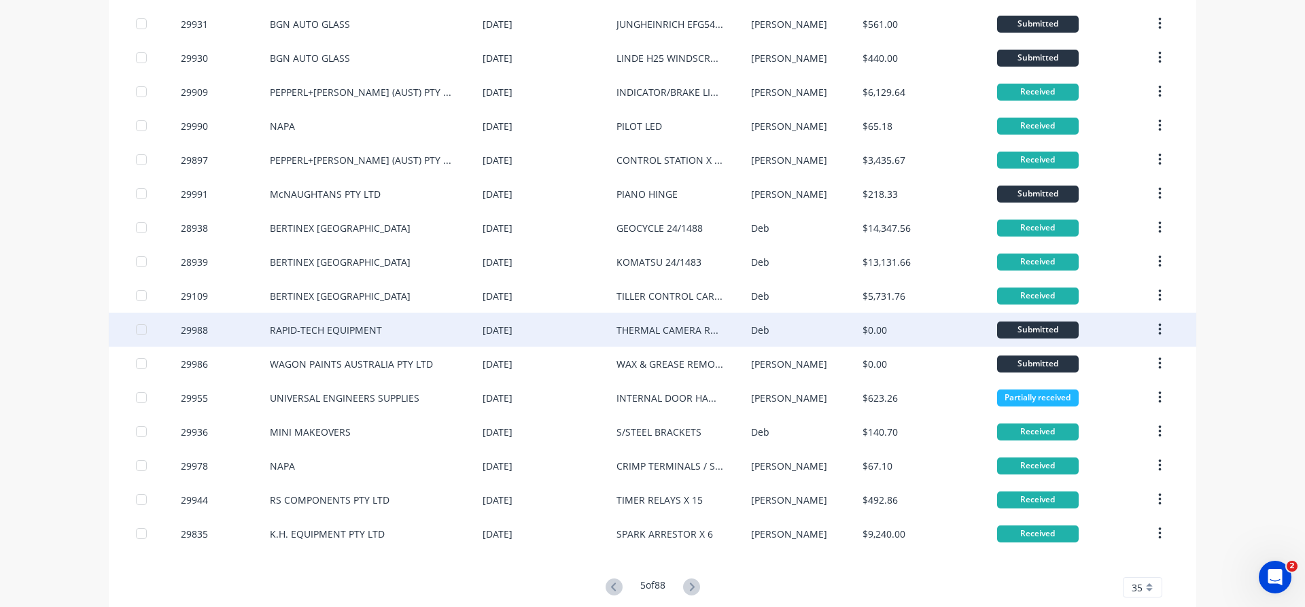
click at [542, 328] on div "[DATE]" at bounding box center [550, 330] width 134 height 34
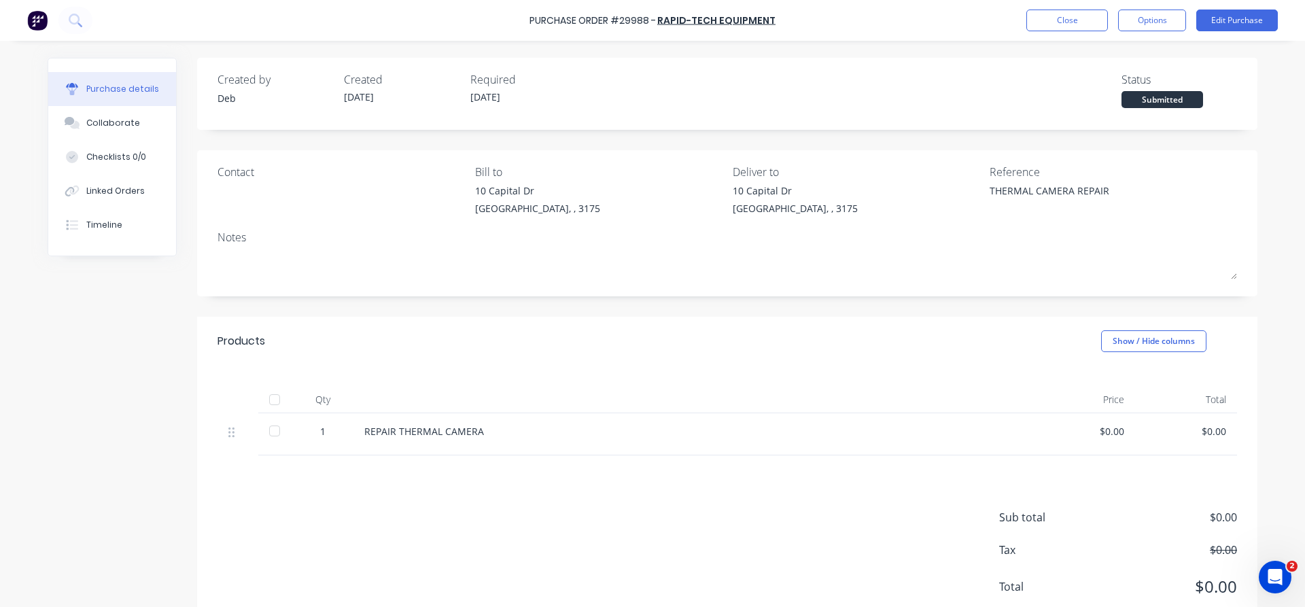
type textarea "x"
drag, startPoint x: 1071, startPoint y: 21, endPoint x: 1162, endPoint y: 237, distance: 234.0
click at [1162, 237] on div "Purchase Order #29988 - RAPID-TECH EQUIPMENT Close Options Edit Purchase Purcha…" at bounding box center [652, 303] width 1305 height 607
click at [122, 190] on div "Linked Orders" at bounding box center [115, 191] width 58 height 12
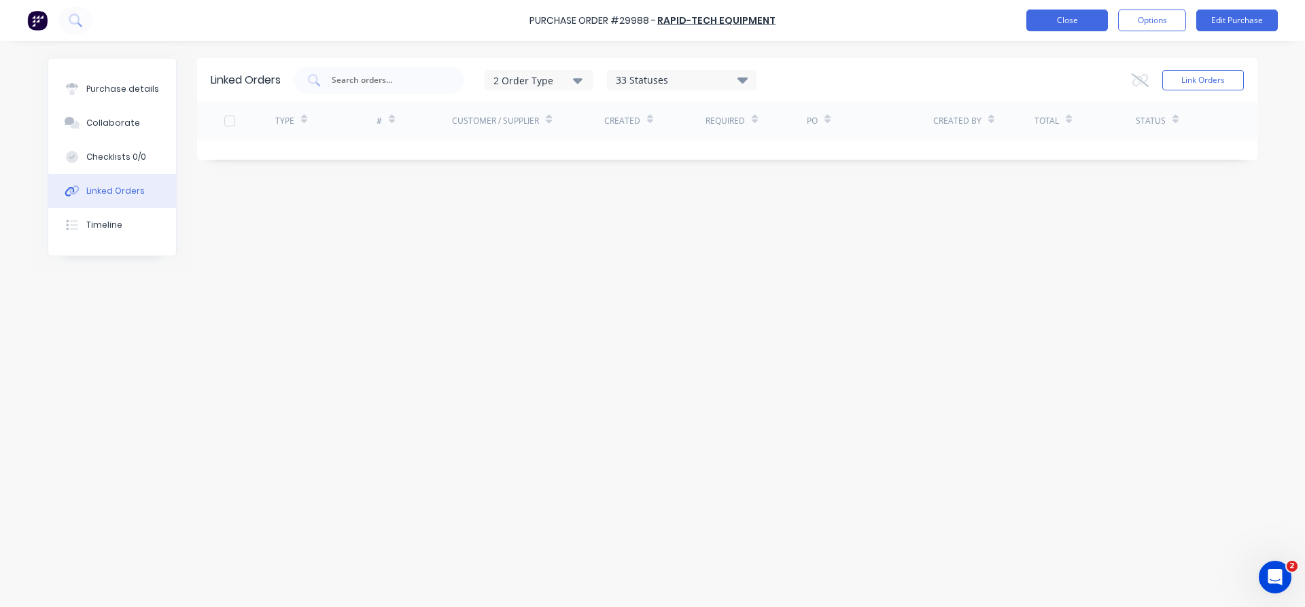
click at [1036, 22] on button "Close" at bounding box center [1068, 21] width 82 height 22
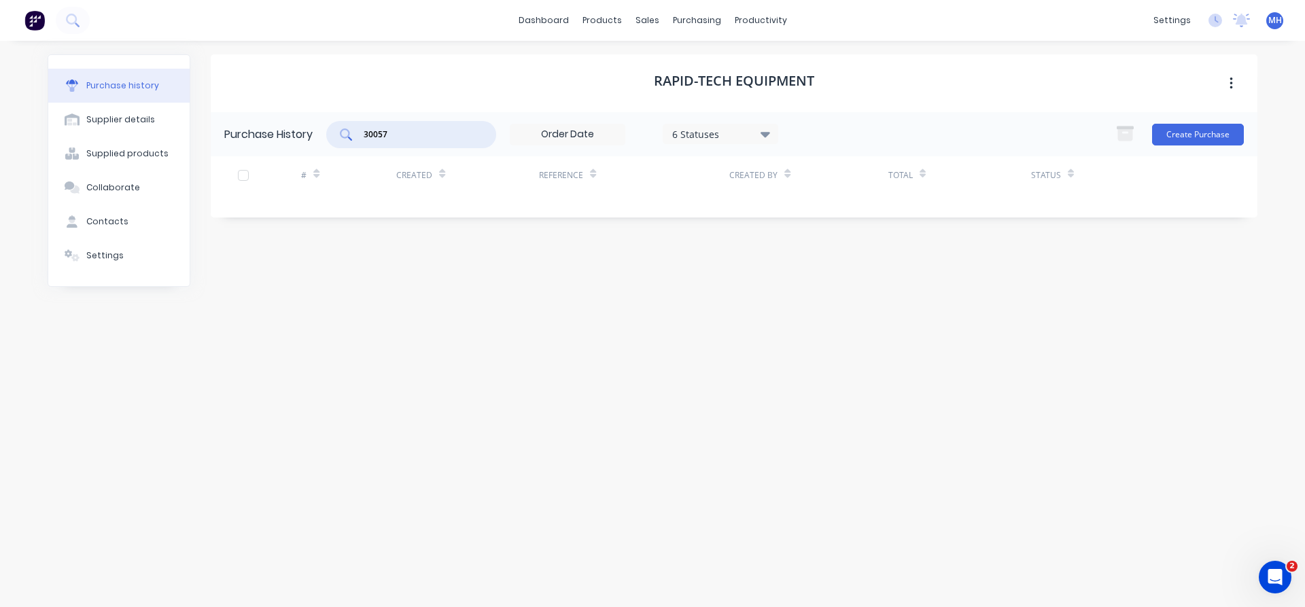
click at [391, 135] on input "30057" at bounding box center [418, 135] width 113 height 14
drag, startPoint x: 396, startPoint y: 128, endPoint x: 324, endPoint y: 133, distance: 72.9
click at [362, 133] on input "30057" at bounding box center [418, 135] width 113 height 14
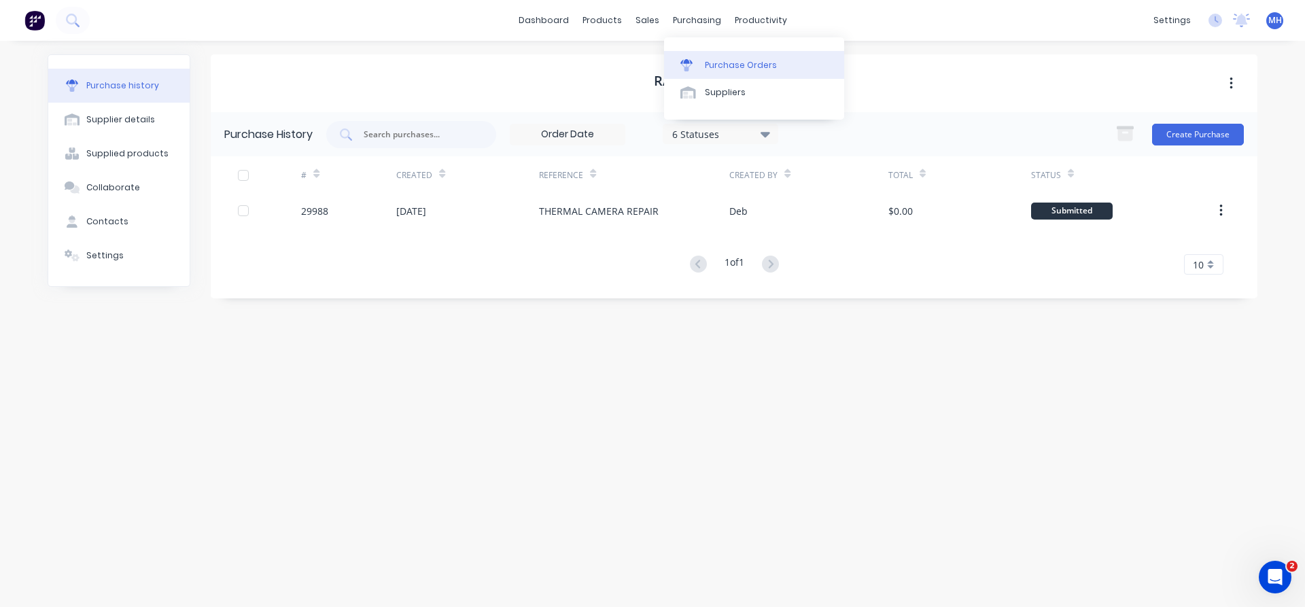
click at [710, 64] on div "Purchase Orders" at bounding box center [741, 65] width 72 height 12
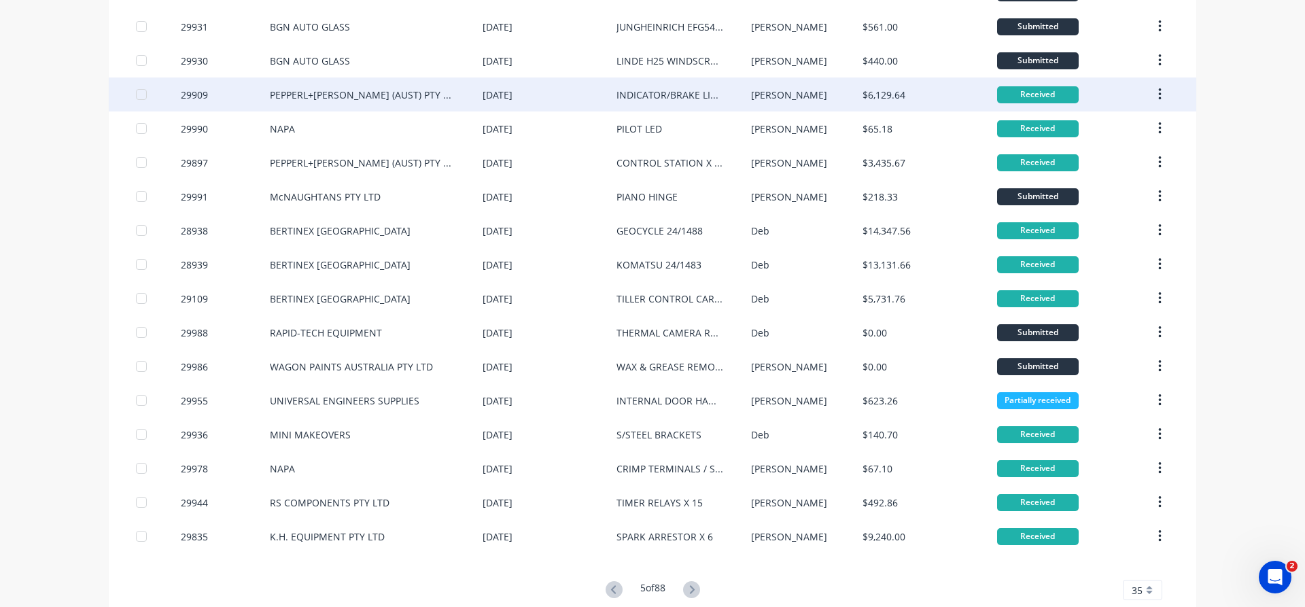
scroll to position [775, 0]
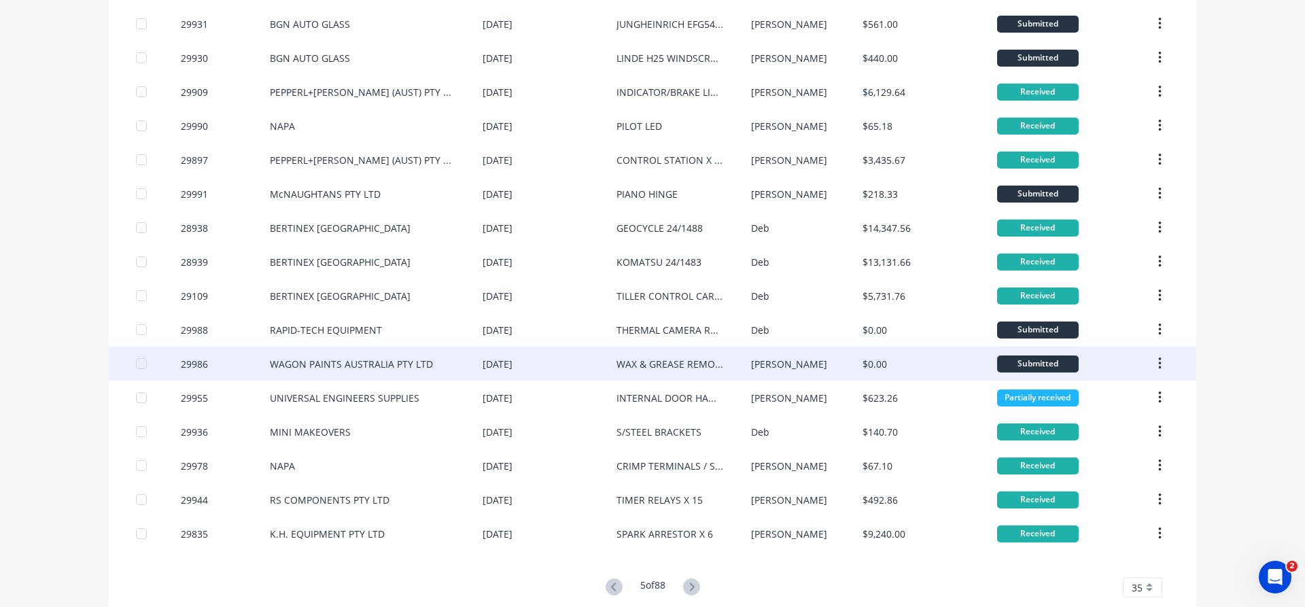
click at [589, 362] on div "[DATE]" at bounding box center [550, 364] width 134 height 34
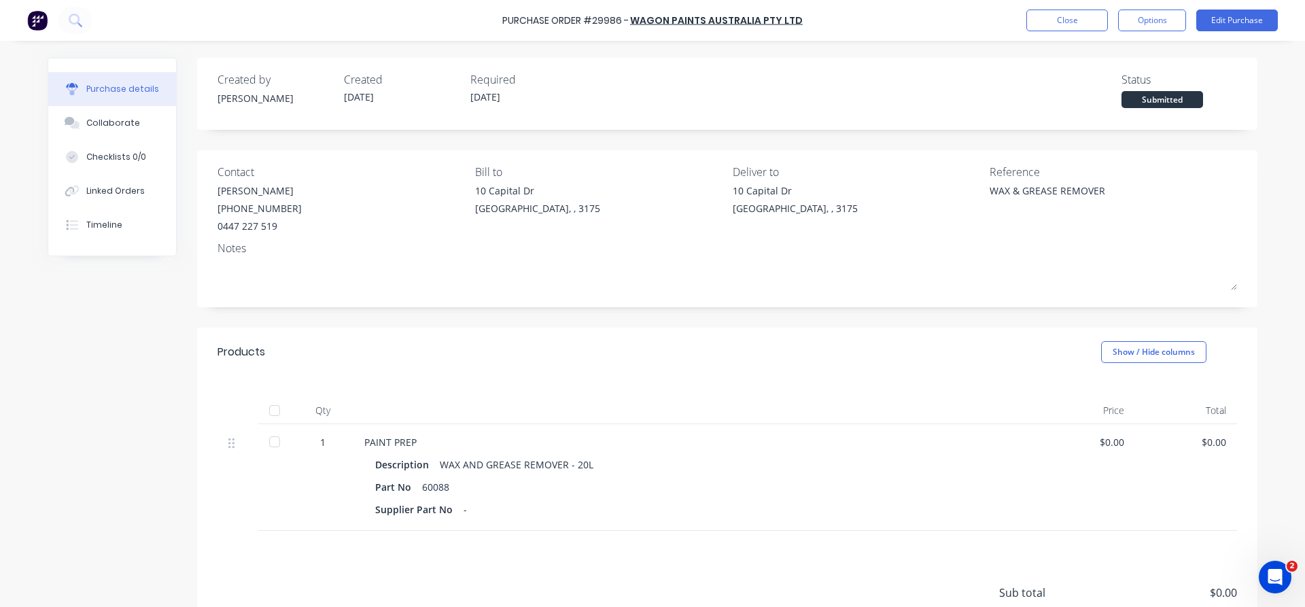
scroll to position [78, 0]
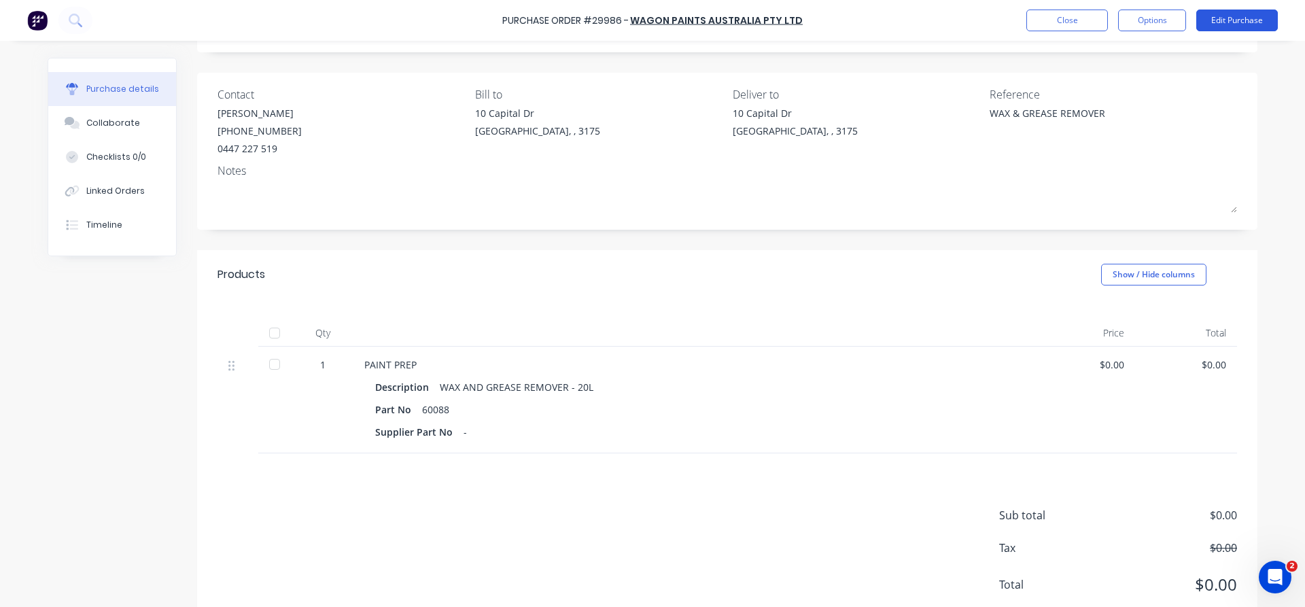
click at [1245, 24] on button "Edit Purchase" at bounding box center [1238, 21] width 82 height 22
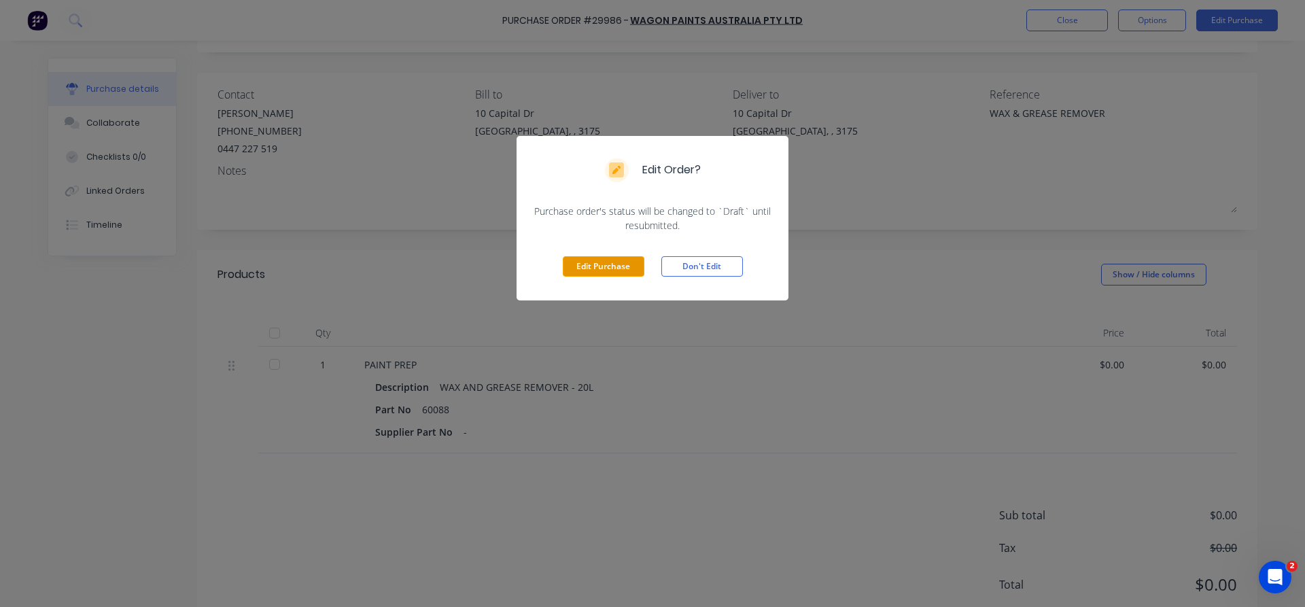
click at [607, 265] on button "Edit Purchase" at bounding box center [604, 266] width 82 height 20
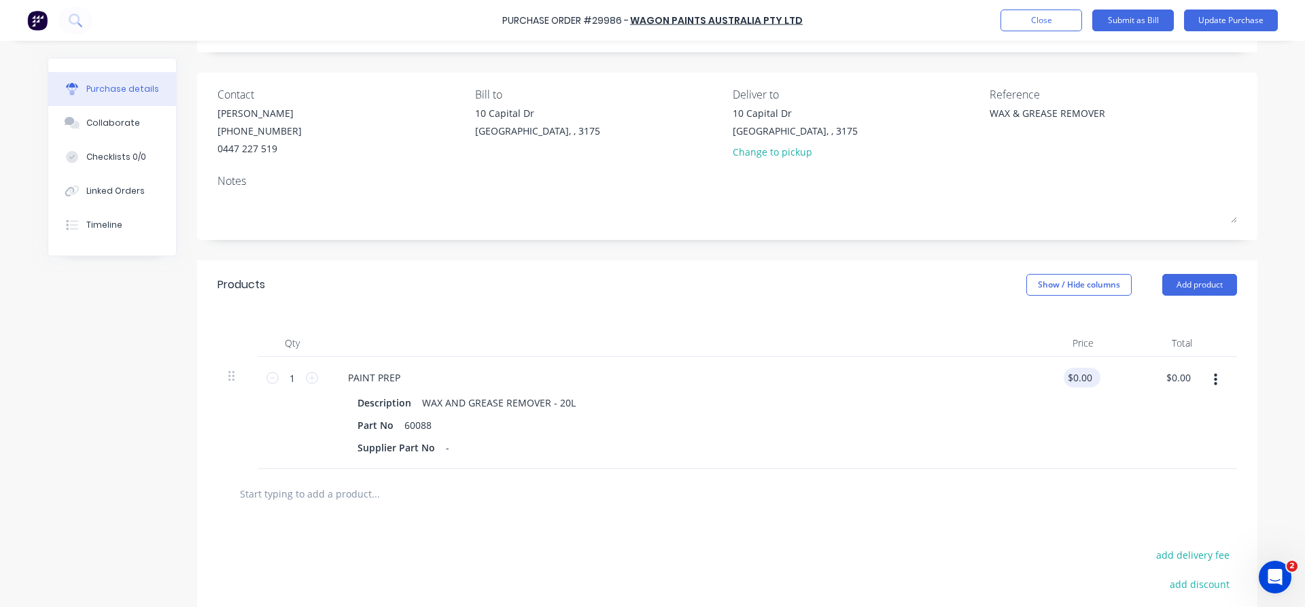
type textarea "x"
drag, startPoint x: 1092, startPoint y: 375, endPoint x: 1065, endPoint y: 373, distance: 27.9
click at [1069, 373] on input "0.00" at bounding box center [1082, 378] width 26 height 20
type input "70"
type textarea "x"
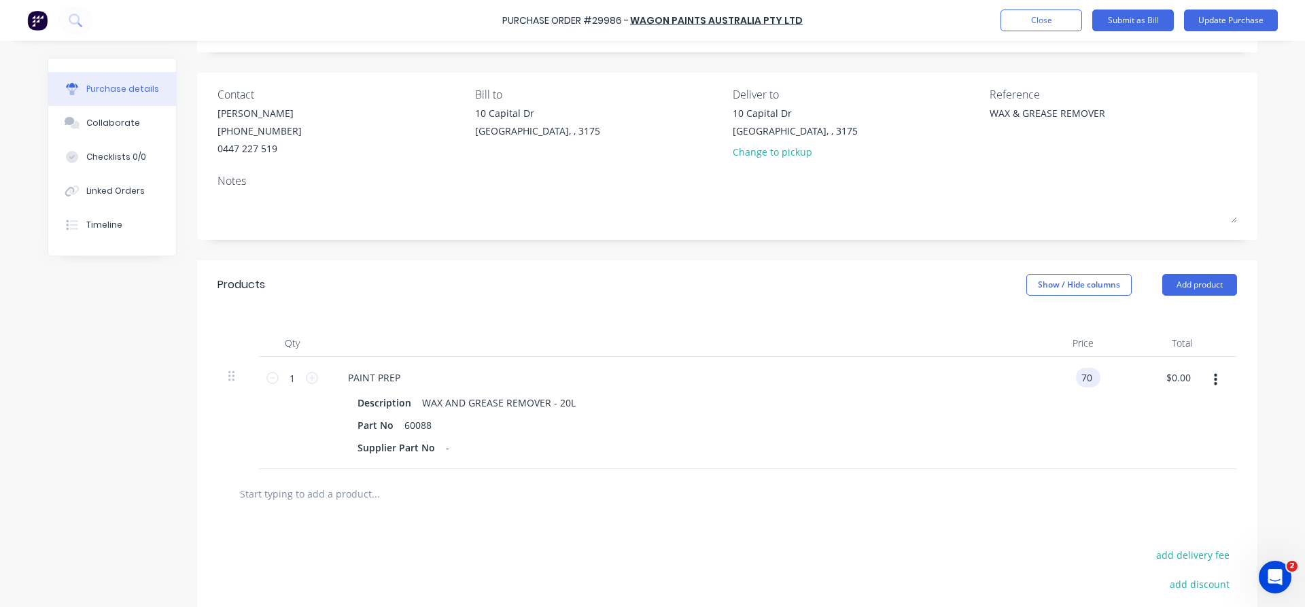
type input "$70.00"
type input "70.00"
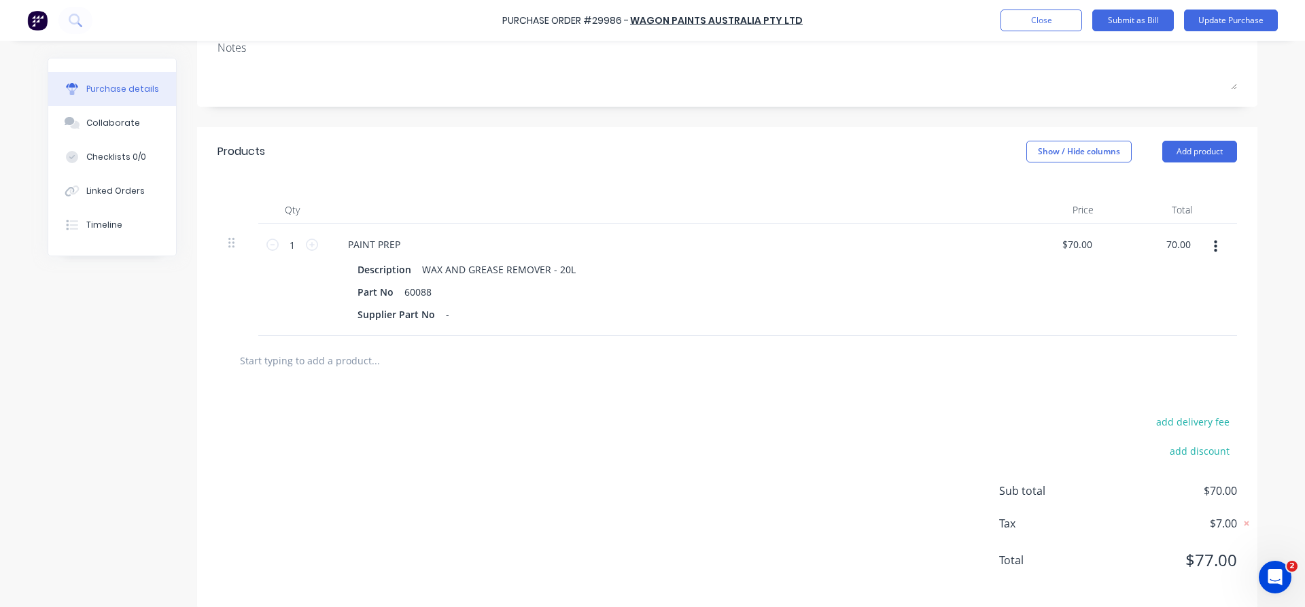
scroll to position [224, 0]
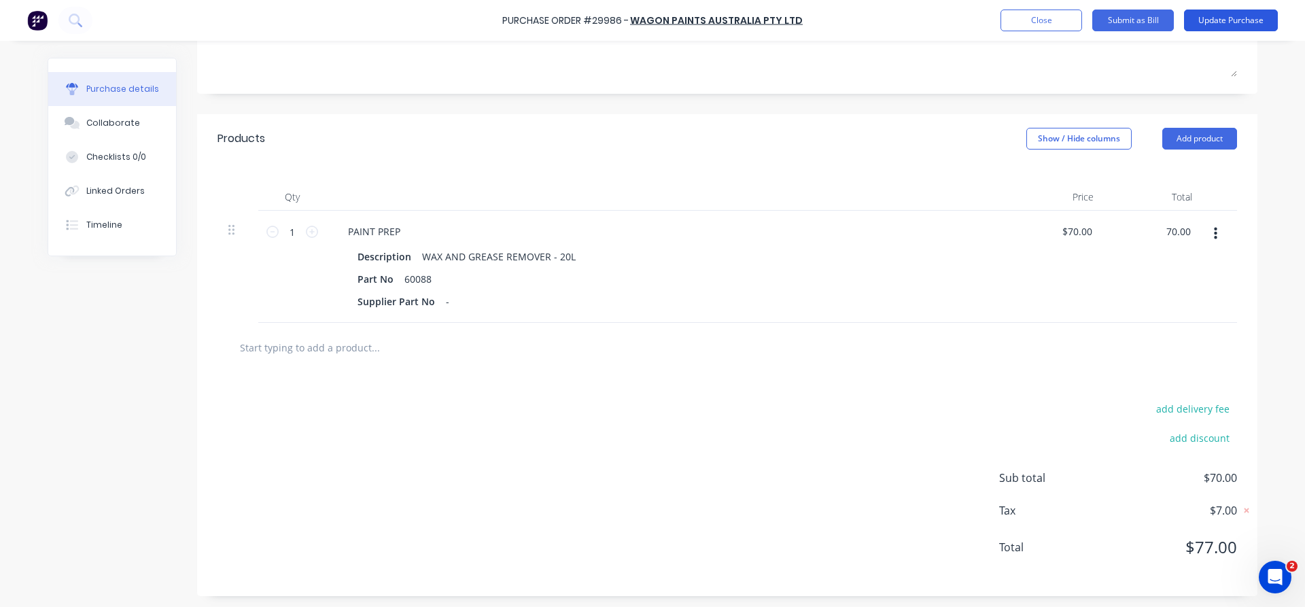
type textarea "x"
type input "$70.00"
click at [1226, 17] on button "Update Purchase" at bounding box center [1231, 21] width 94 height 22
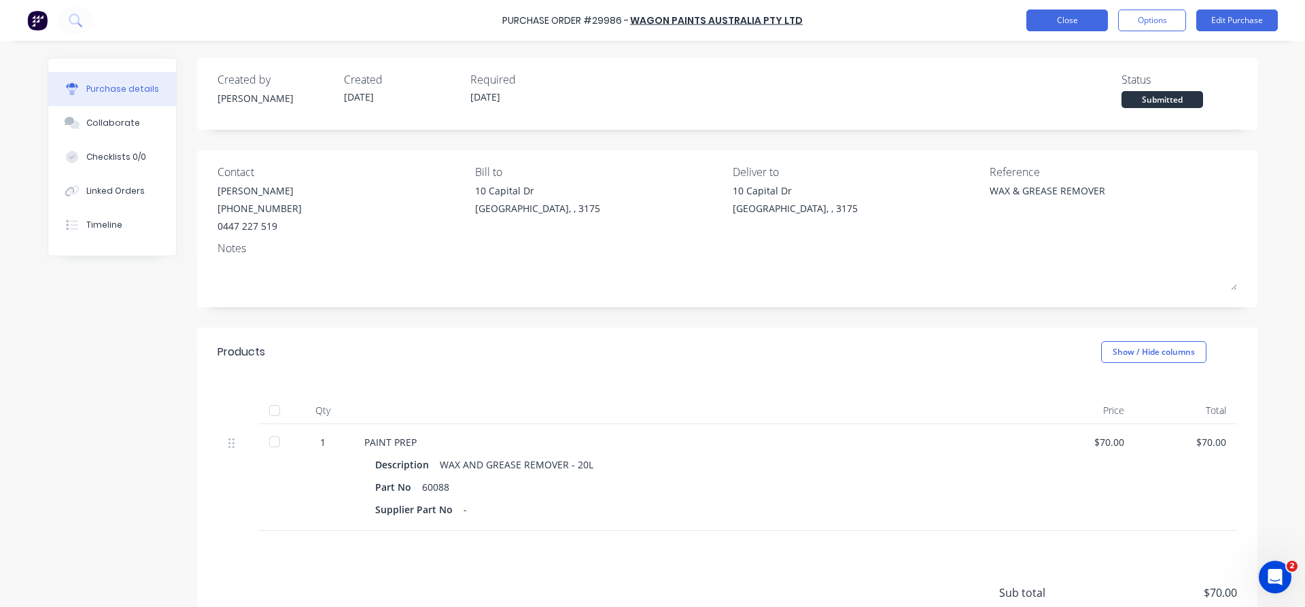
click at [1067, 28] on button "Close" at bounding box center [1068, 21] width 82 height 22
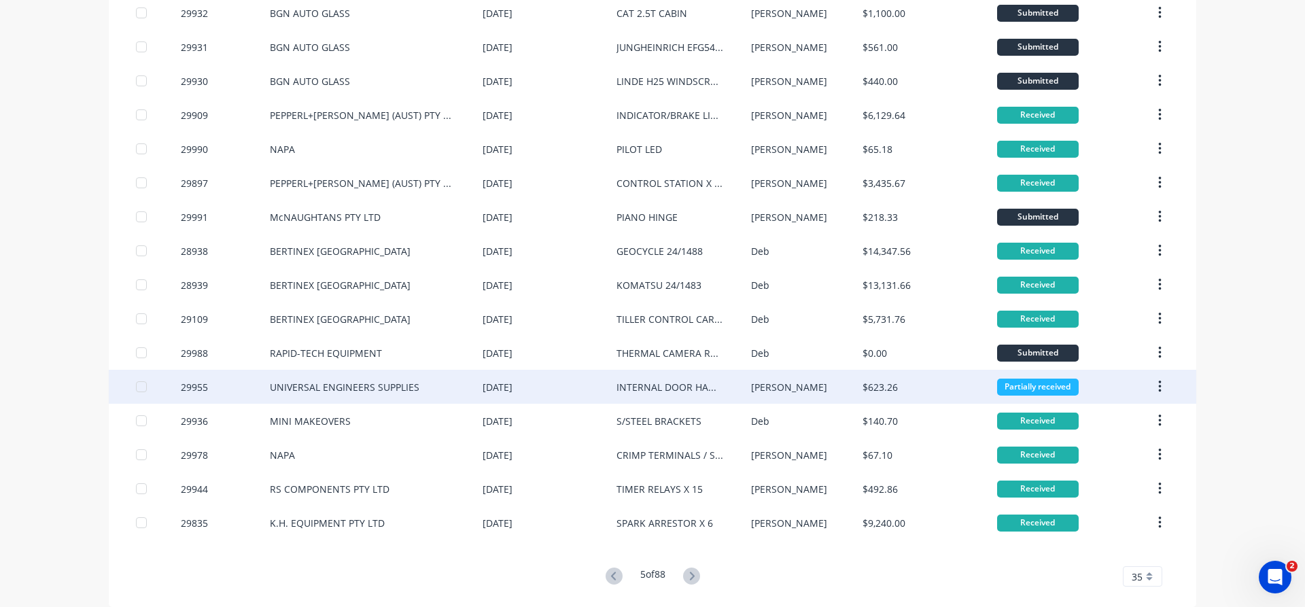
scroll to position [799, 0]
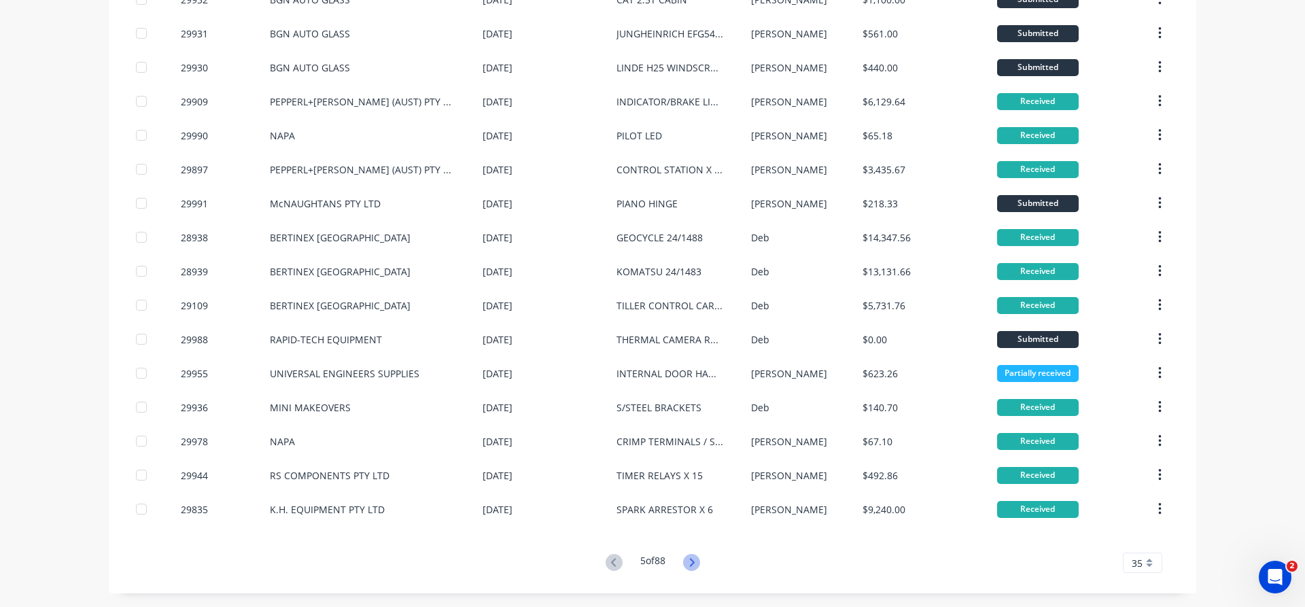
click at [691, 560] on icon at bounding box center [691, 562] width 5 height 8
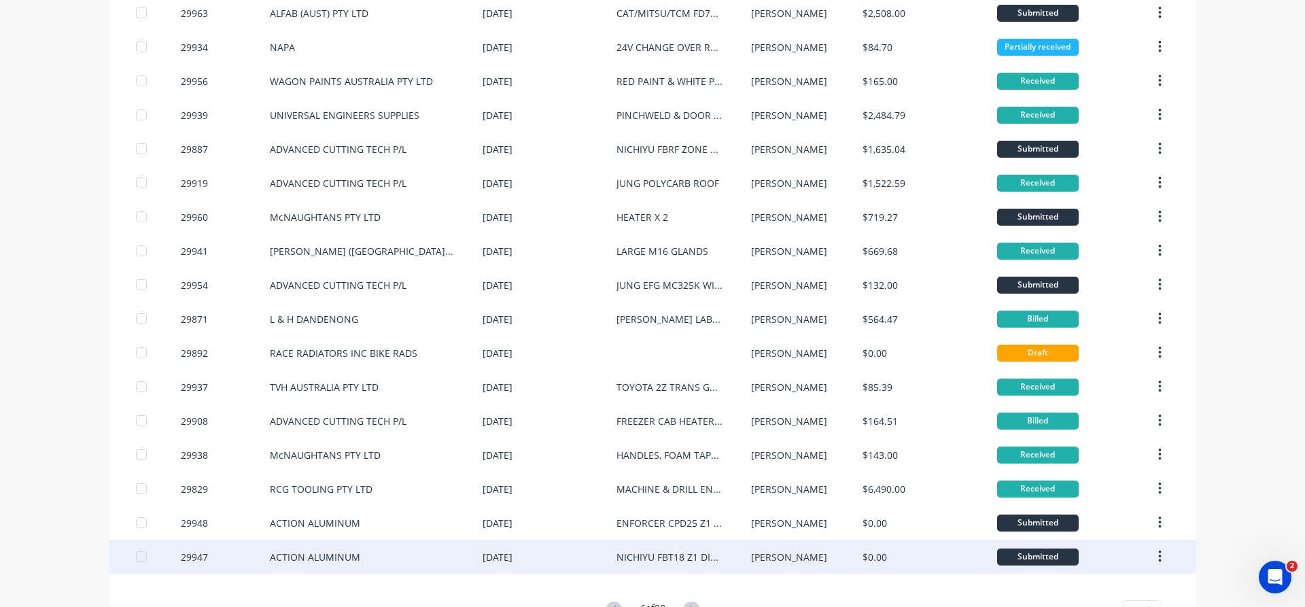
scroll to position [775, 0]
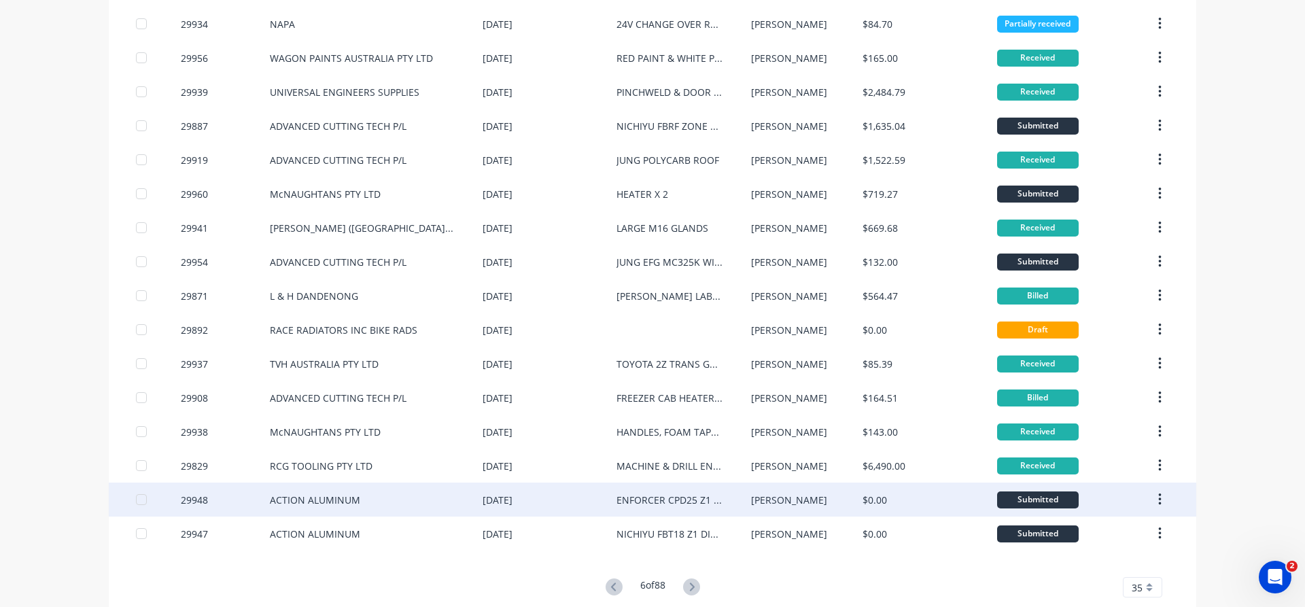
click at [364, 506] on div "ACTION ALUMINUM" at bounding box center [376, 500] width 213 height 34
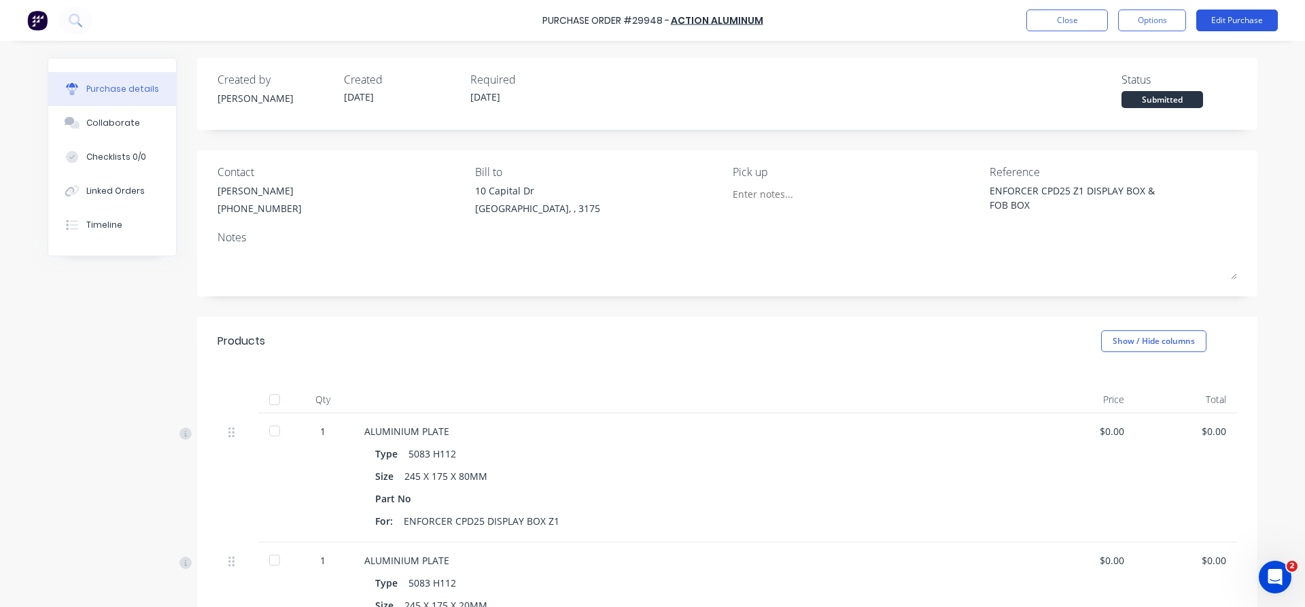
click at [1247, 20] on button "Edit Purchase" at bounding box center [1238, 21] width 82 height 22
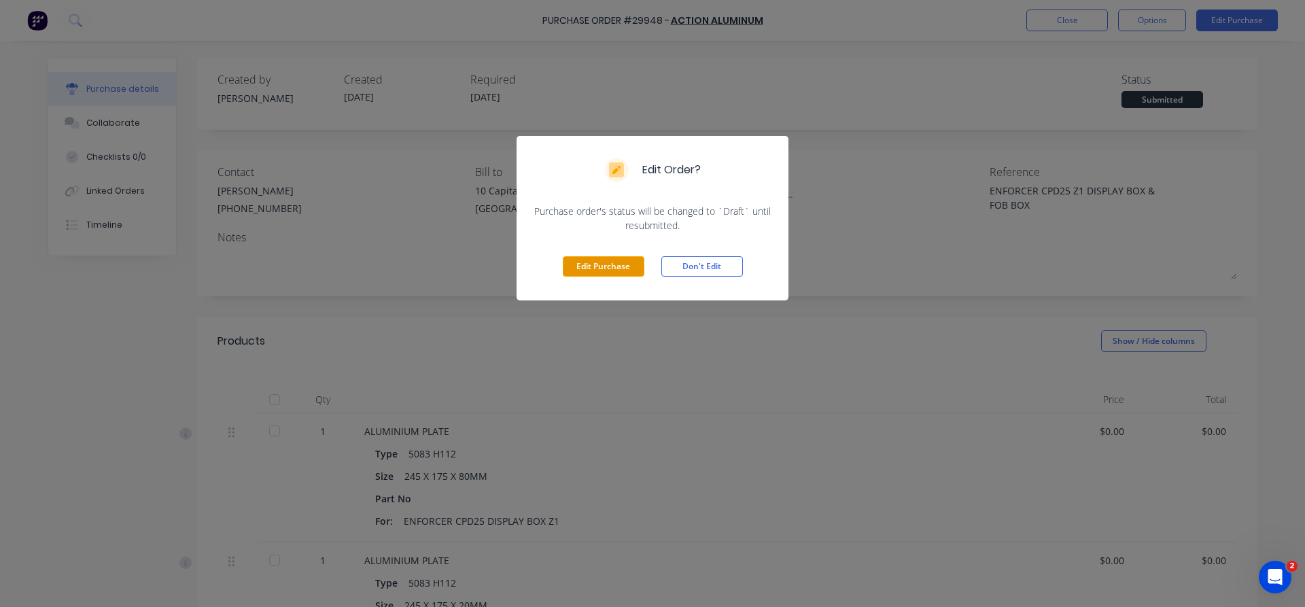
click at [616, 262] on button "Edit Purchase" at bounding box center [604, 266] width 82 height 20
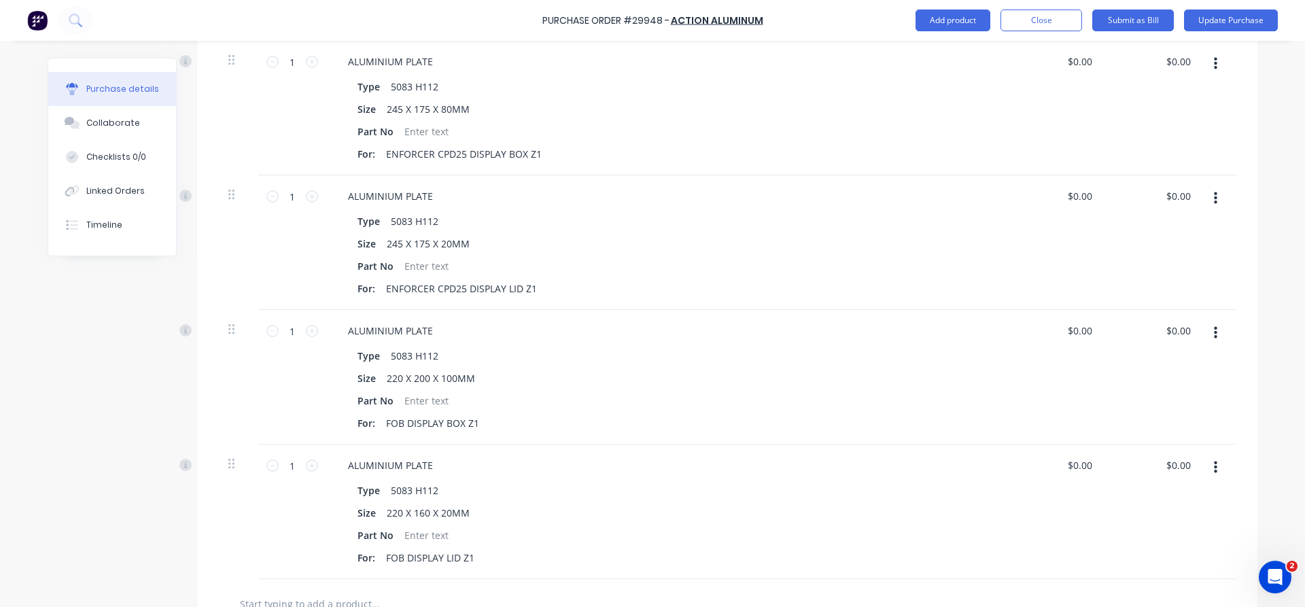
scroll to position [388, 0]
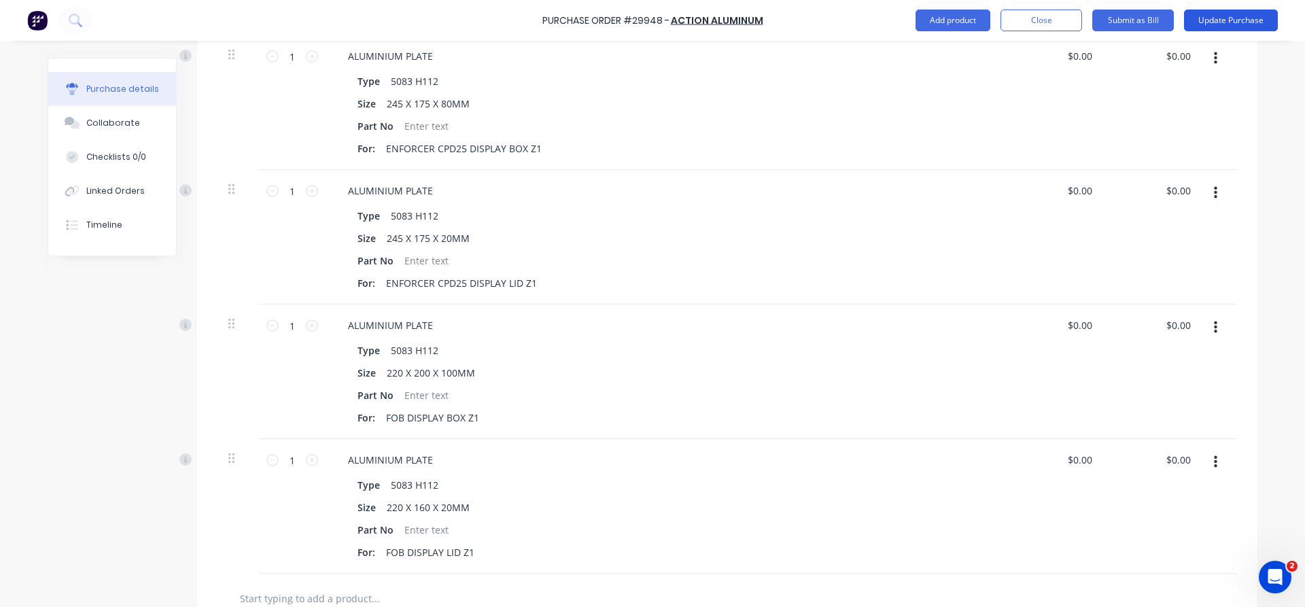
click at [1233, 20] on button "Update Purchase" at bounding box center [1231, 21] width 94 height 22
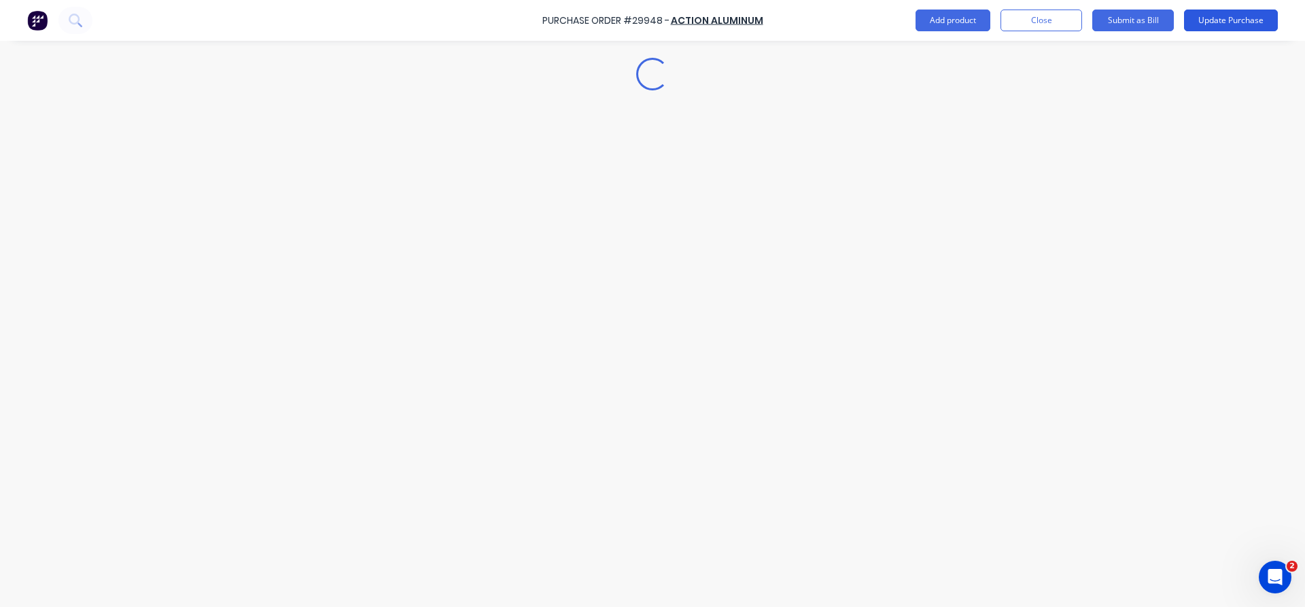
scroll to position [0, 0]
type textarea "x"
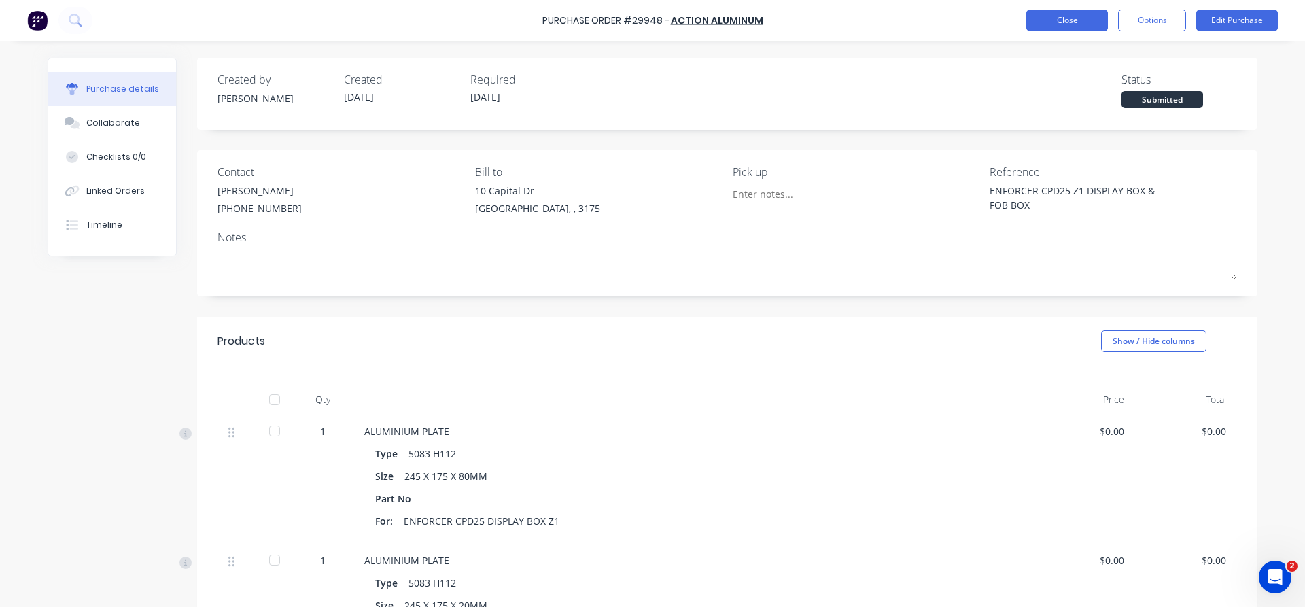
click at [1063, 18] on button "Close" at bounding box center [1068, 21] width 82 height 22
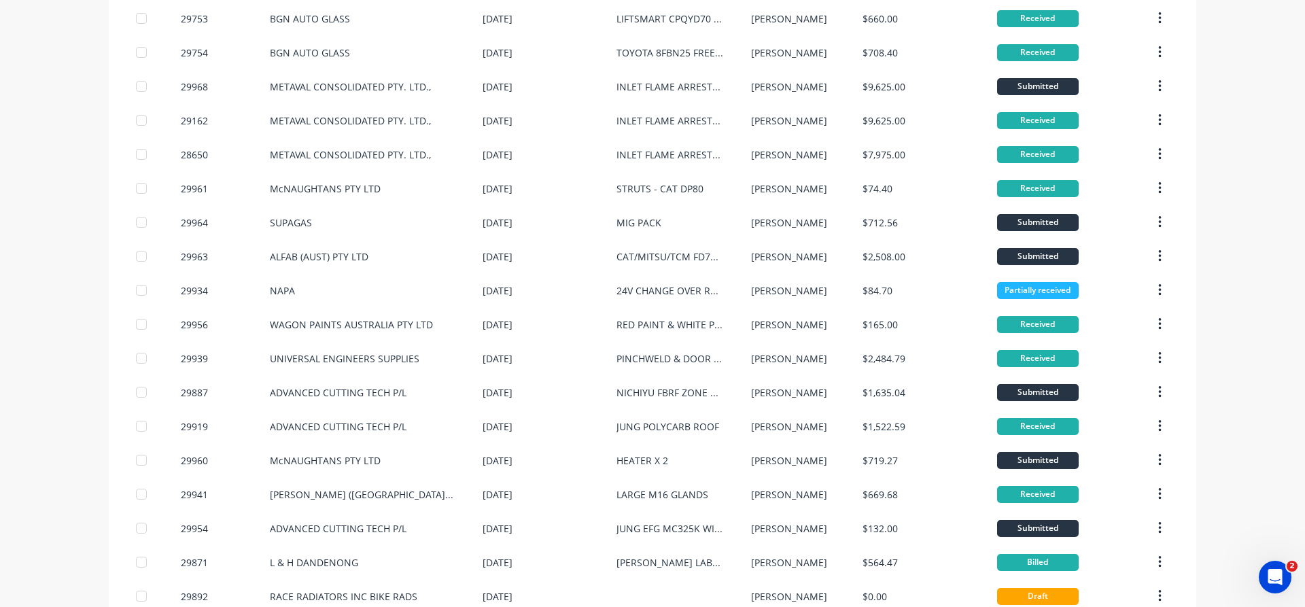
scroll to position [799, 0]
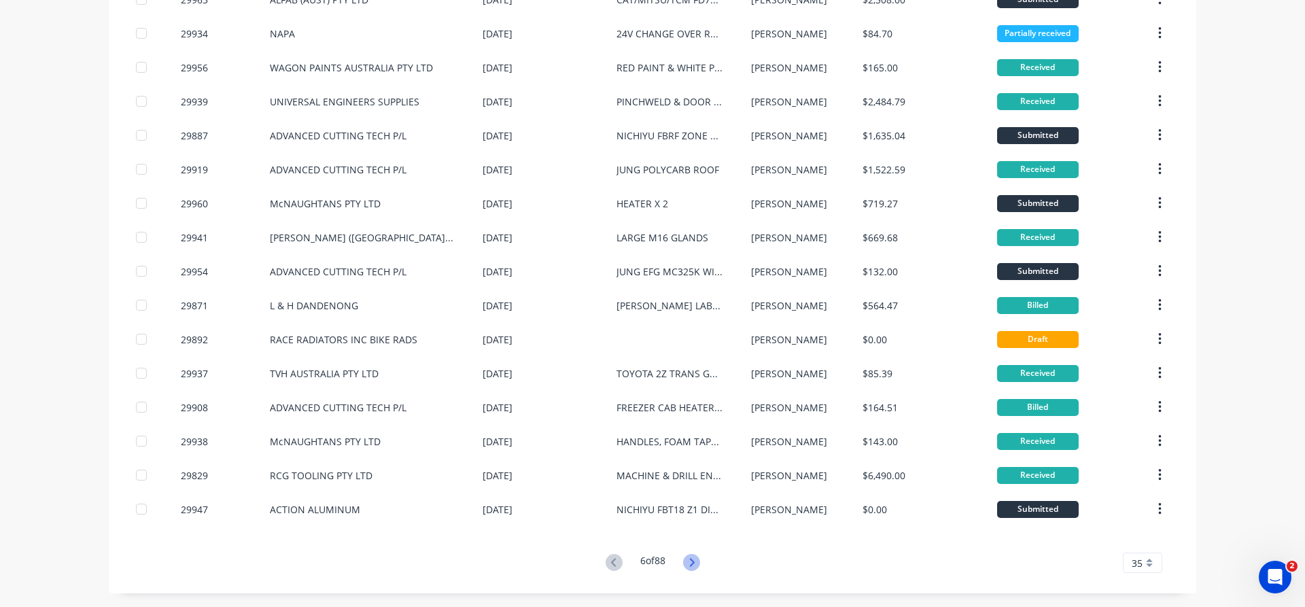
click at [695, 568] on icon at bounding box center [691, 562] width 17 height 17
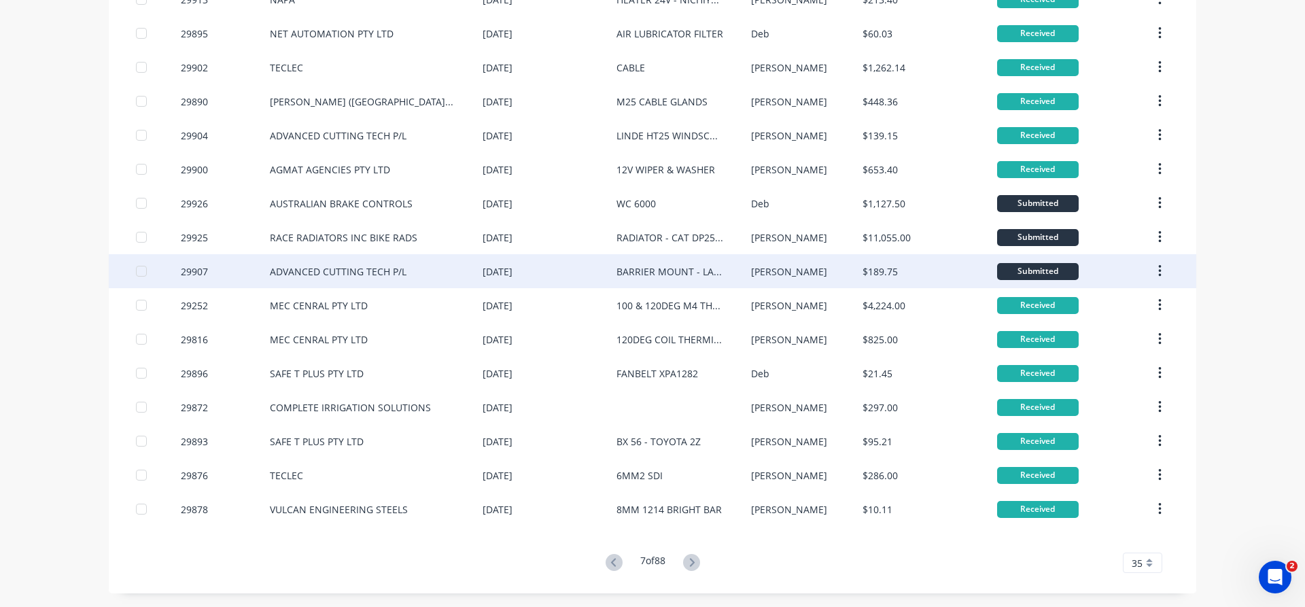
scroll to position [0, 0]
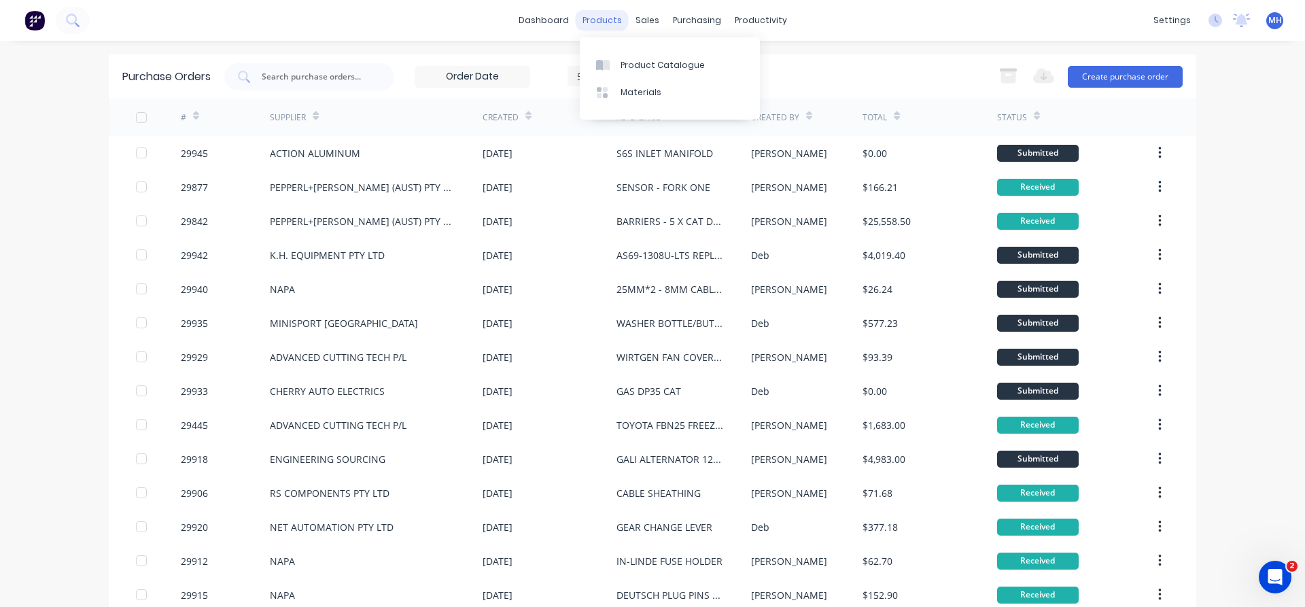
click at [604, 23] on div "products" at bounding box center [602, 20] width 53 height 20
click at [649, 69] on div "Product Catalogue" at bounding box center [663, 65] width 84 height 12
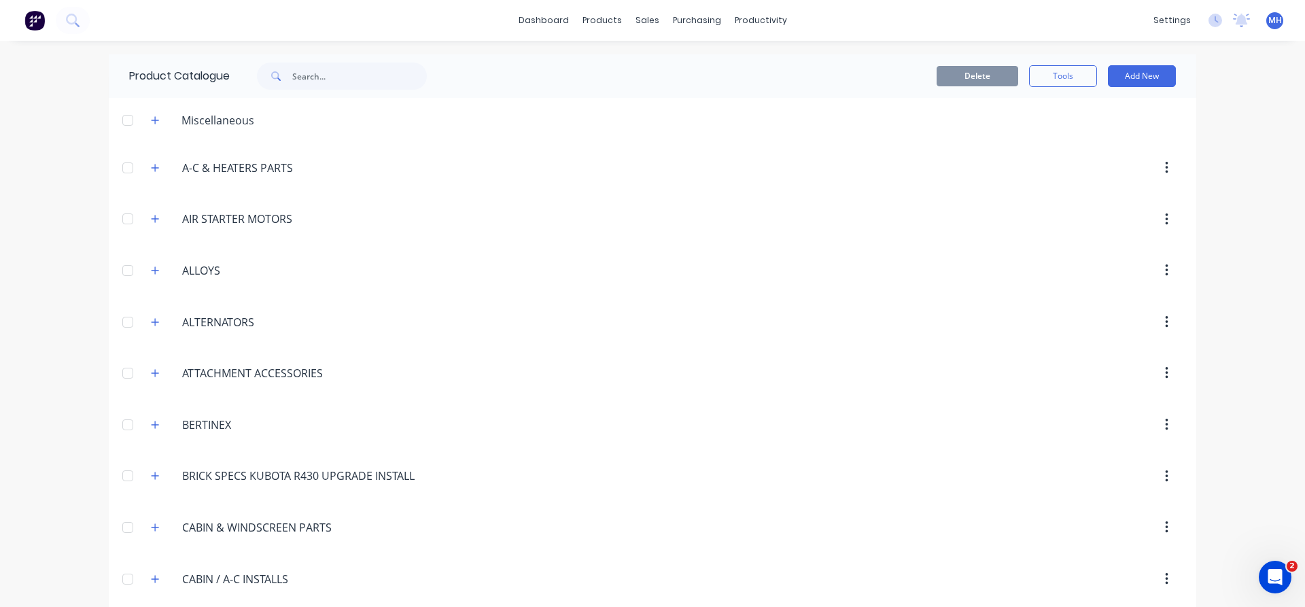
click at [292, 76] on span at bounding box center [274, 76] width 35 height 27
click at [328, 79] on input "text" at bounding box center [359, 76] width 135 height 27
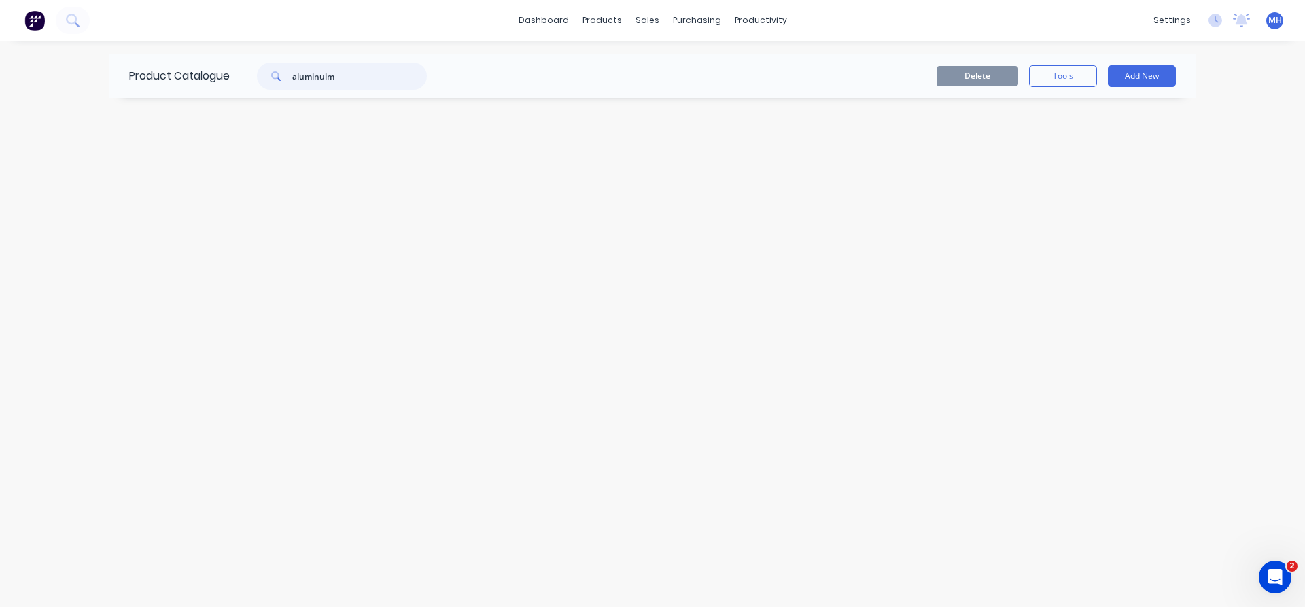
drag, startPoint x: 319, startPoint y: 73, endPoint x: 256, endPoint y: 69, distance: 63.4
click at [292, 69] on input "aluminuim" at bounding box center [359, 76] width 135 height 27
type input "m"
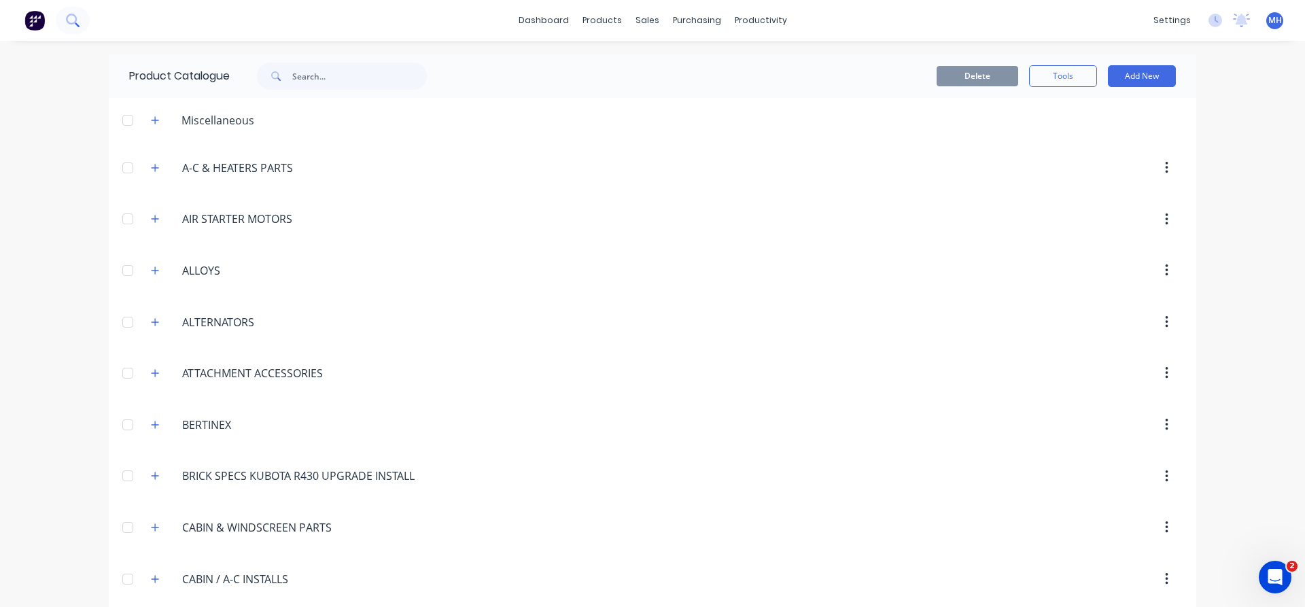
click at [72, 10] on button at bounding box center [73, 20] width 34 height 27
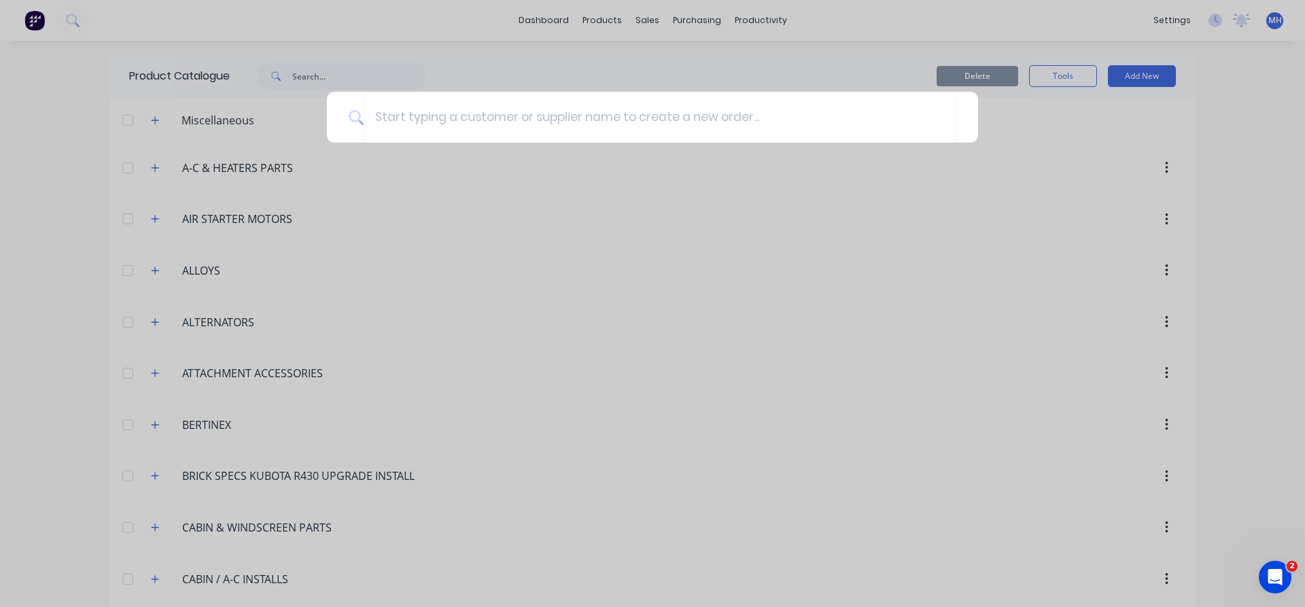
click at [68, 21] on div at bounding box center [652, 303] width 1305 height 607
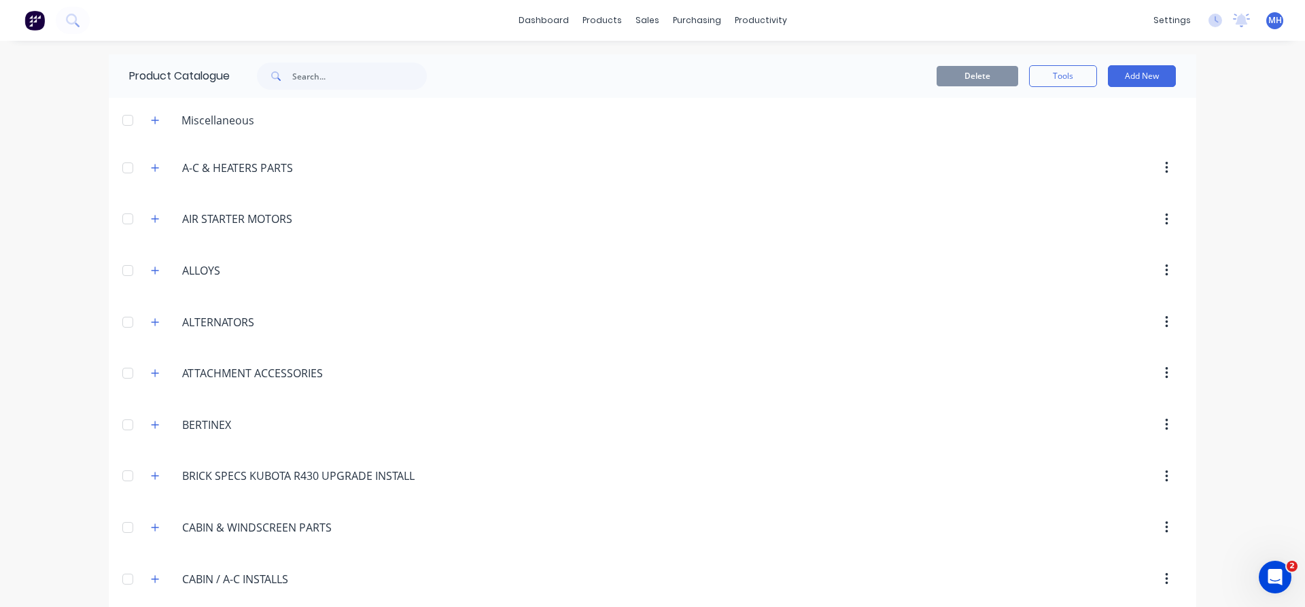
click at [68, 21] on icon at bounding box center [72, 20] width 13 height 13
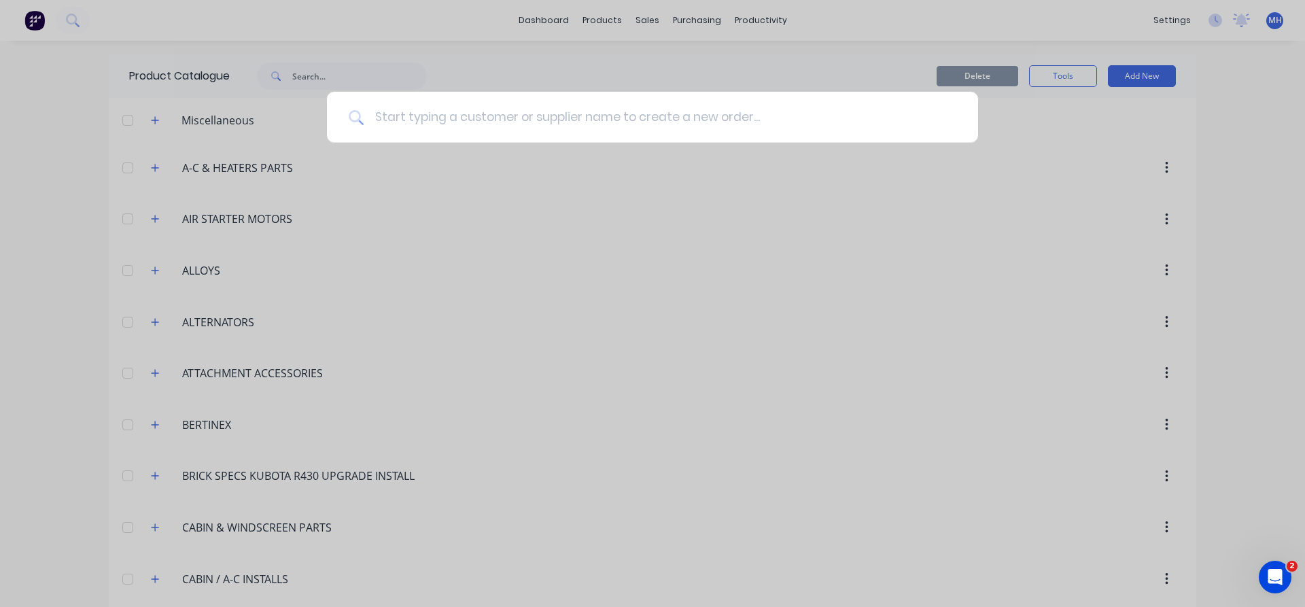
click at [475, 129] on input at bounding box center [660, 117] width 593 height 51
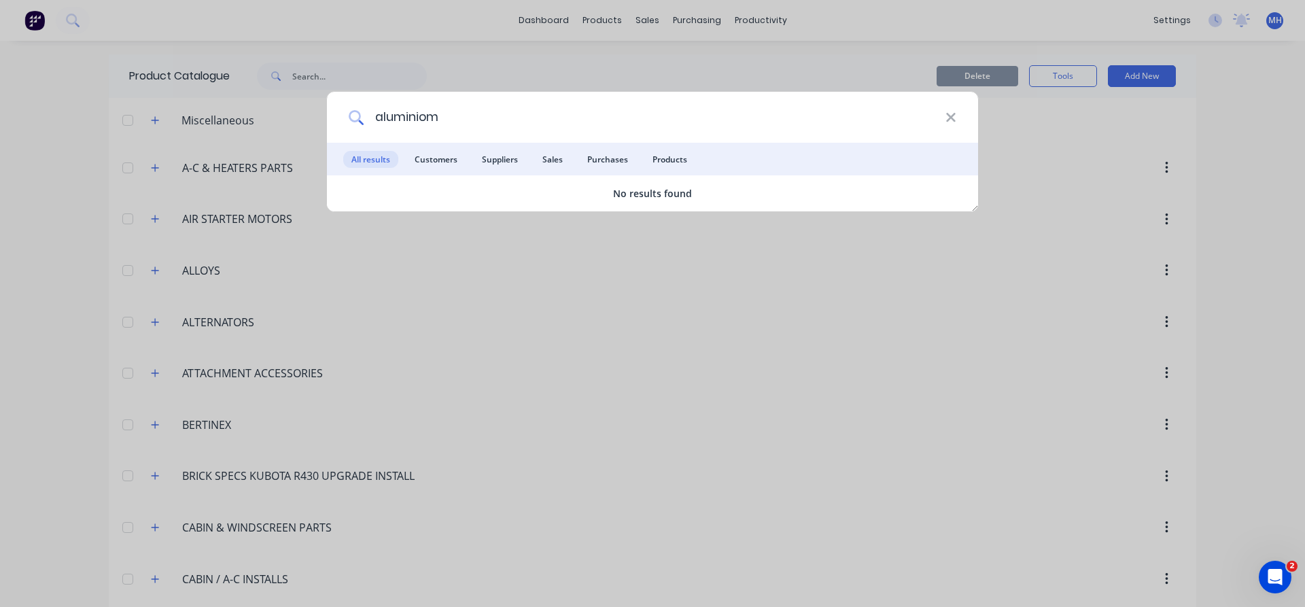
click at [424, 120] on input "aluminiom" at bounding box center [655, 117] width 582 height 51
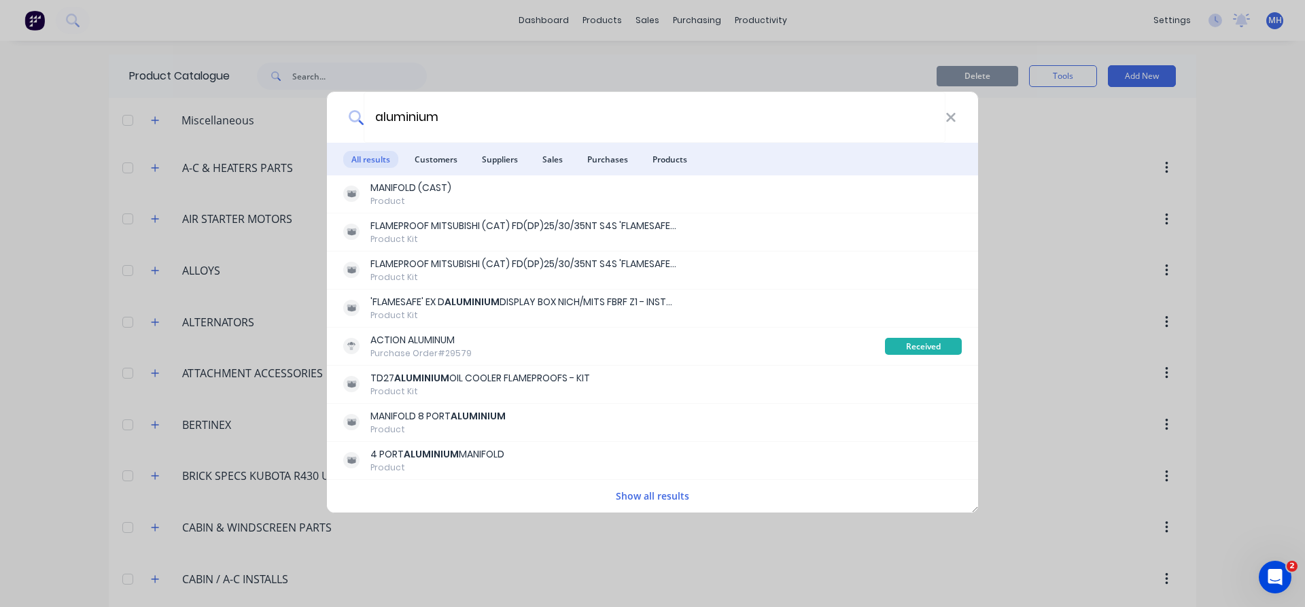
type input "aluminium"
click at [668, 495] on button "Show all results" at bounding box center [653, 496] width 82 height 16
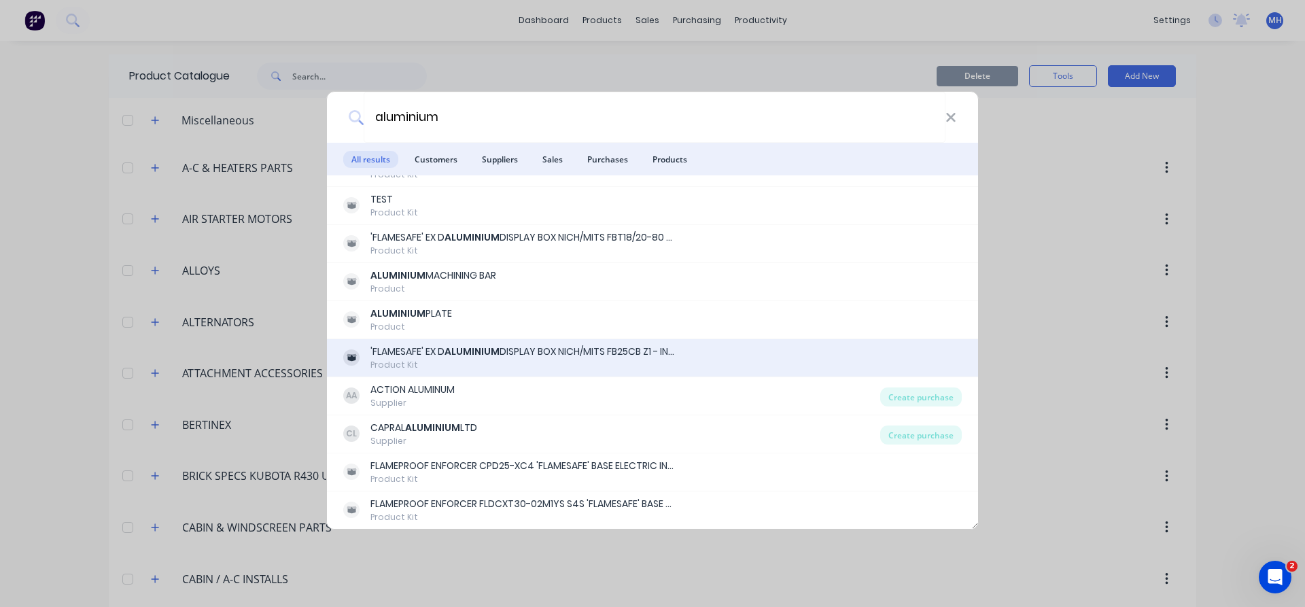
scroll to position [465, 0]
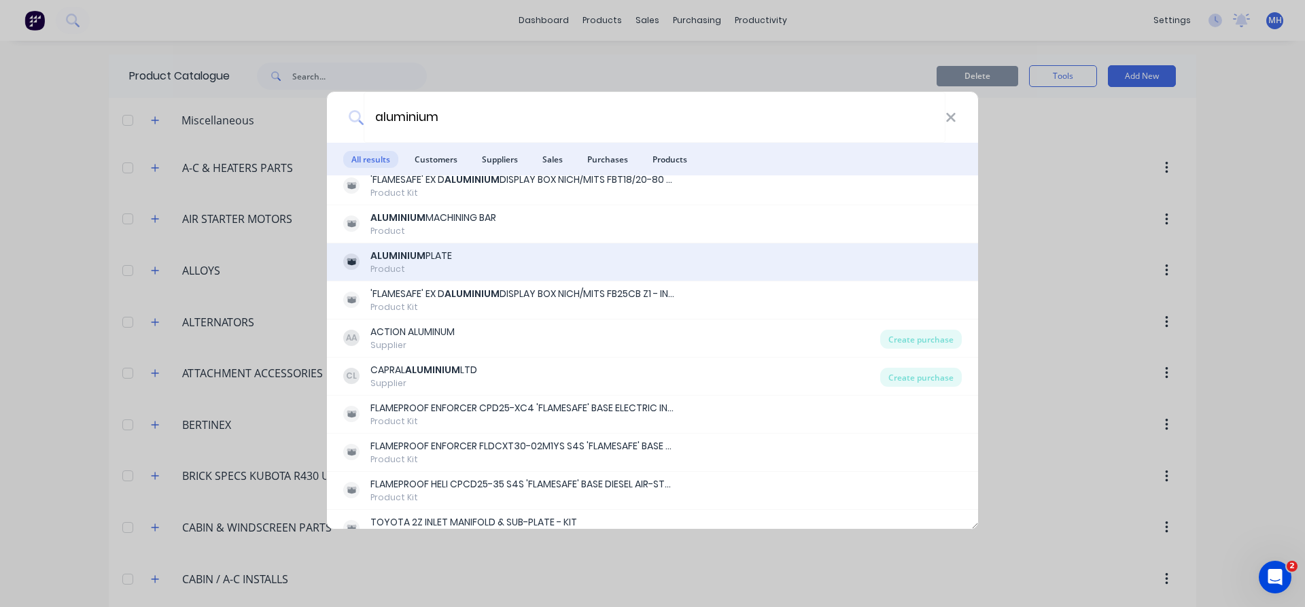
click at [434, 253] on div "ALUMINIUM PLATE" at bounding box center [412, 256] width 82 height 14
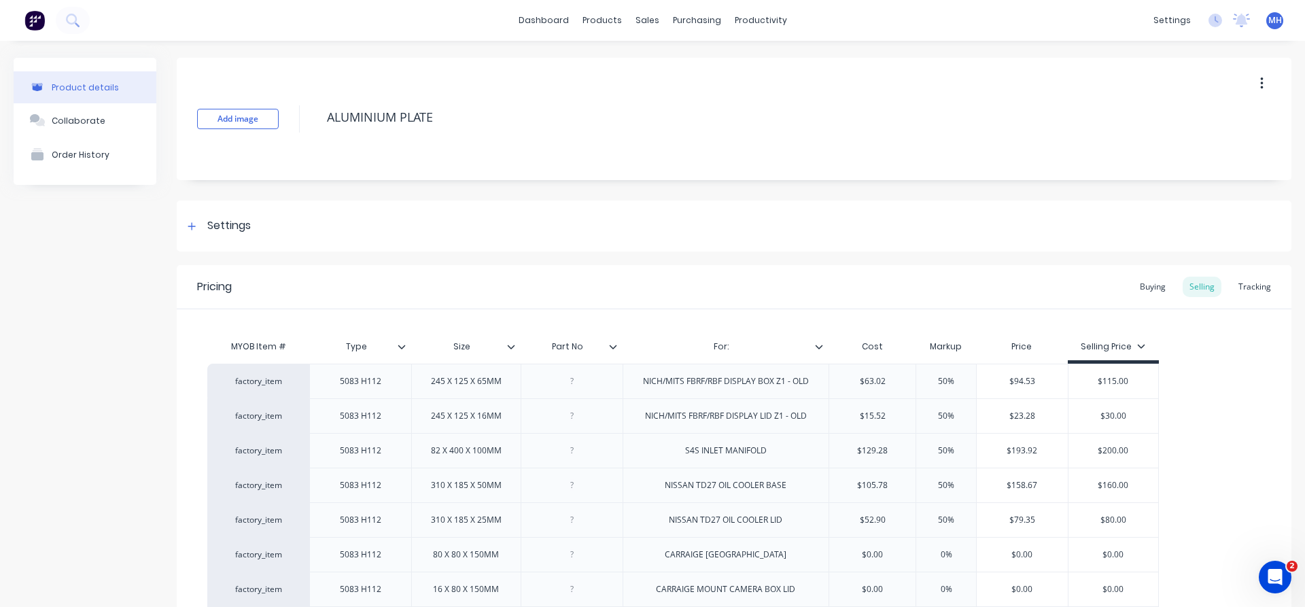
type textarea "x"
click at [1147, 287] on div "Buying" at bounding box center [1152, 287] width 39 height 20
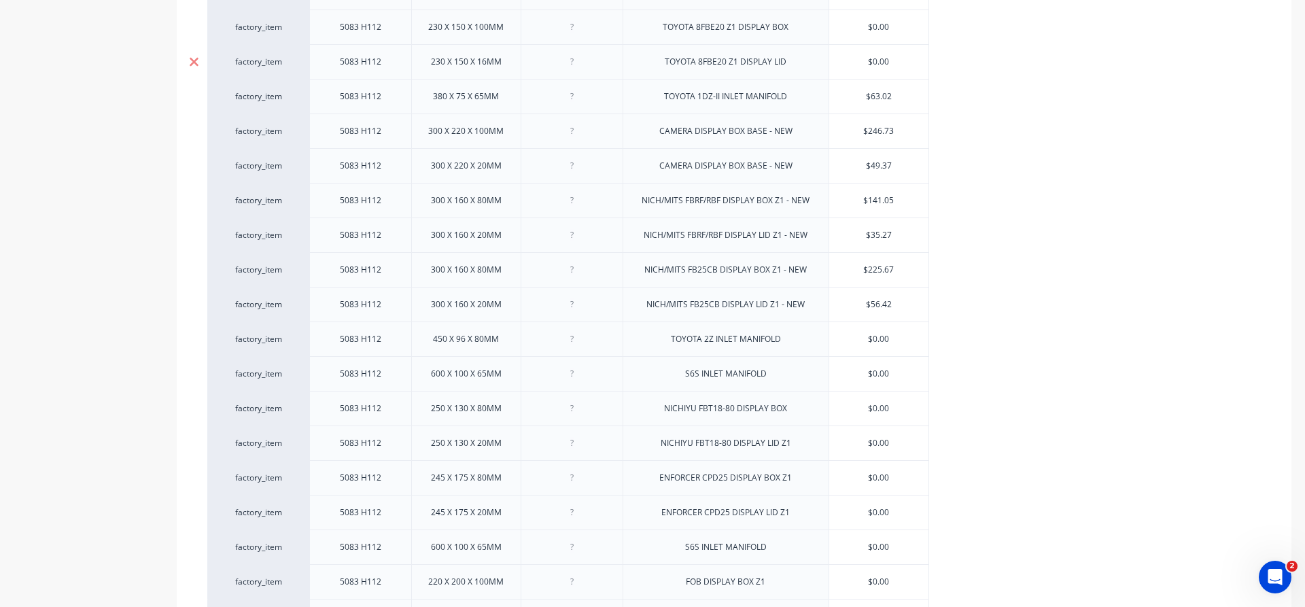
scroll to position [859, 0]
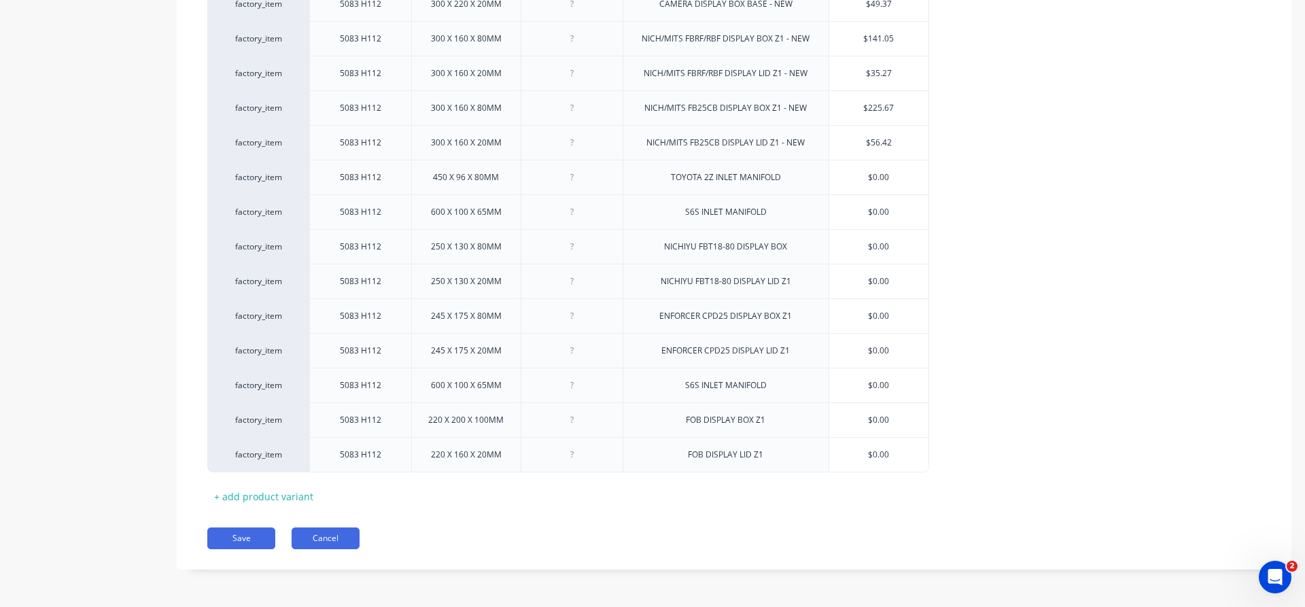
click at [343, 546] on button "Cancel" at bounding box center [326, 539] width 68 height 22
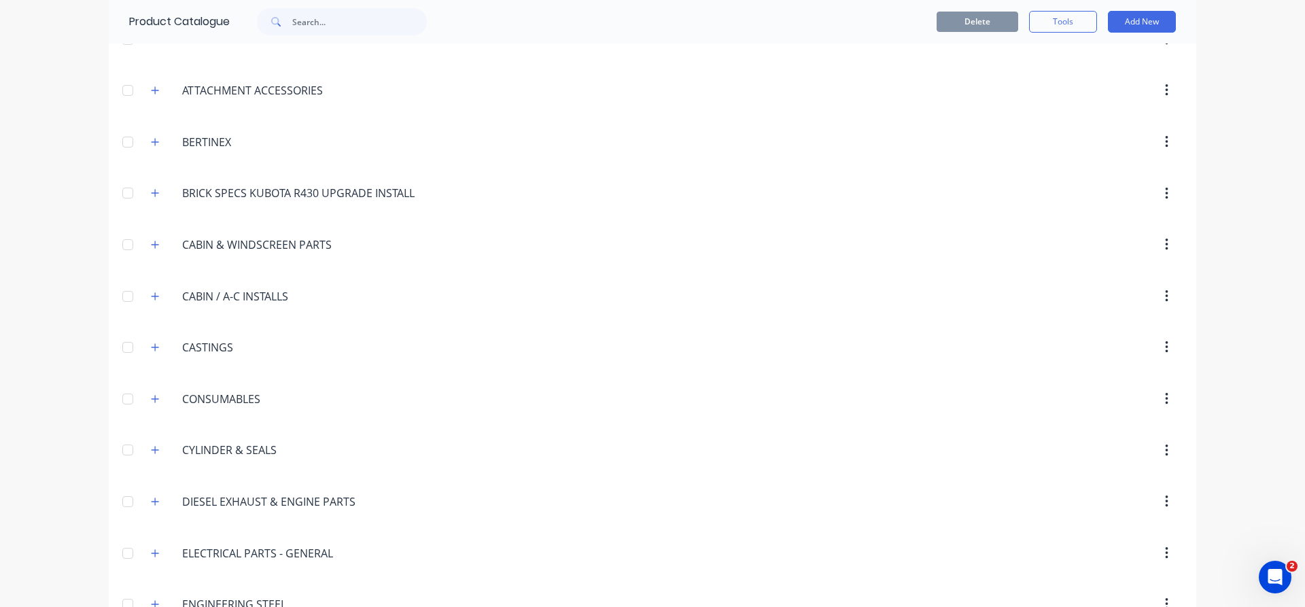
scroll to position [310, 0]
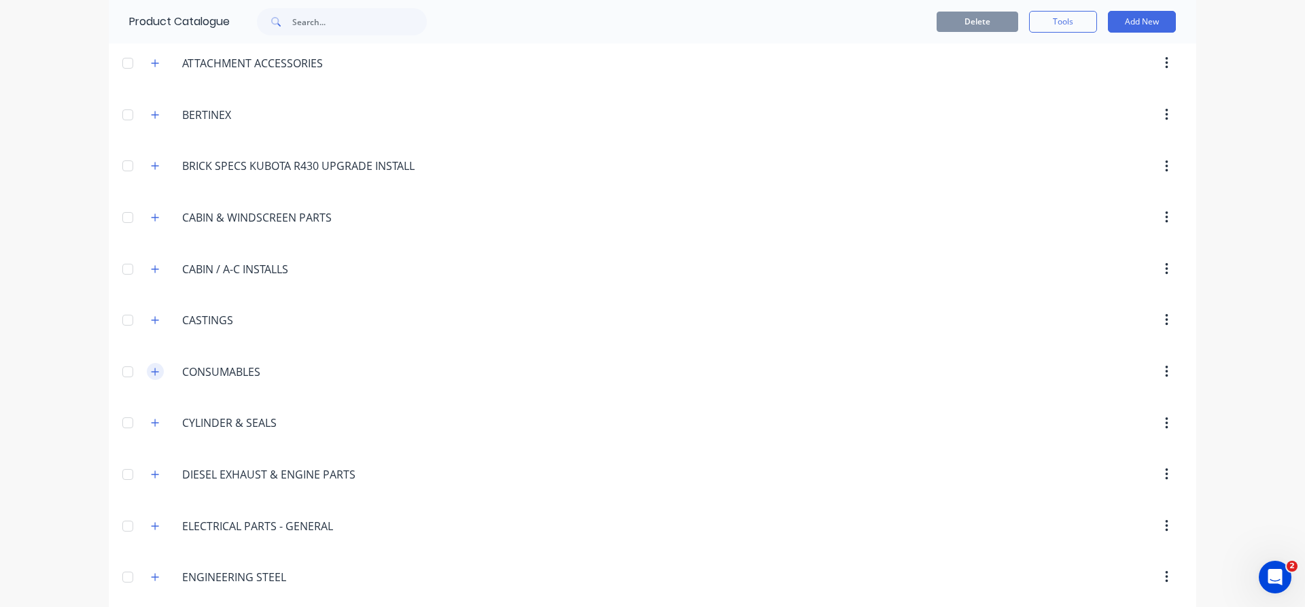
click at [160, 371] on button "button" at bounding box center [155, 371] width 17 height 17
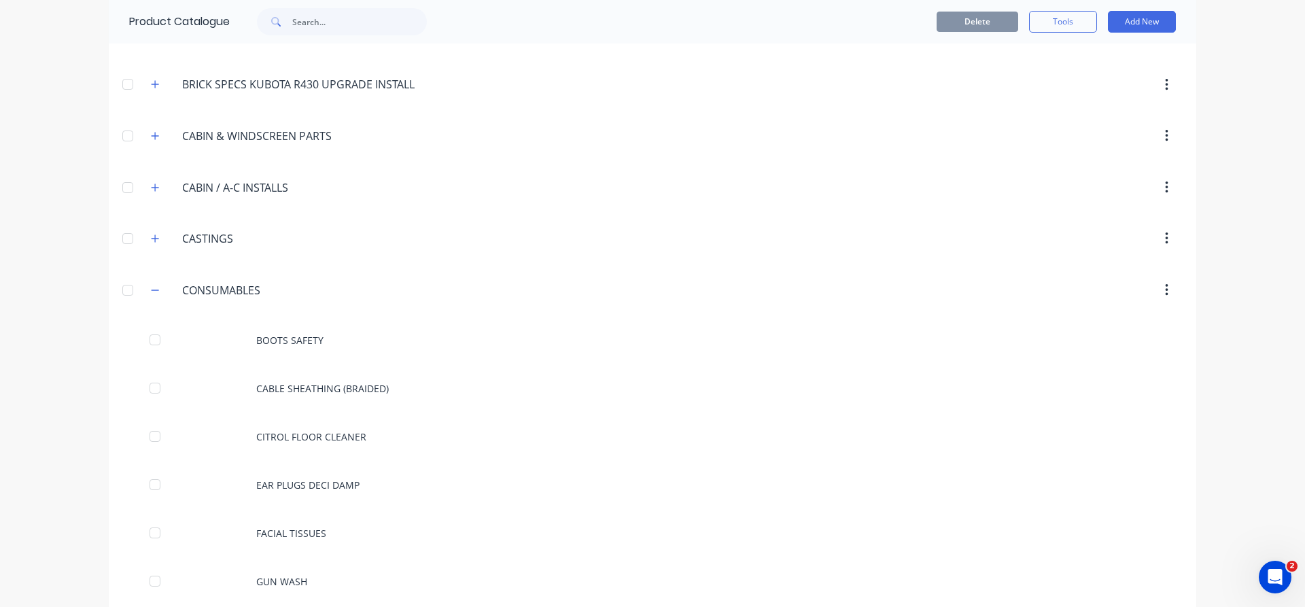
scroll to position [388, 0]
click at [154, 293] on icon "button" at bounding box center [155, 295] width 8 height 10
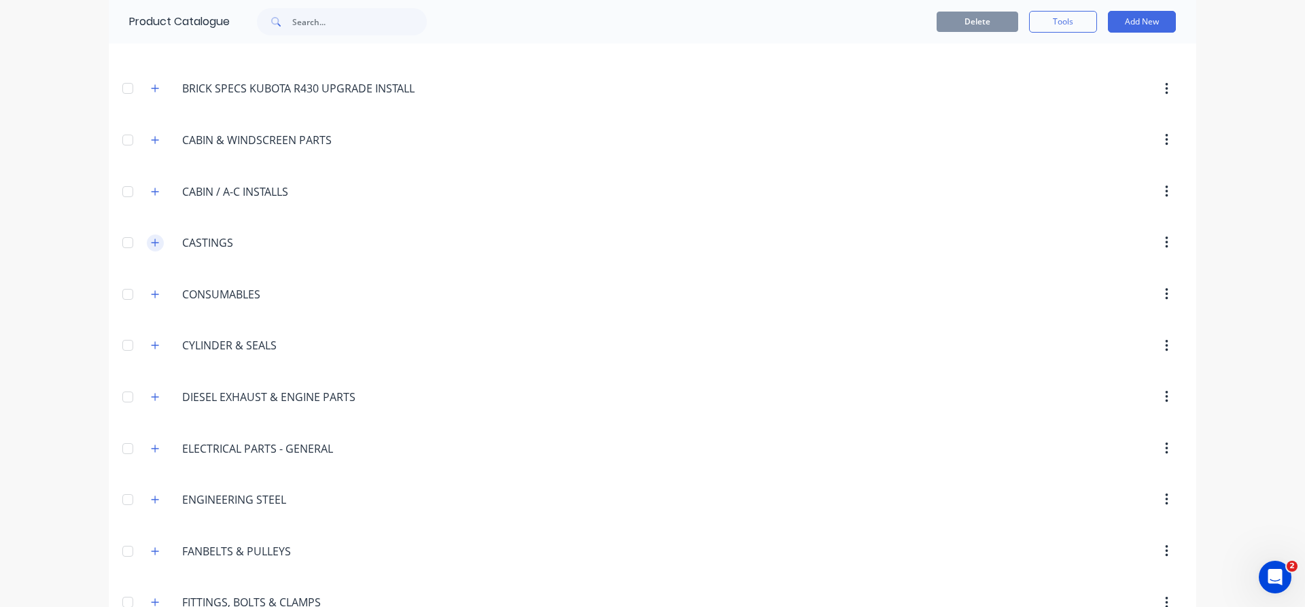
click at [155, 241] on icon "button" at bounding box center [155, 242] width 7 height 7
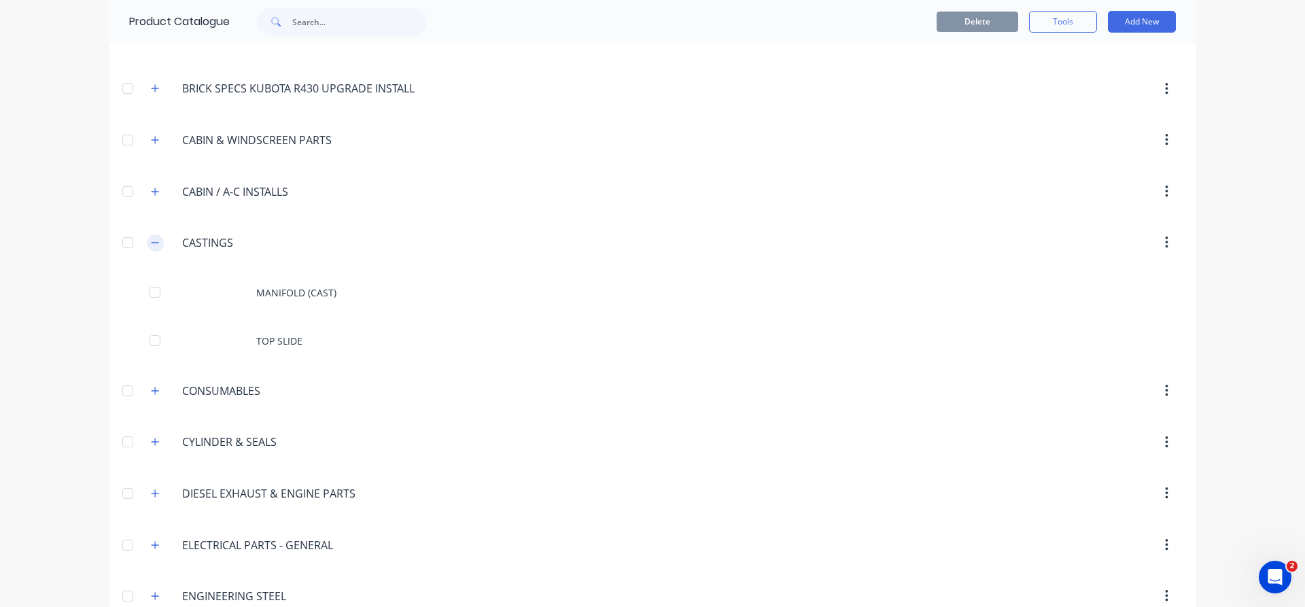
click at [160, 245] on button "button" at bounding box center [155, 243] width 17 height 17
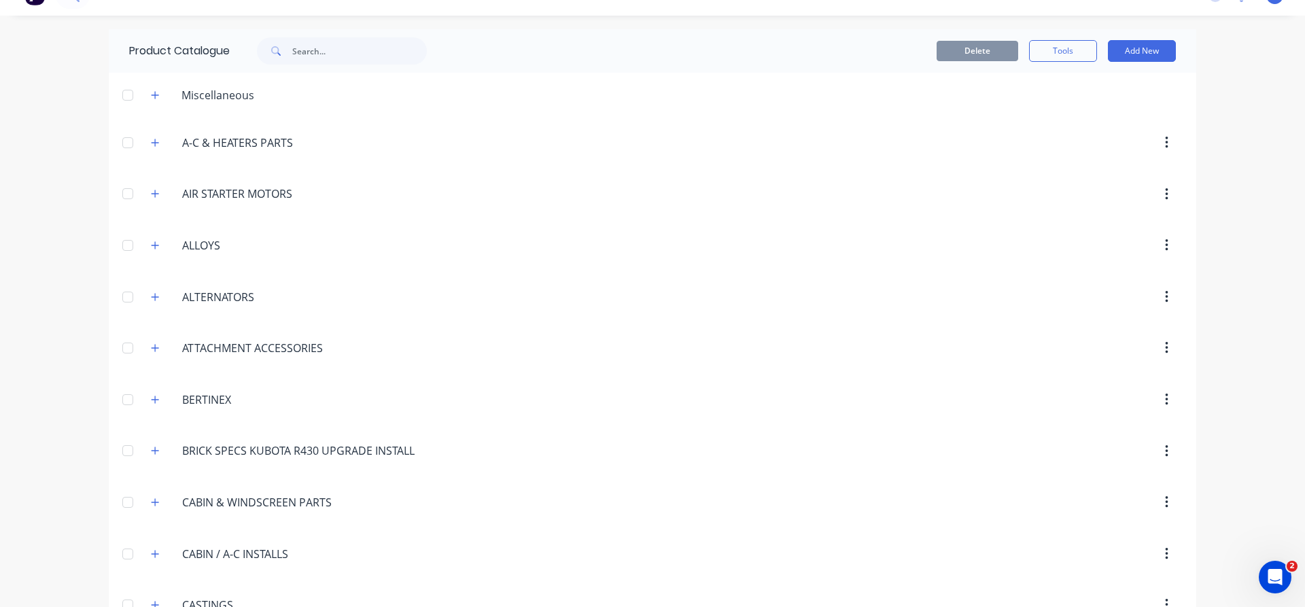
scroll to position [0, 0]
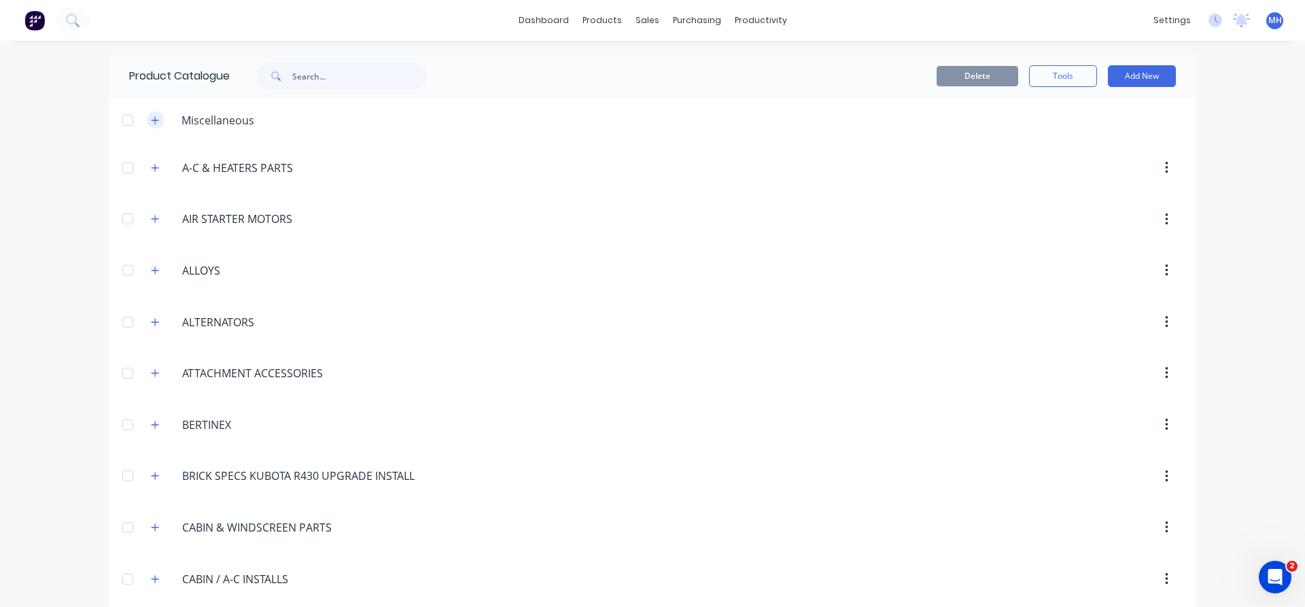
click at [152, 119] on icon "button" at bounding box center [155, 121] width 8 height 10
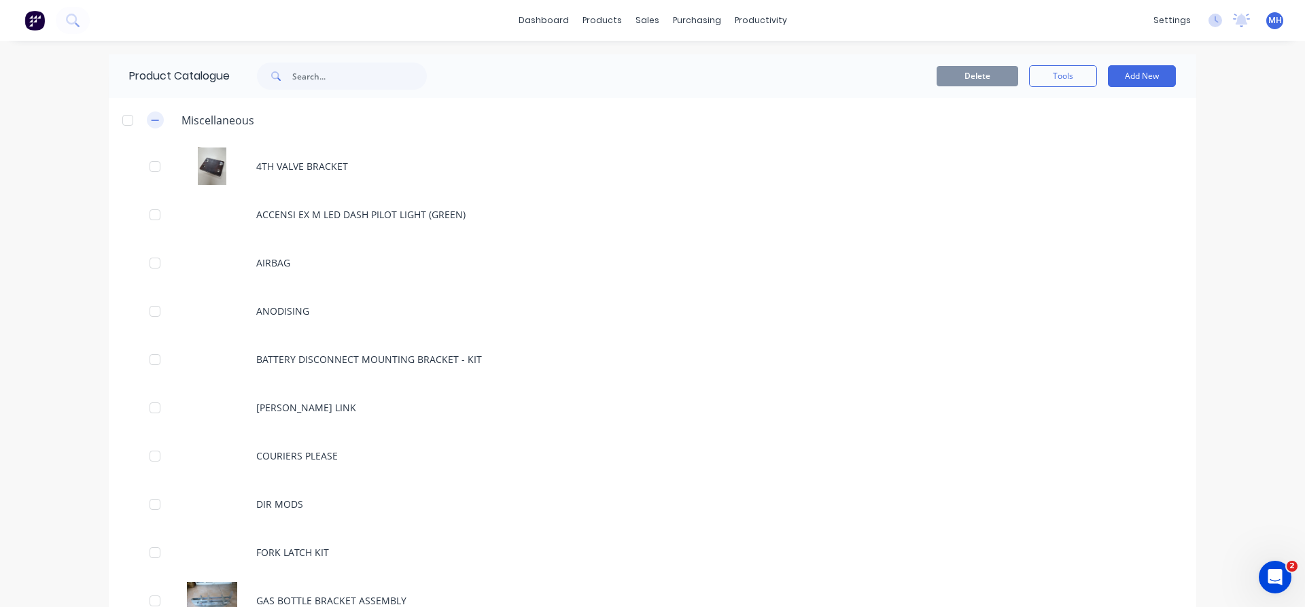
click at [152, 120] on icon "button" at bounding box center [155, 120] width 7 height 1
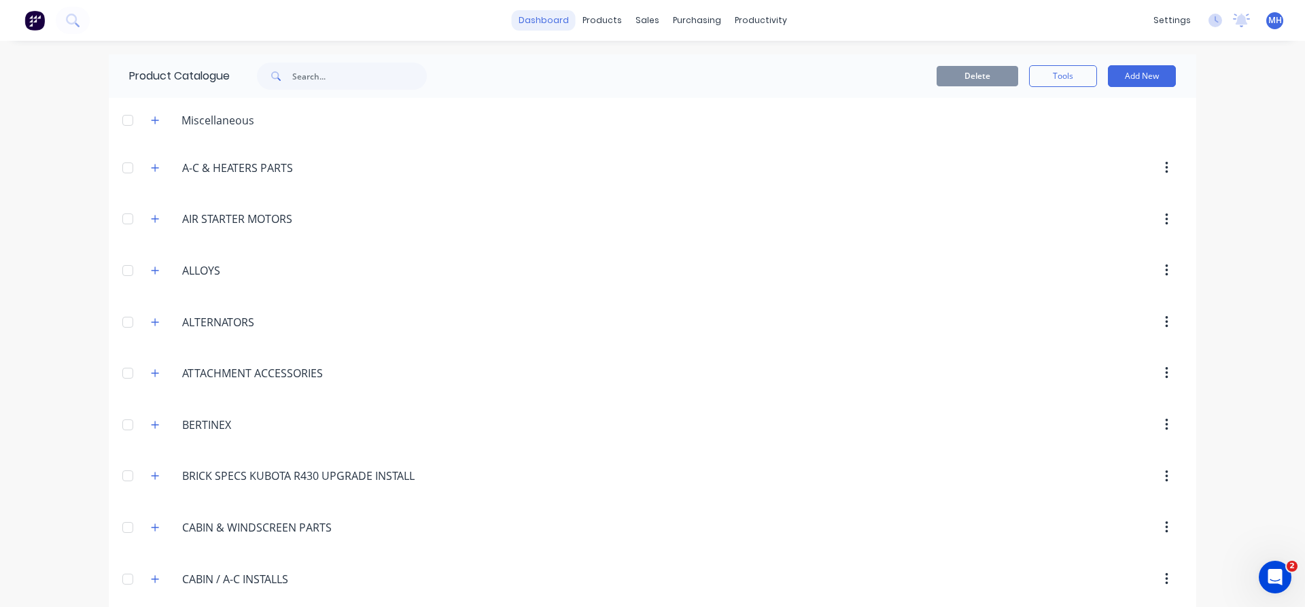
click at [551, 25] on link "dashboard" at bounding box center [544, 20] width 64 height 20
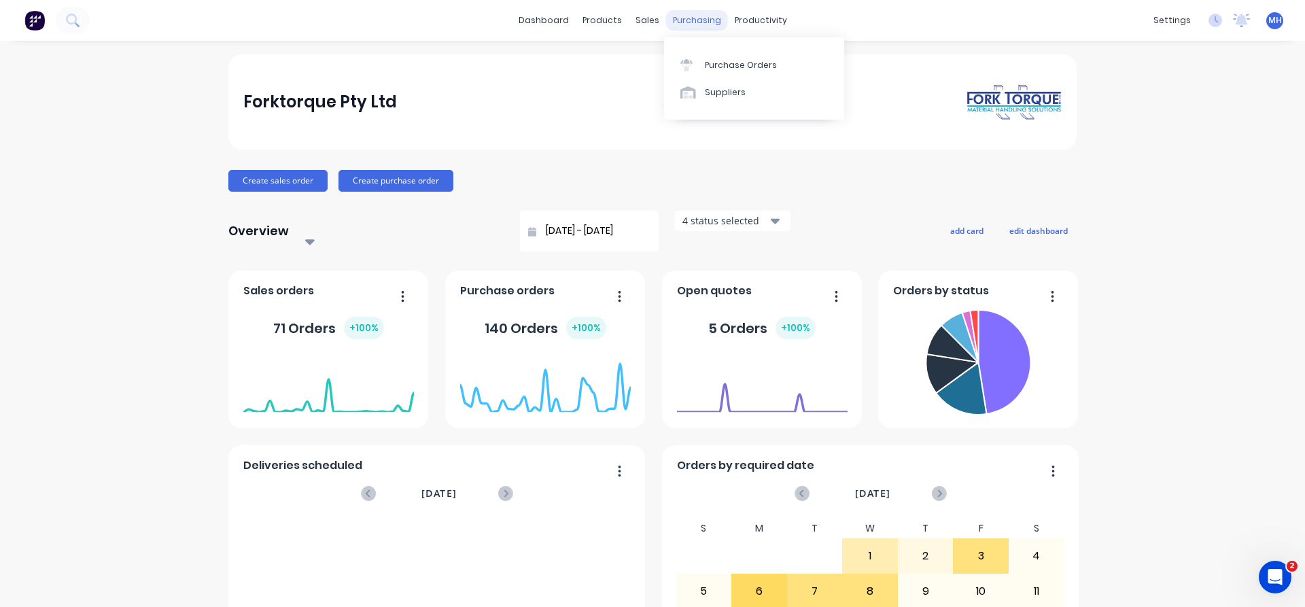
click at [696, 17] on div "purchasing" at bounding box center [697, 20] width 62 height 20
click at [728, 65] on div "Purchase Orders" at bounding box center [741, 65] width 72 height 12
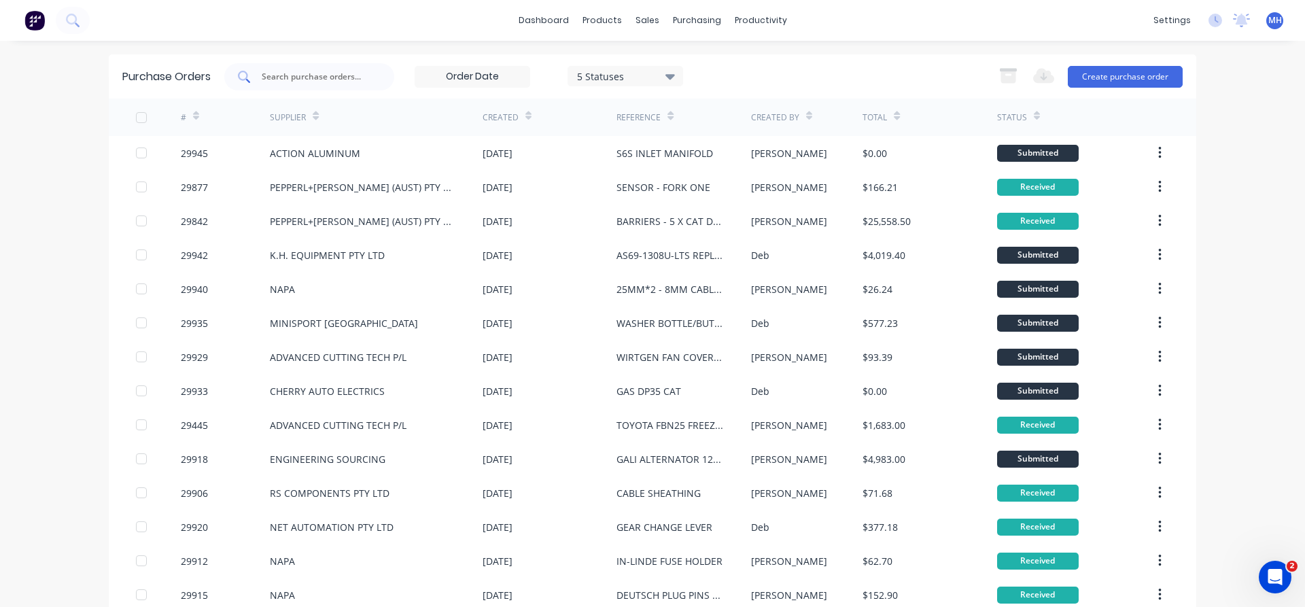
click at [313, 68] on div at bounding box center [309, 76] width 170 height 27
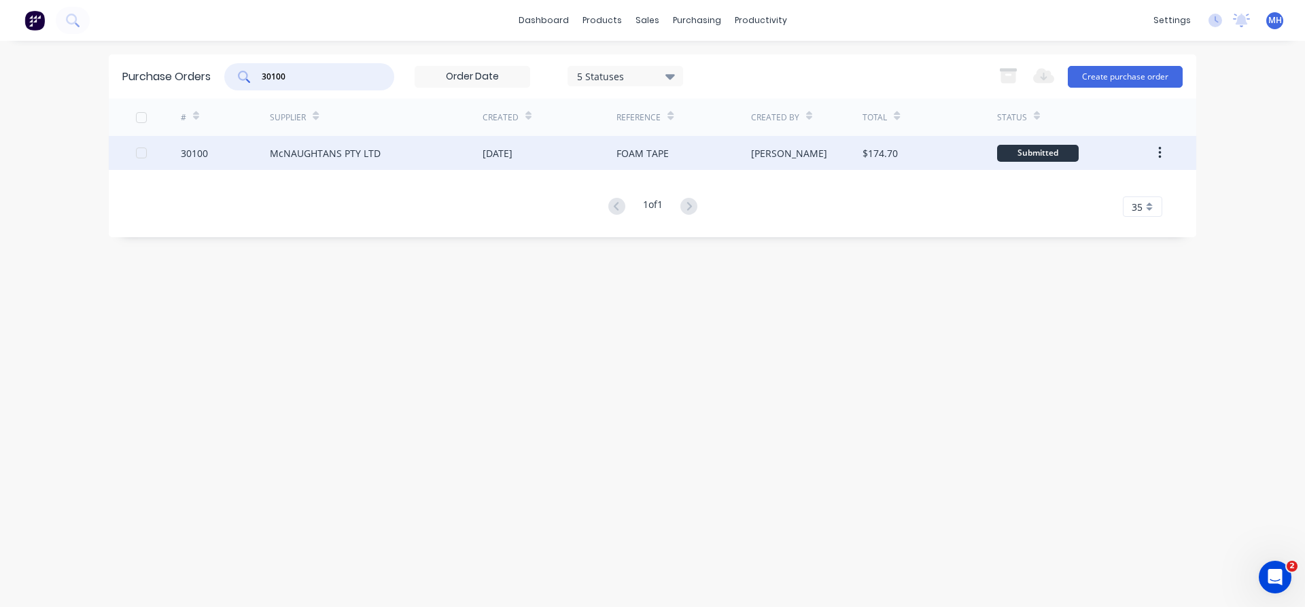
type input "30100"
click at [313, 151] on div "McNAUGHTANS PTY LTD" at bounding box center [325, 153] width 111 height 14
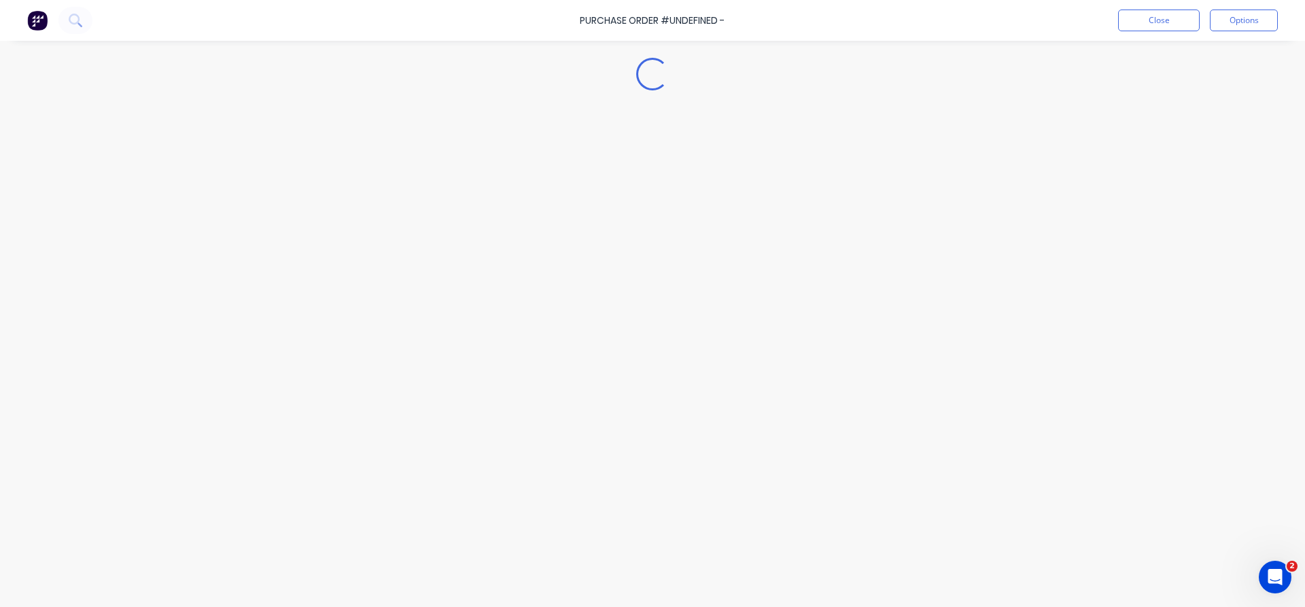
type textarea "x"
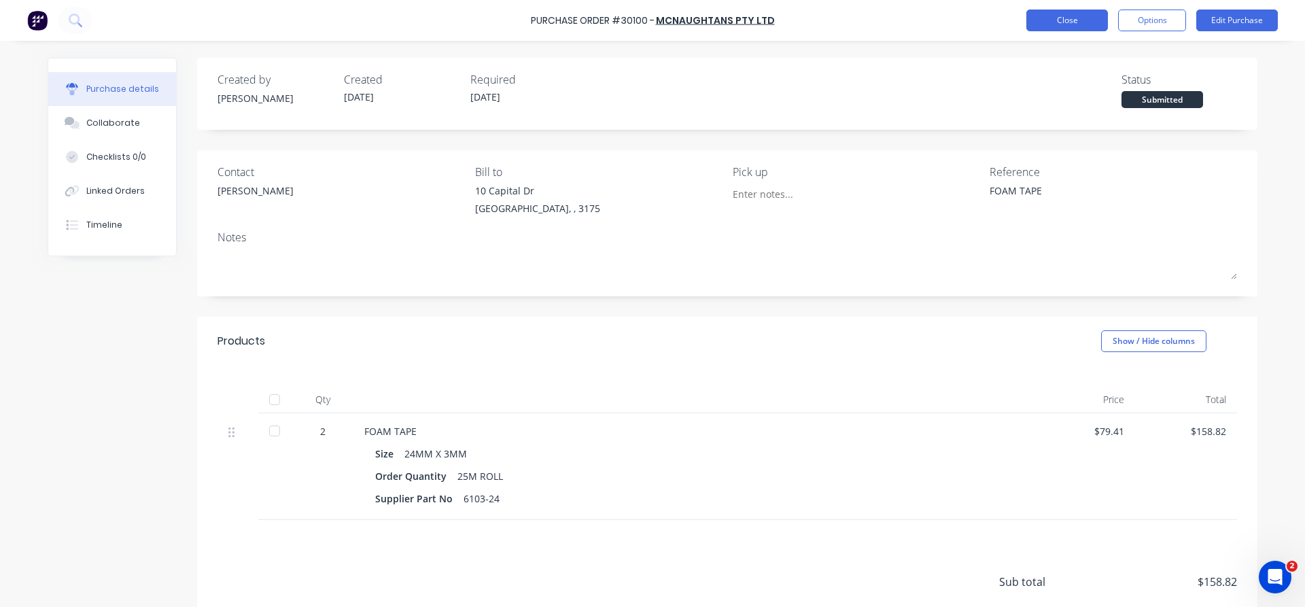
drag, startPoint x: 1064, startPoint y: 33, endPoint x: 1059, endPoint y: 27, distance: 8.3
click at [1063, 30] on div "Purchase Order #30100 - McNAUGHTANS PTY LTD Close Options Edit Purchase" at bounding box center [652, 20] width 1305 height 41
click at [1059, 27] on button "Close" at bounding box center [1068, 21] width 82 height 22
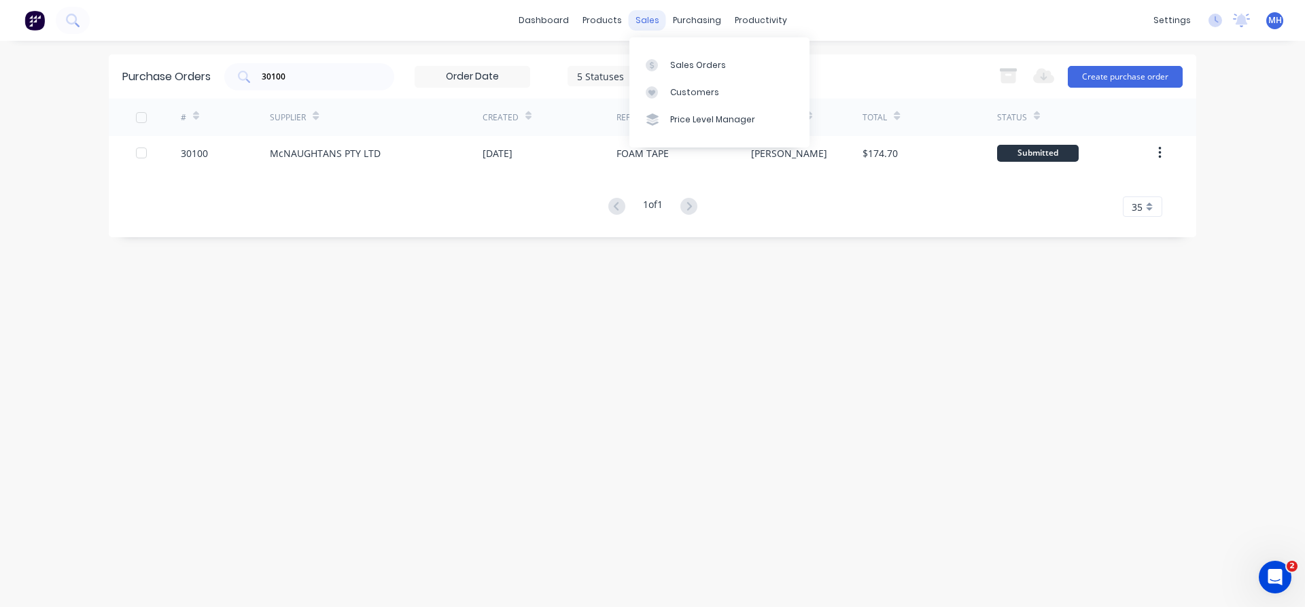
click at [651, 22] on div "sales" at bounding box center [647, 20] width 37 height 20
click at [685, 69] on div "Sales Orders" at bounding box center [698, 65] width 56 height 12
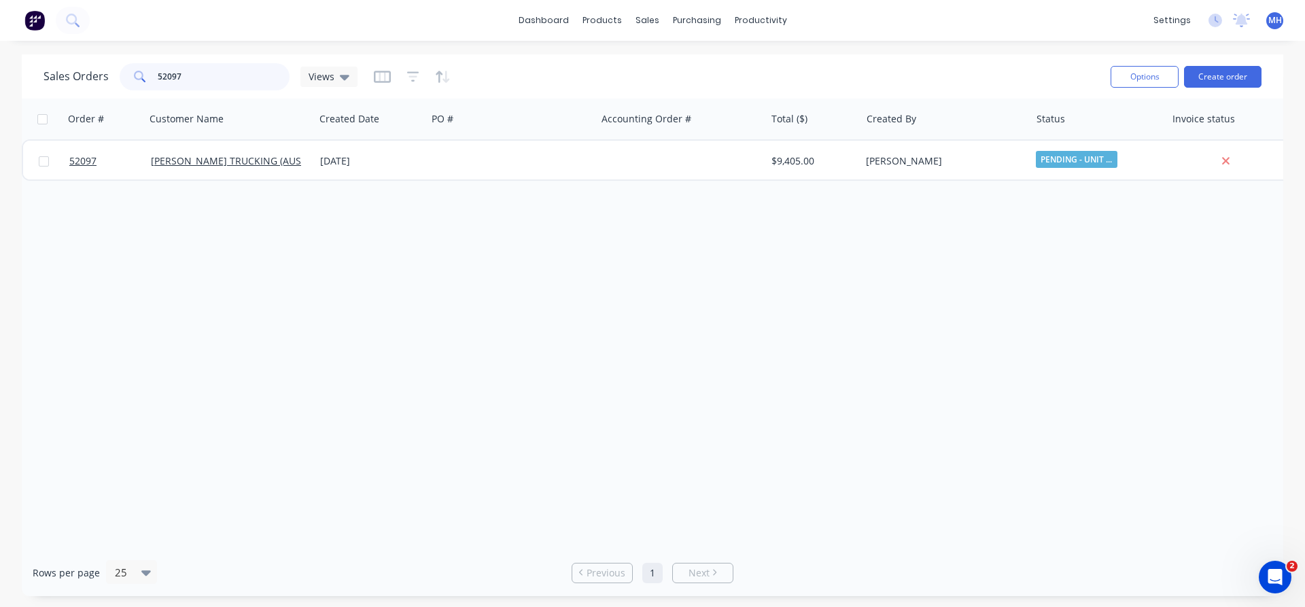
drag, startPoint x: 190, startPoint y: 75, endPoint x: 39, endPoint y: 39, distance: 156.0
click at [158, 75] on input "52097" at bounding box center [224, 76] width 133 height 27
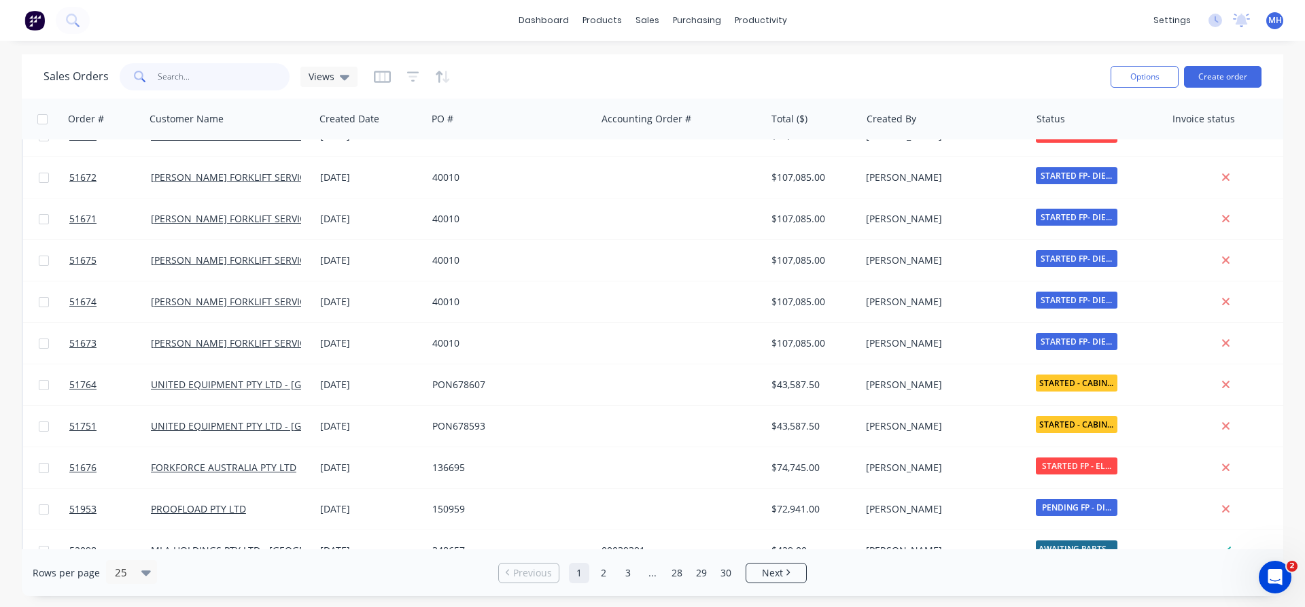
scroll to position [388, 0]
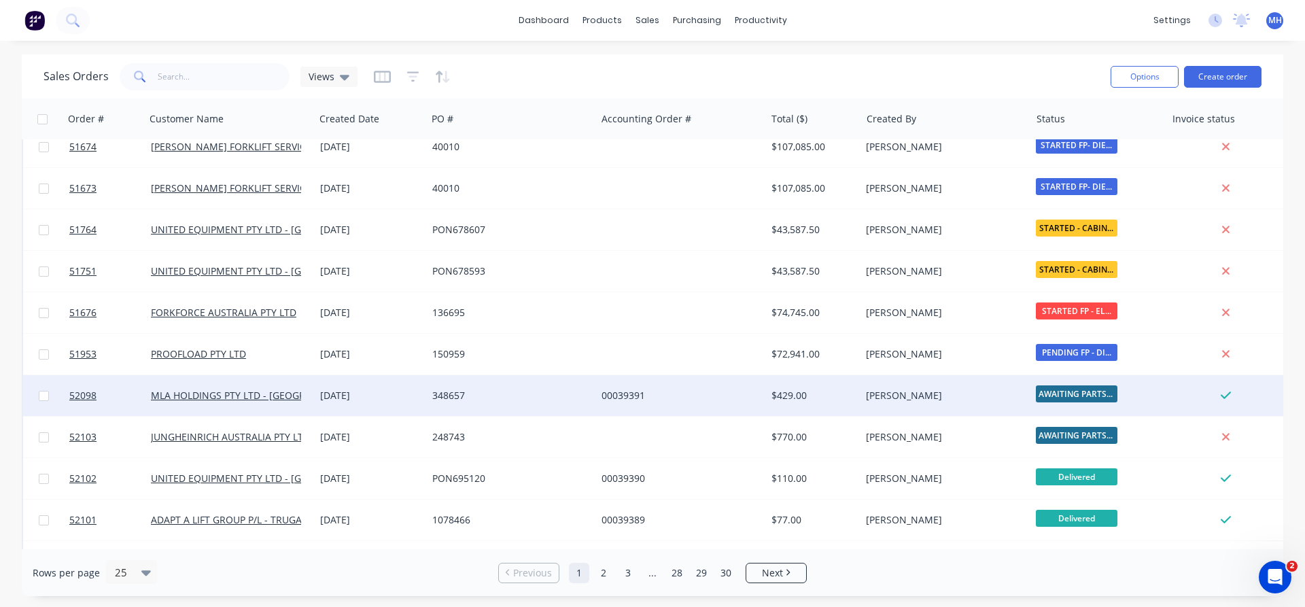
click at [715, 389] on div "00039391" at bounding box center [677, 396] width 151 height 14
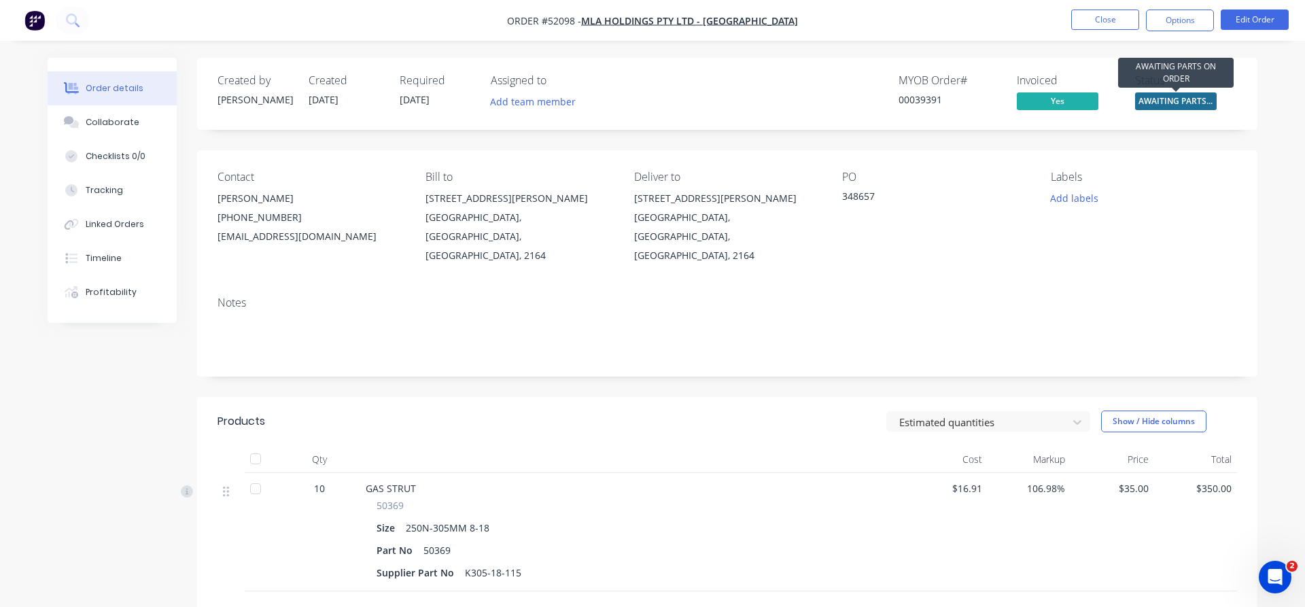
click at [1173, 102] on span "AWAITING PARTS ..." at bounding box center [1176, 100] width 82 height 17
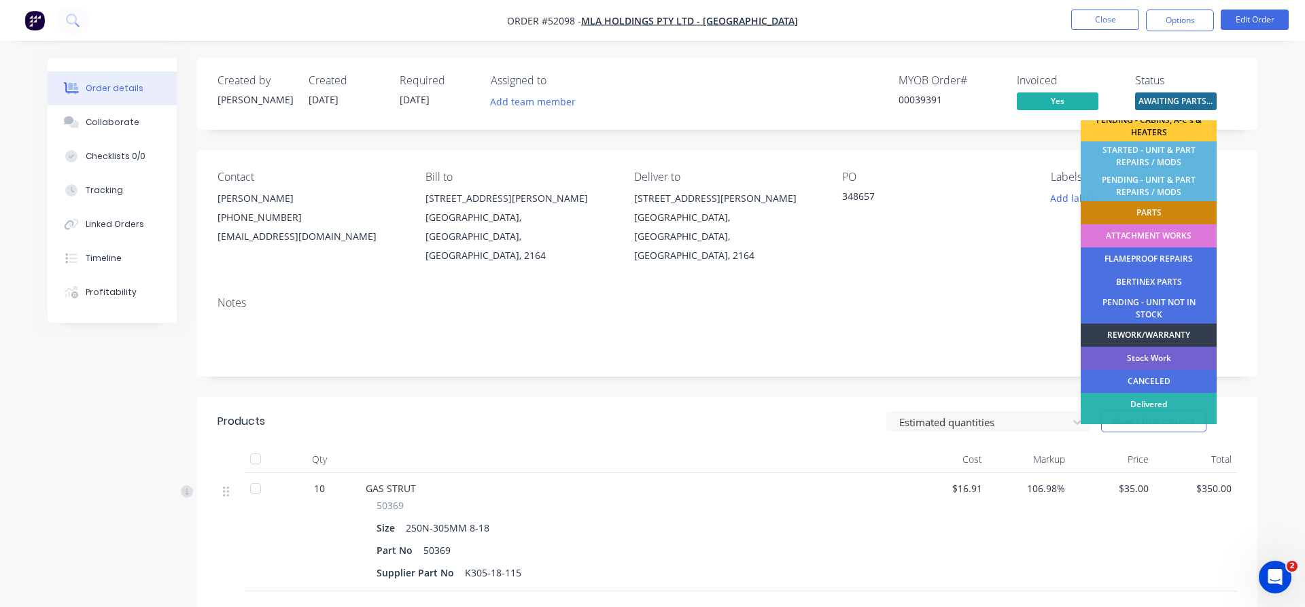
scroll to position [282, 0]
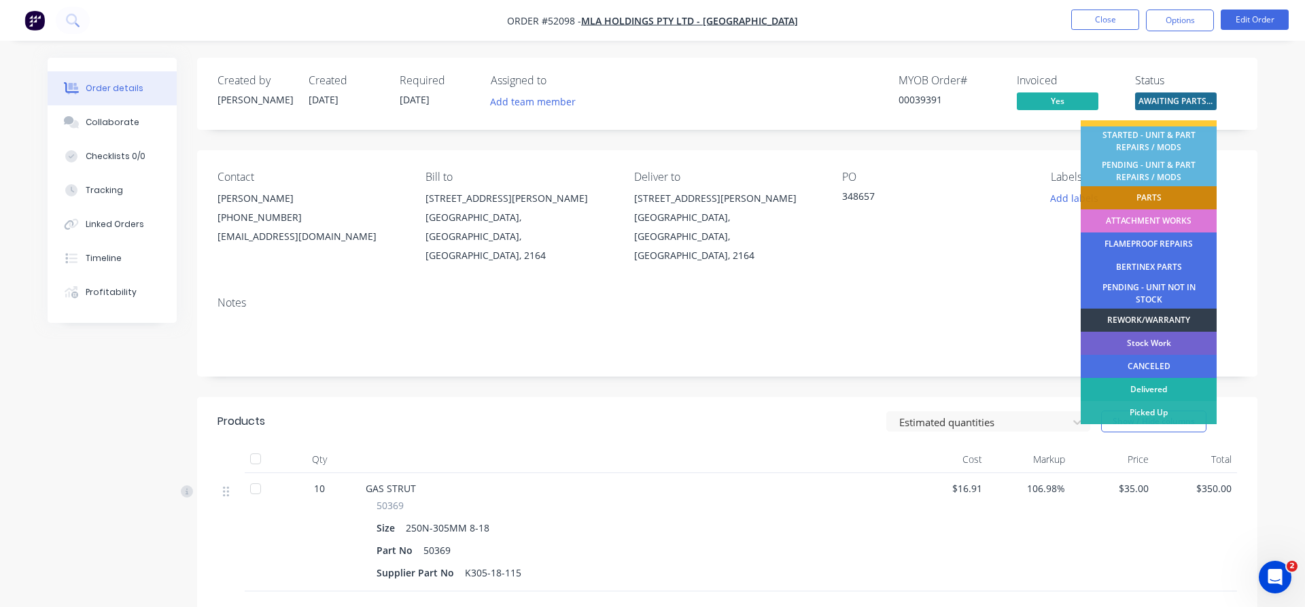
click at [1158, 380] on div "Delivered" at bounding box center [1149, 389] width 136 height 23
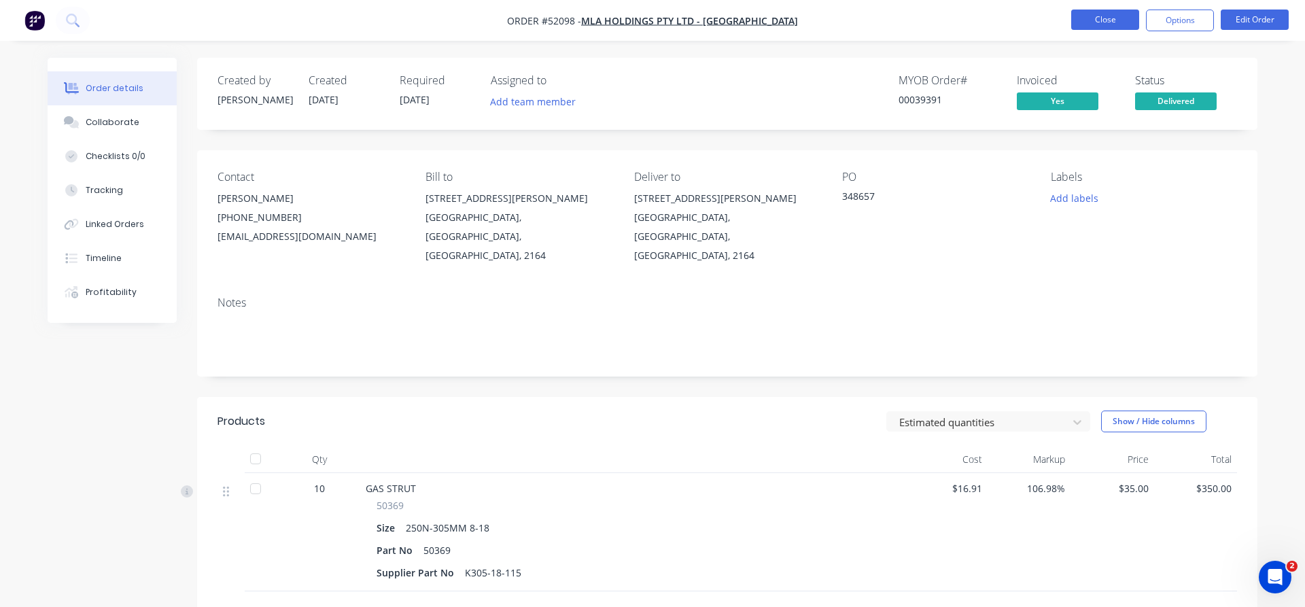
click at [1084, 24] on button "Close" at bounding box center [1105, 20] width 68 height 20
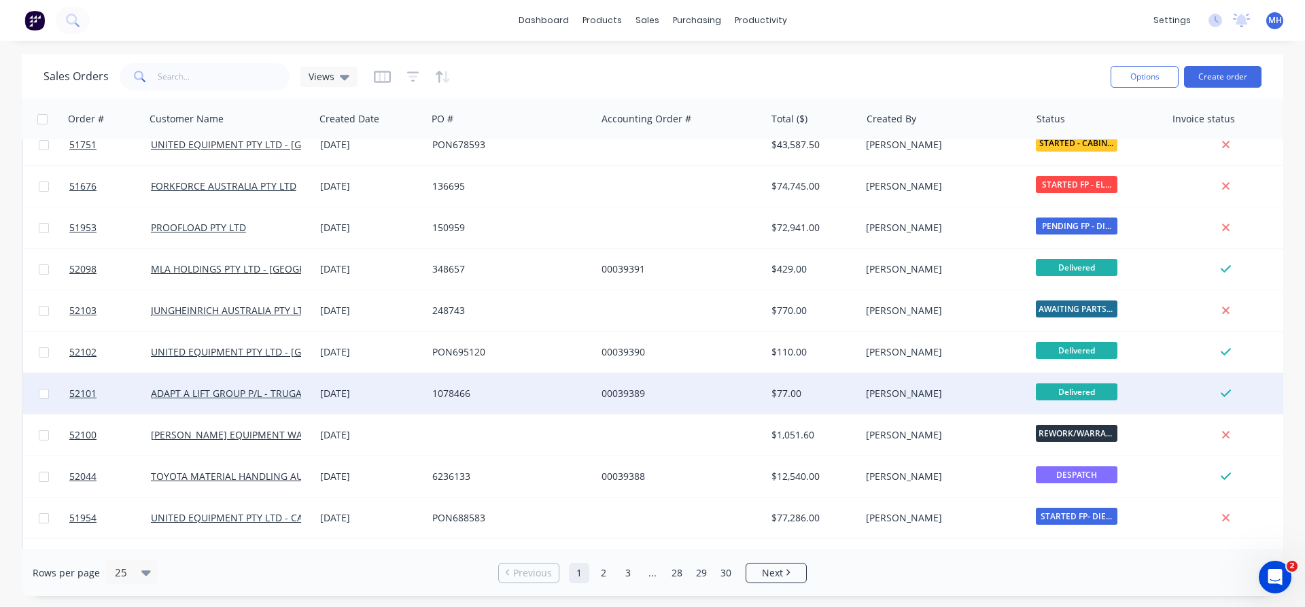
scroll to position [543, 0]
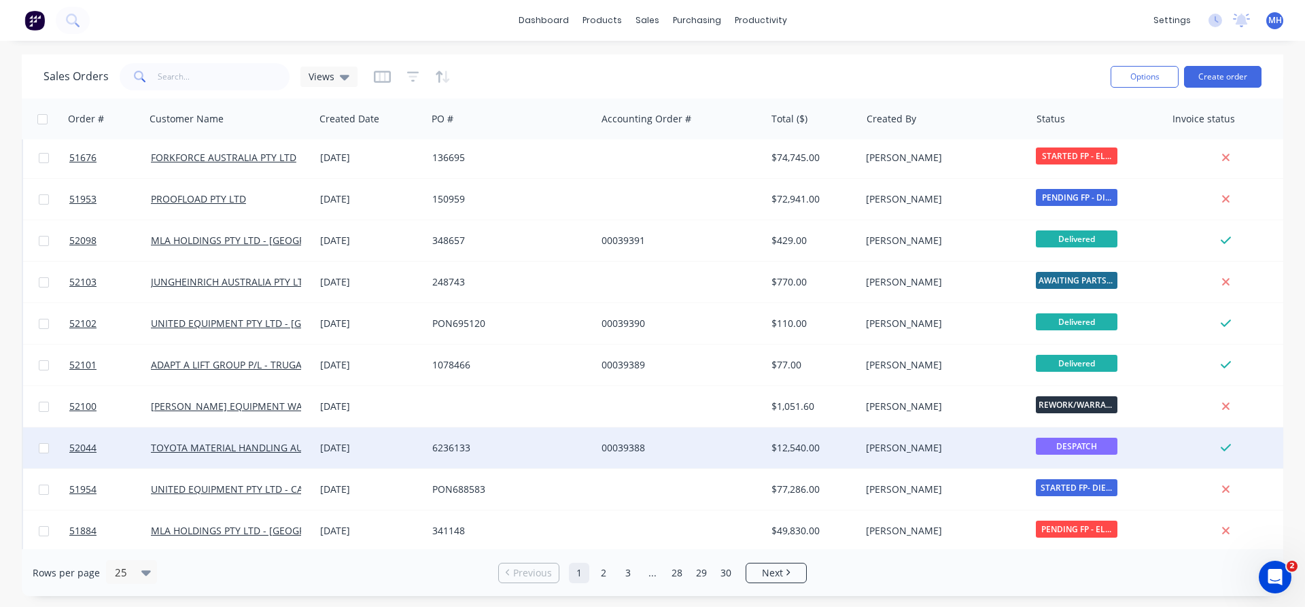
click at [531, 454] on div "6236133" at bounding box center [507, 448] width 151 height 14
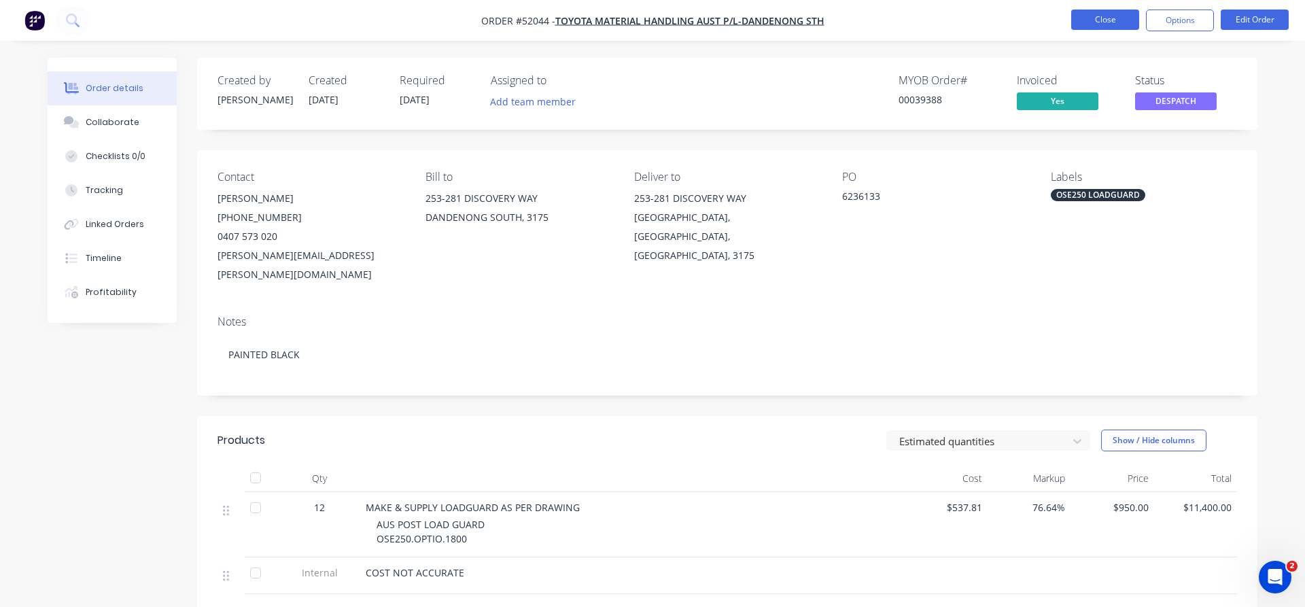
click at [1097, 18] on button "Close" at bounding box center [1105, 20] width 68 height 20
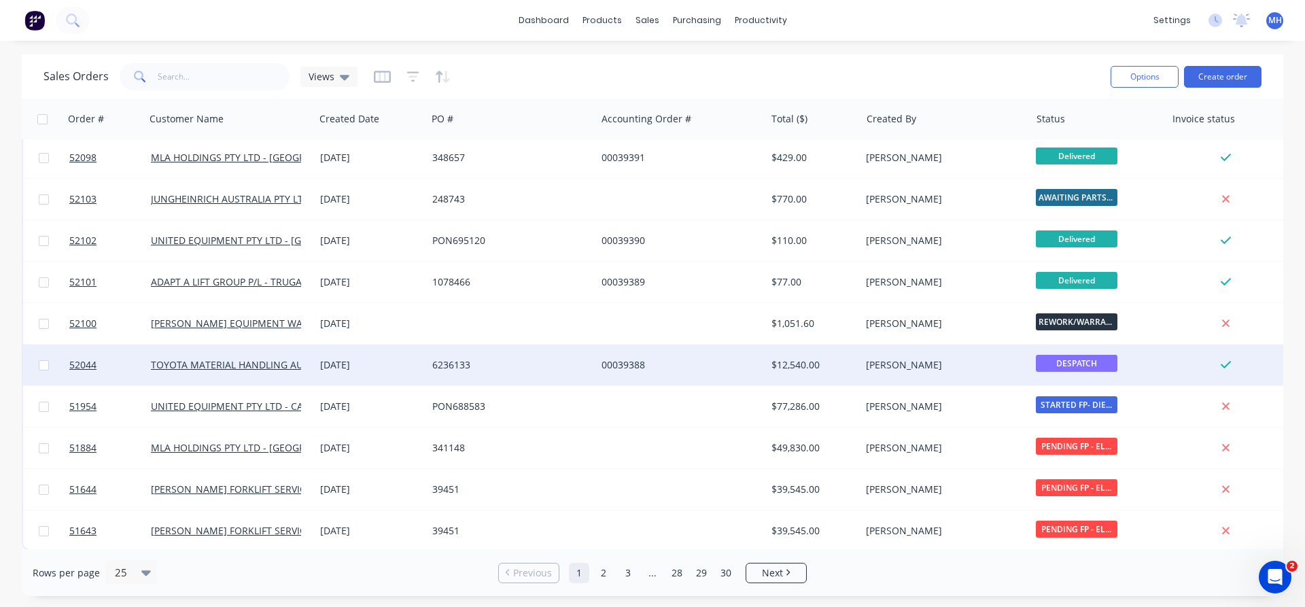
scroll to position [627, 0]
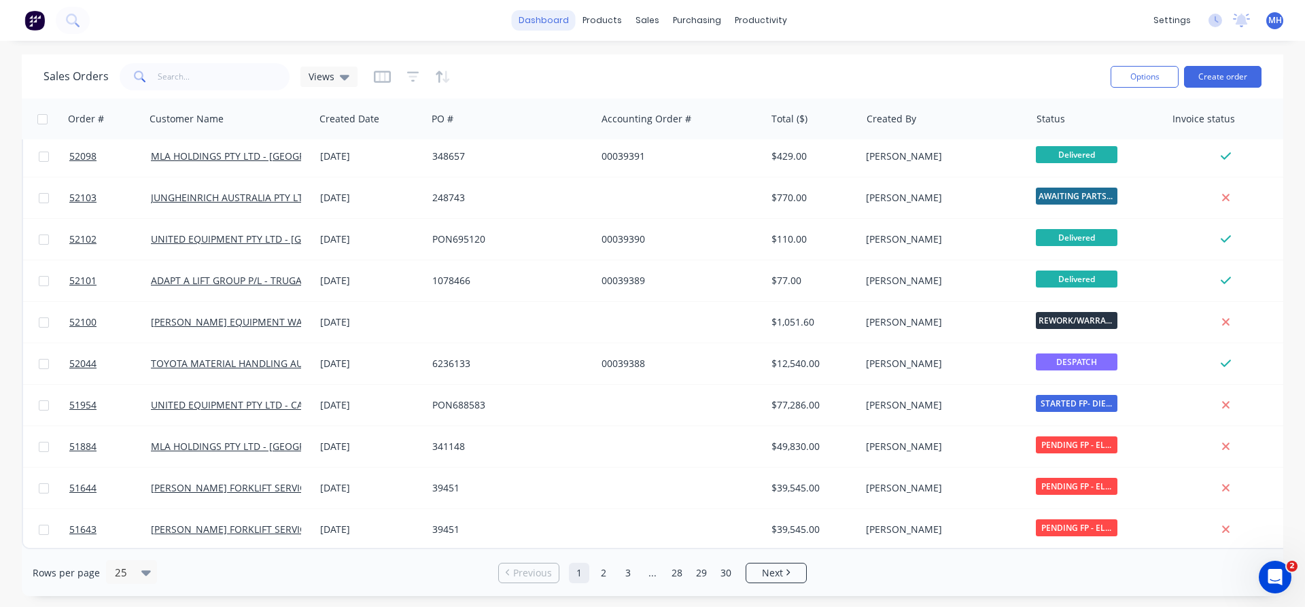
click at [546, 16] on link "dashboard" at bounding box center [544, 20] width 64 height 20
